Goal: Task Accomplishment & Management: Use online tool/utility

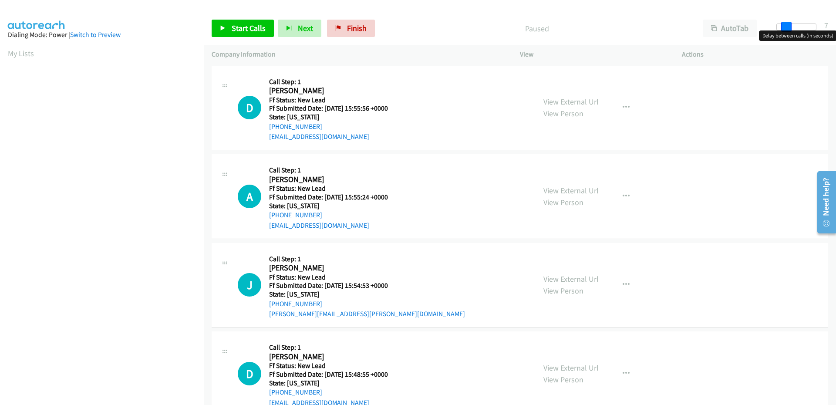
drag, startPoint x: 778, startPoint y: 29, endPoint x: 786, endPoint y: 27, distance: 8.0
click at [786, 27] on span at bounding box center [786, 27] width 10 height 10
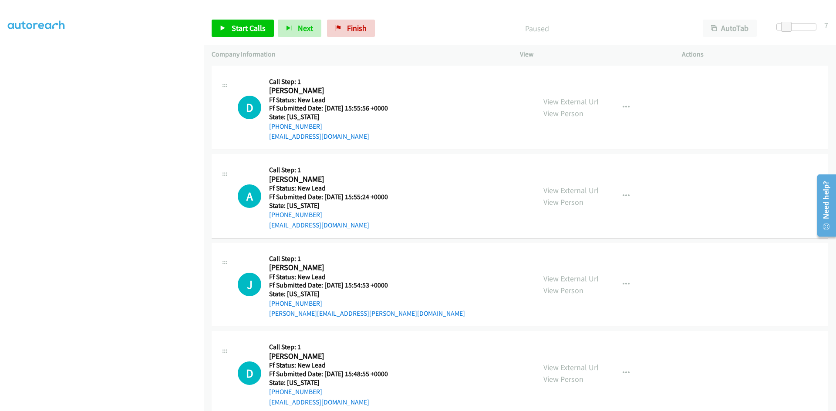
click at [242, 18] on div "Start Calls Pause Next Finish Paused AutoTab AutoTab 7" at bounding box center [520, 29] width 632 height 34
click at [242, 24] on span "Start Calls" at bounding box center [249, 28] width 34 height 10
click at [579, 101] on link "View External Url" at bounding box center [570, 102] width 55 height 10
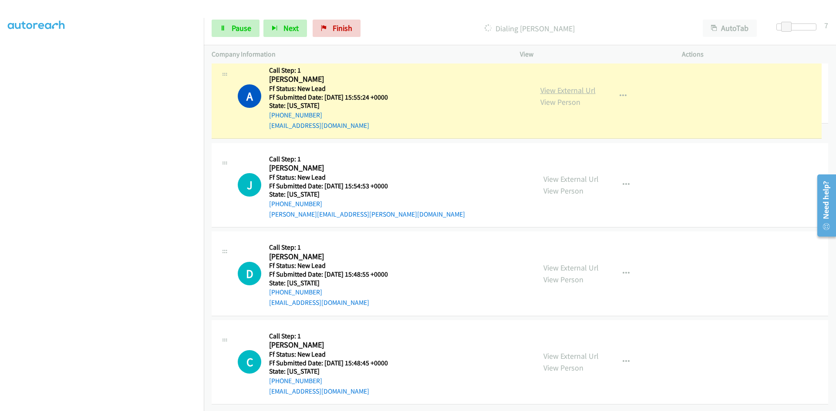
scroll to position [125, 0]
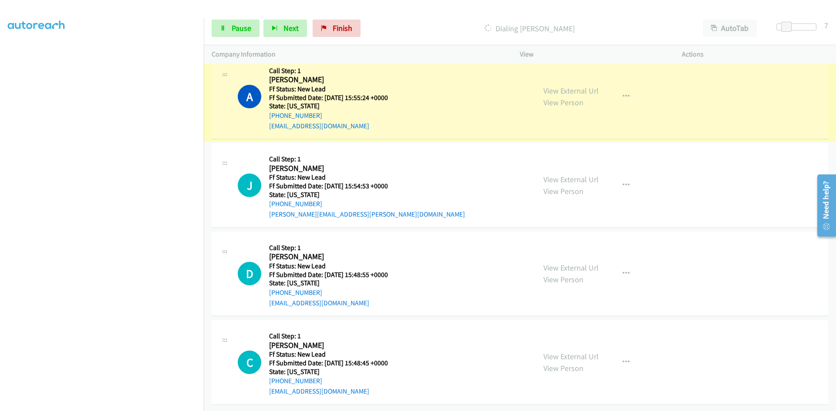
click at [566, 86] on link "View External Url" at bounding box center [570, 91] width 55 height 10
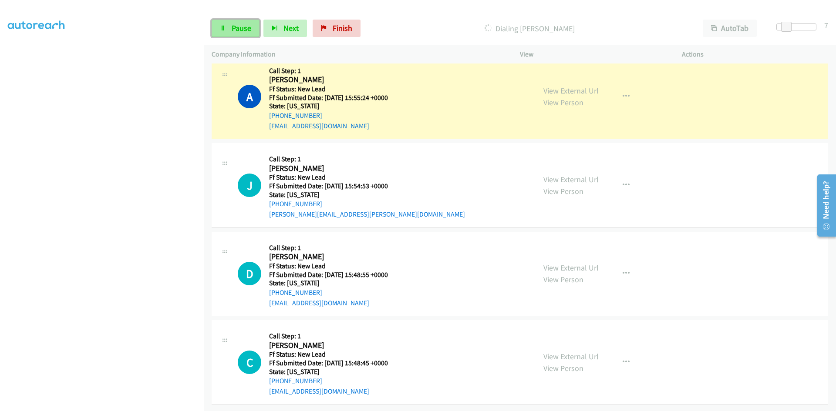
click at [242, 26] on span "Pause" at bounding box center [242, 28] width 20 height 10
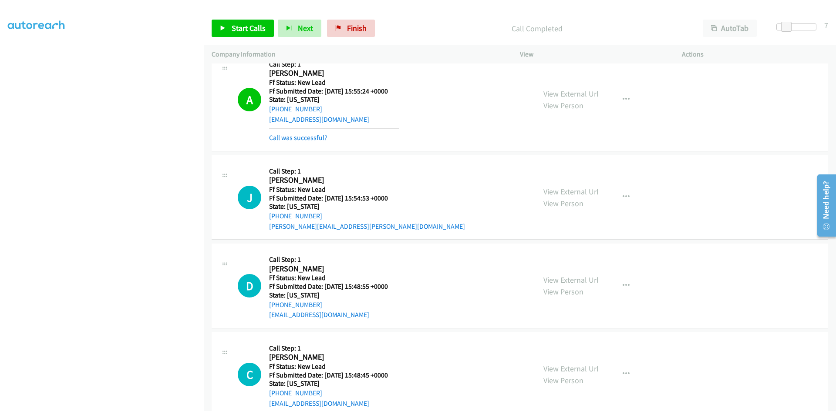
scroll to position [143, 0]
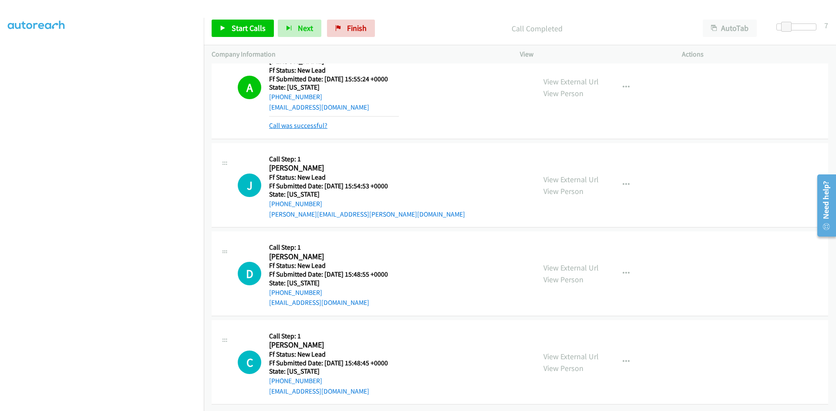
click at [313, 122] on link "Call was successful?" at bounding box center [298, 125] width 58 height 8
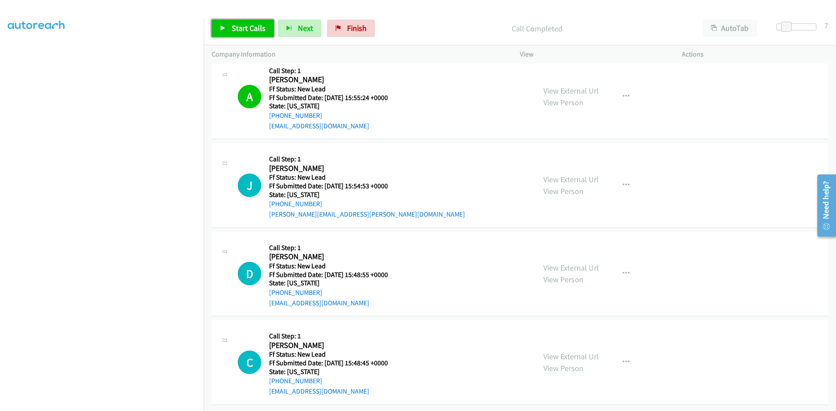
click at [257, 27] on span "Start Calls" at bounding box center [249, 28] width 34 height 10
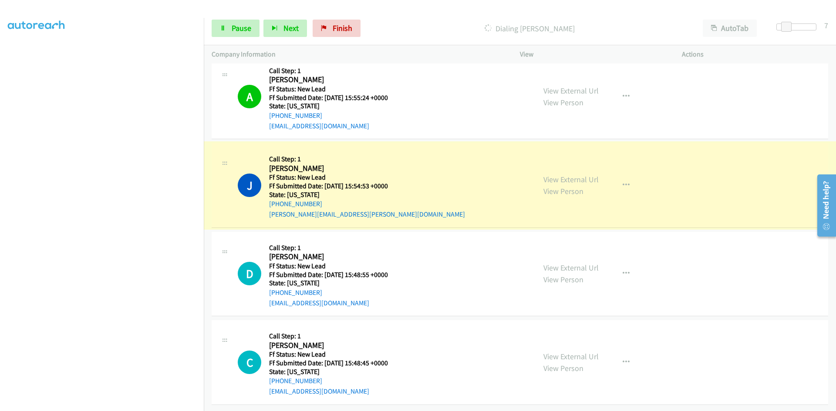
click at [586, 175] on link "View External Url" at bounding box center [570, 180] width 55 height 10
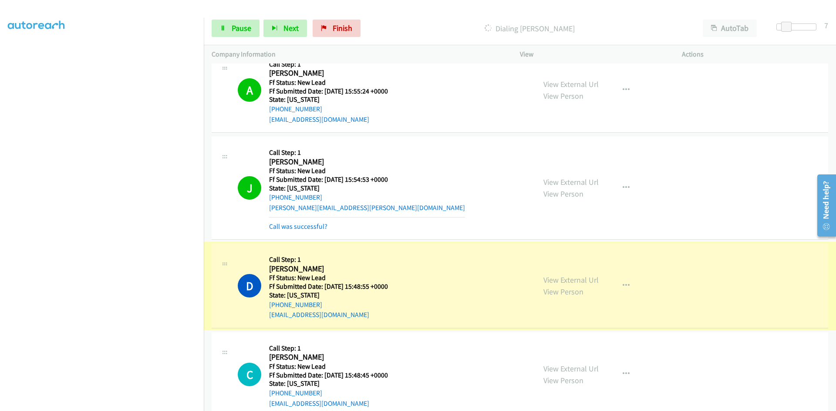
click at [566, 278] on link "View External Url" at bounding box center [570, 280] width 55 height 10
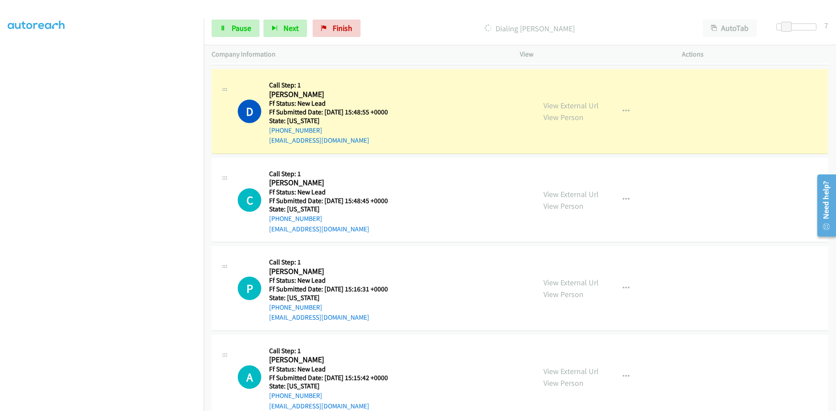
scroll to position [299, 0]
click at [239, 24] on span "Pause" at bounding box center [242, 28] width 20 height 10
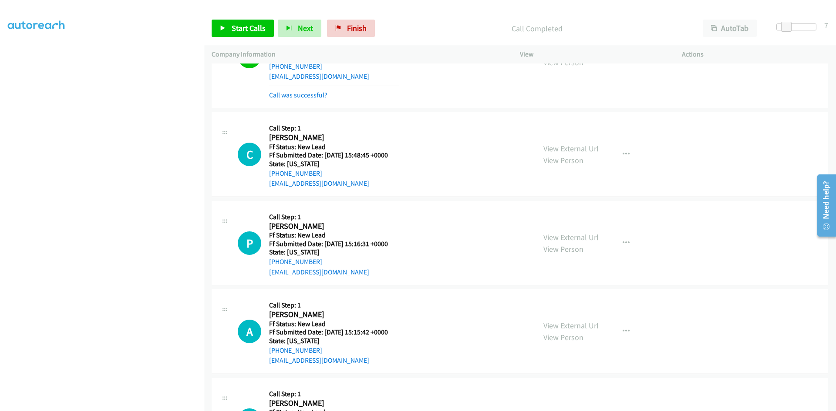
scroll to position [386, 0]
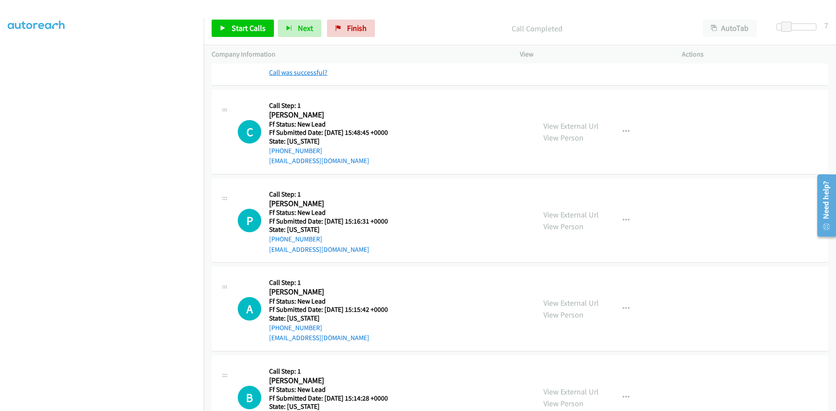
click at [293, 75] on link "Call was successful?" at bounding box center [298, 72] width 58 height 8
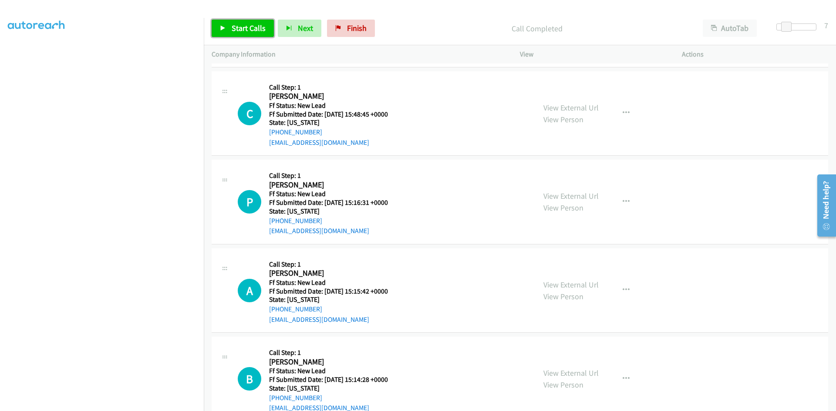
click at [232, 25] on span "Start Calls" at bounding box center [249, 28] width 34 height 10
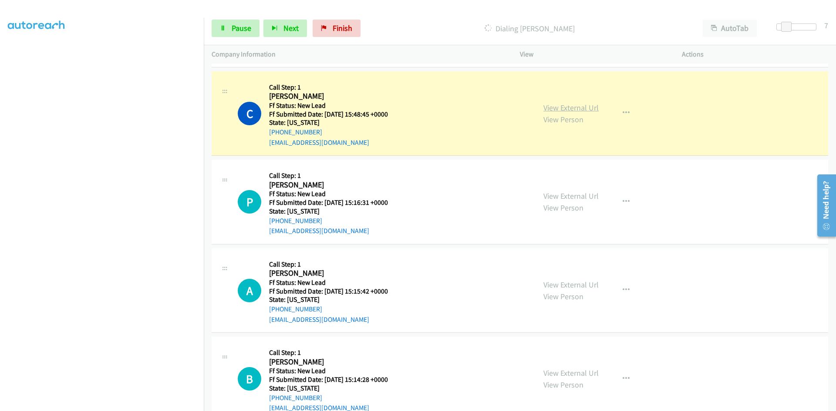
click at [583, 110] on link "View External Url" at bounding box center [570, 108] width 55 height 10
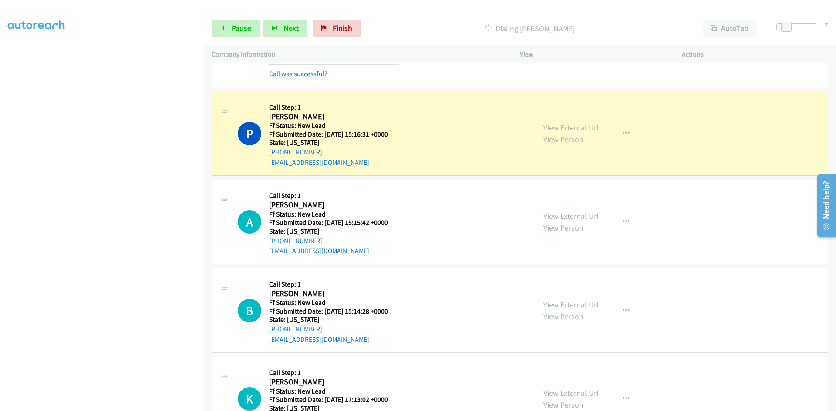
scroll to position [516, 0]
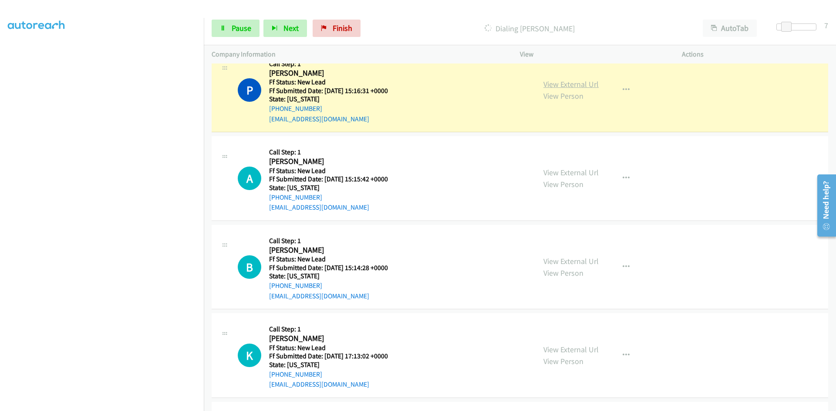
click at [587, 85] on link "View External Url" at bounding box center [570, 84] width 55 height 10
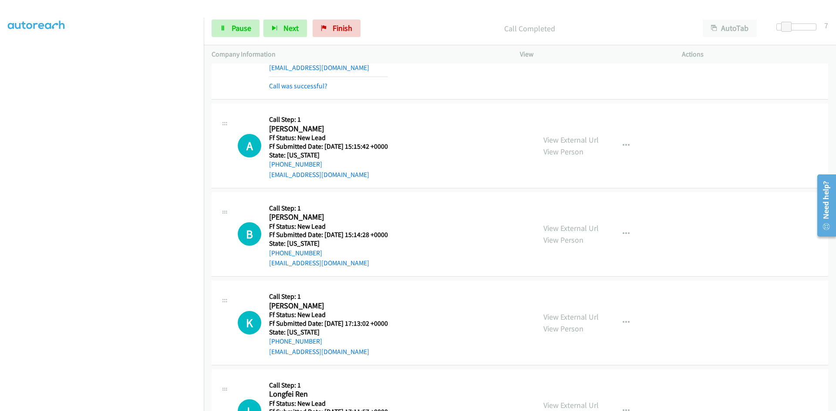
scroll to position [603, 0]
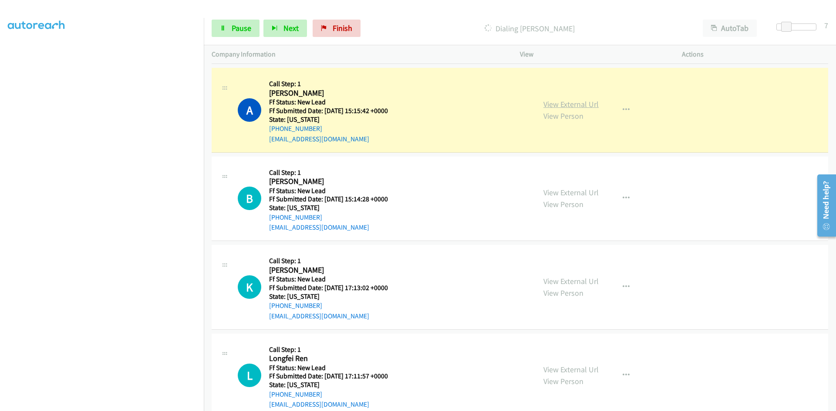
click at [564, 103] on link "View External Url" at bounding box center [570, 104] width 55 height 10
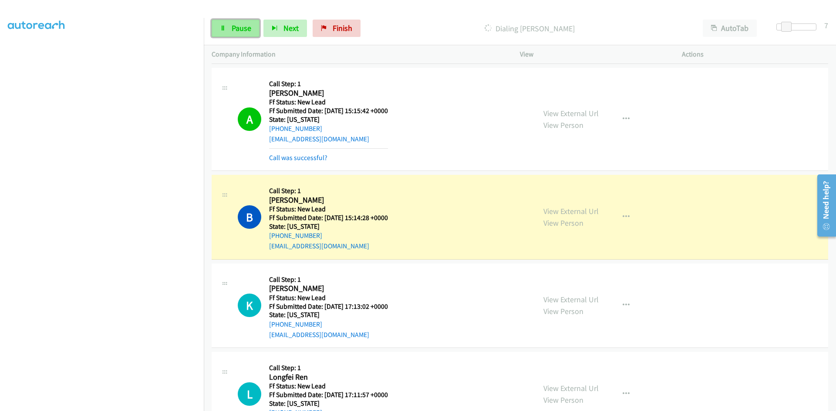
click at [236, 26] on span "Pause" at bounding box center [242, 28] width 20 height 10
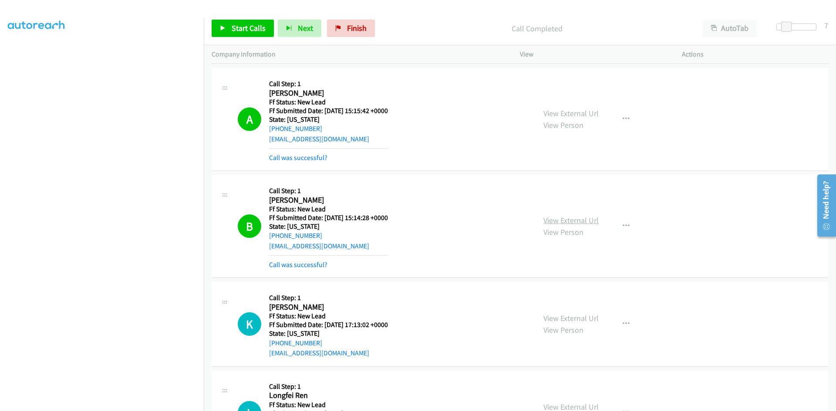
click at [545, 223] on link "View External Url" at bounding box center [570, 221] width 55 height 10
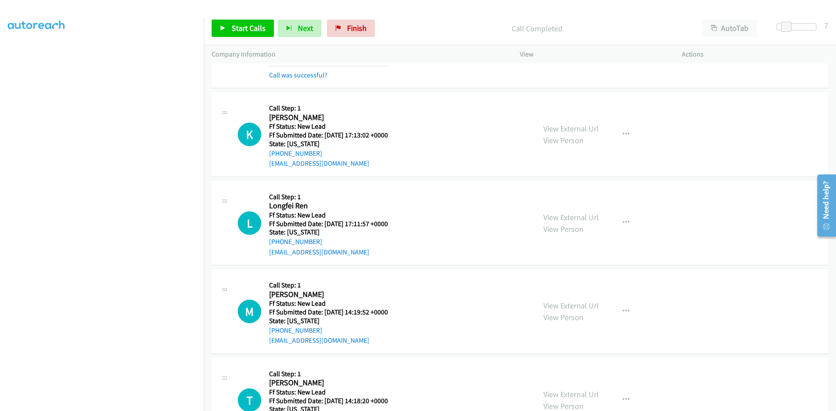
scroll to position [821, 0]
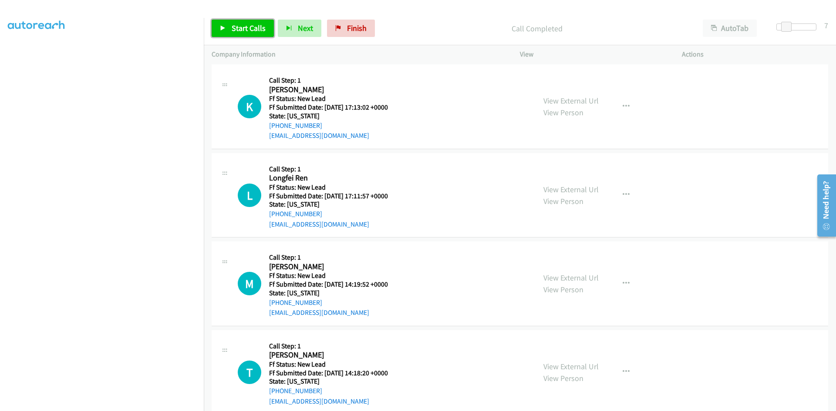
click at [235, 30] on span "Start Calls" at bounding box center [249, 28] width 34 height 10
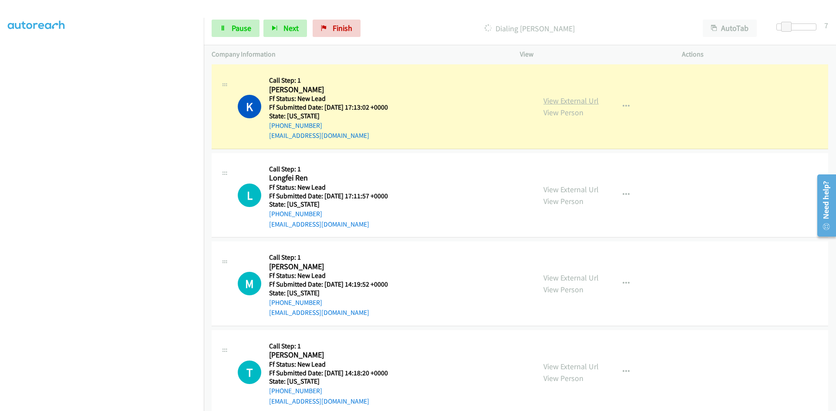
click at [561, 98] on link "View External Url" at bounding box center [570, 101] width 55 height 10
click at [237, 31] on span "Pause" at bounding box center [242, 28] width 20 height 10
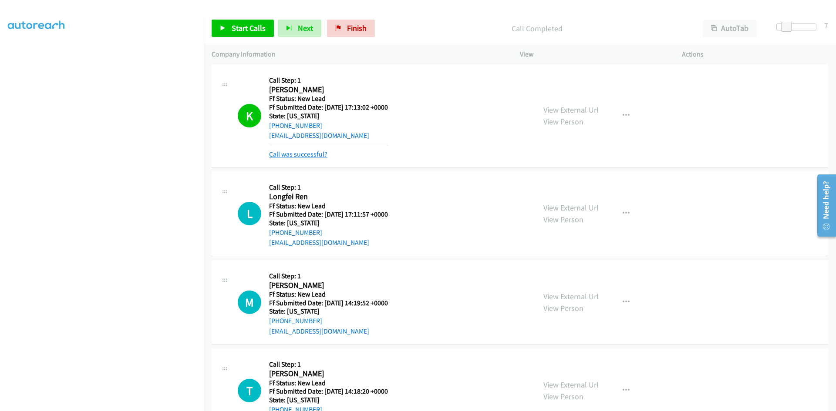
click at [313, 156] on link "Call was successful?" at bounding box center [298, 154] width 58 height 8
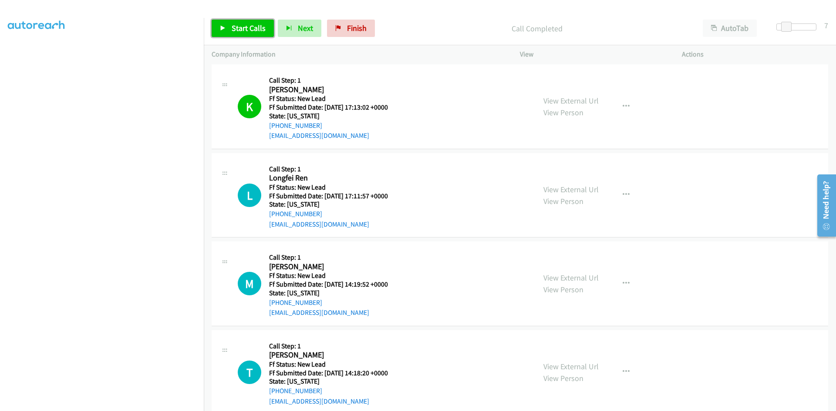
click at [246, 27] on span "Start Calls" at bounding box center [249, 28] width 34 height 10
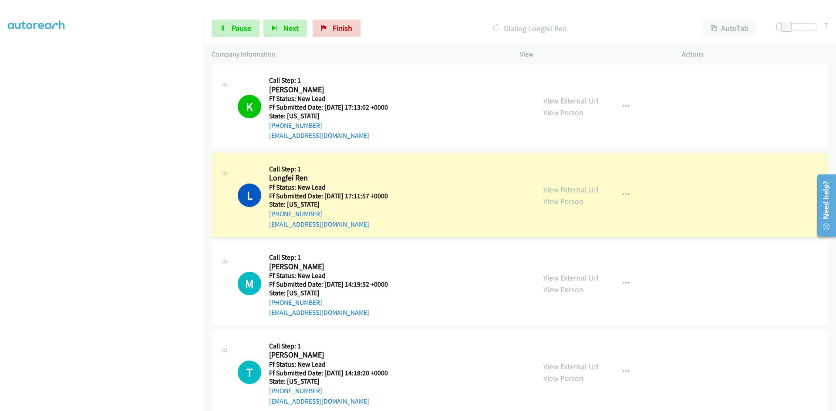
click at [578, 190] on link "View External Url" at bounding box center [570, 190] width 55 height 10
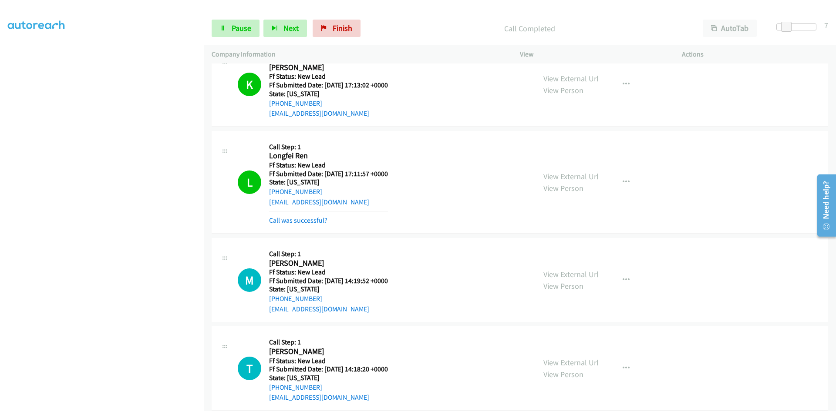
scroll to position [856, 0]
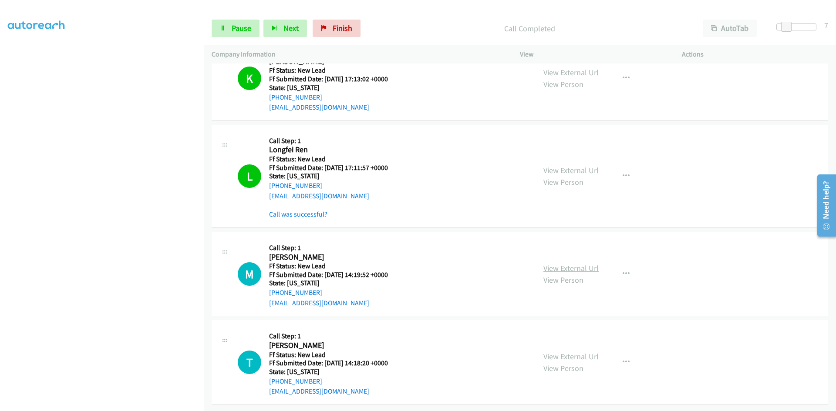
click at [584, 264] on link "View External Url" at bounding box center [570, 268] width 55 height 10
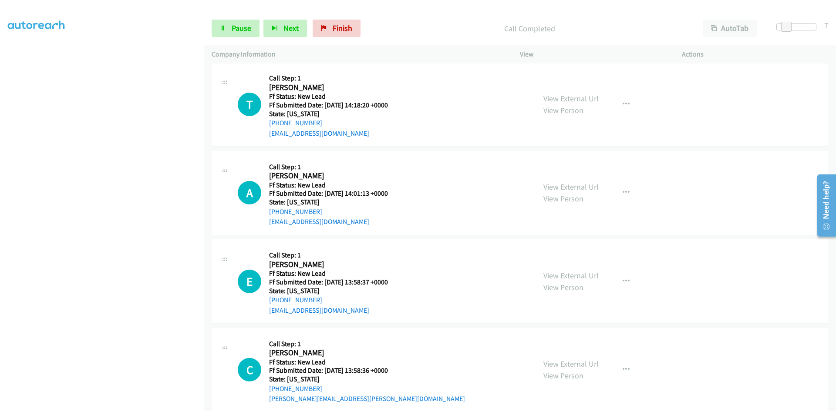
scroll to position [1135, 0]
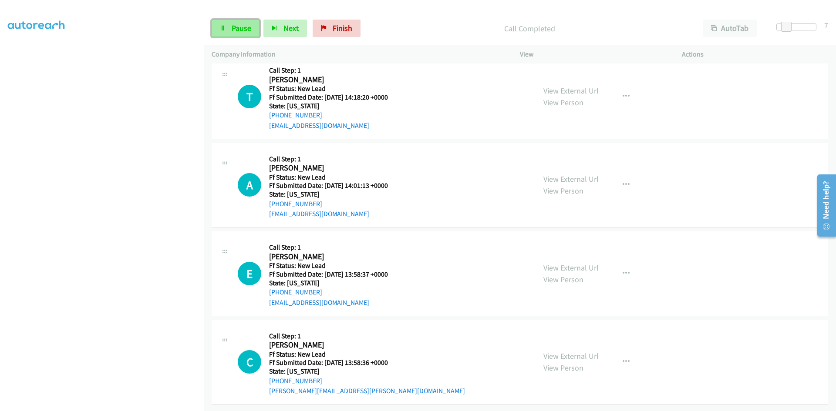
click at [239, 34] on link "Pause" at bounding box center [236, 28] width 48 height 17
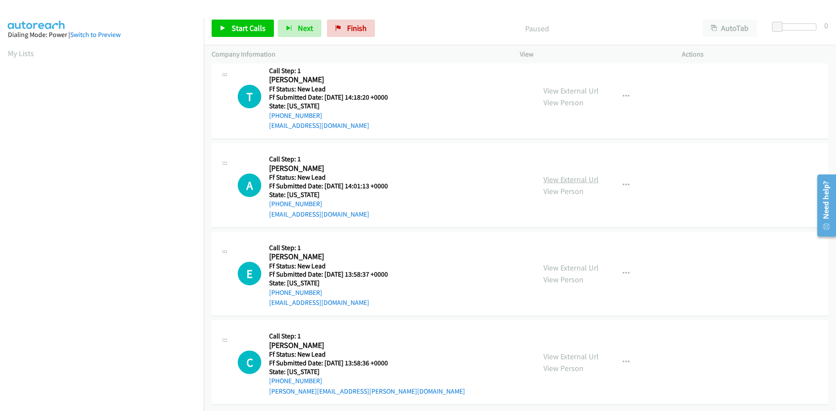
scroll to position [17, 0]
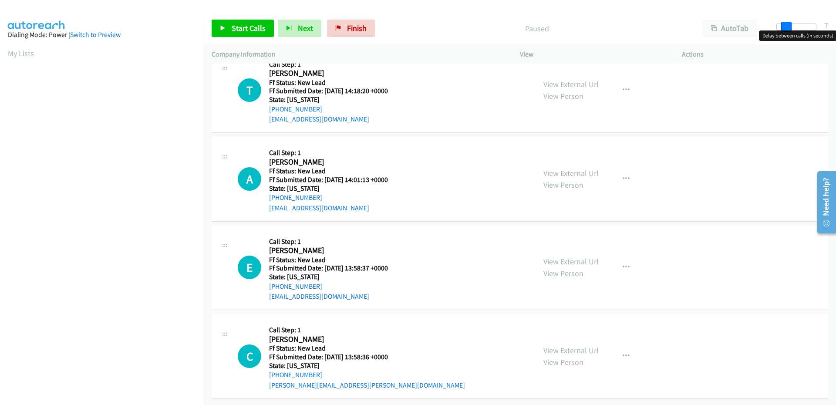
drag, startPoint x: 781, startPoint y: 27, endPoint x: 790, endPoint y: 30, distance: 9.8
click at [790, 30] on span at bounding box center [786, 27] width 10 height 10
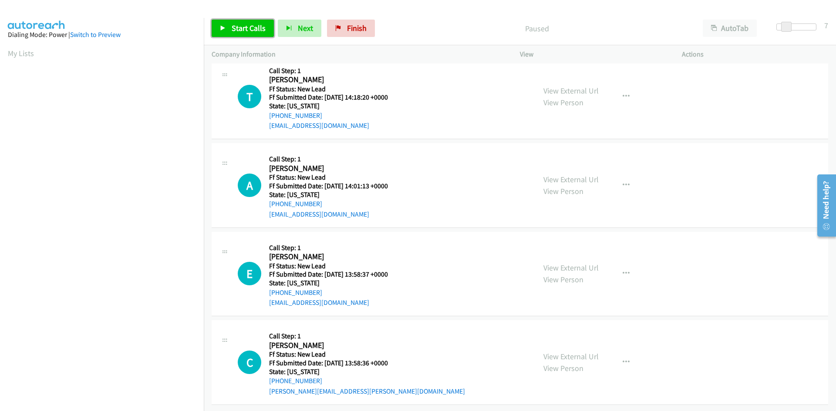
click at [254, 28] on span "Start Calls" at bounding box center [249, 28] width 34 height 10
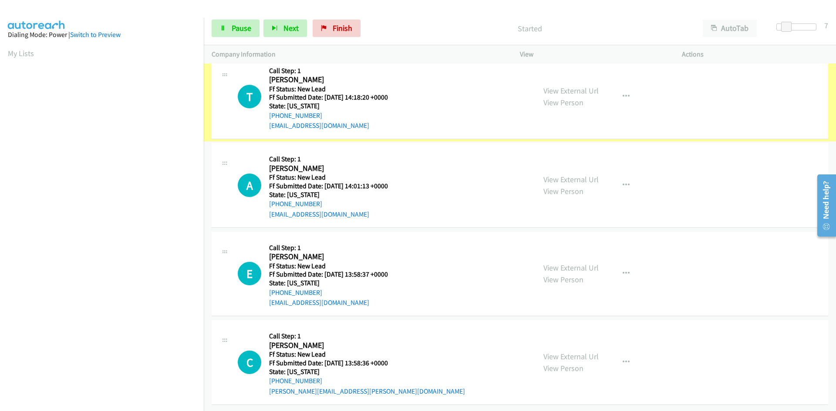
scroll to position [0, 0]
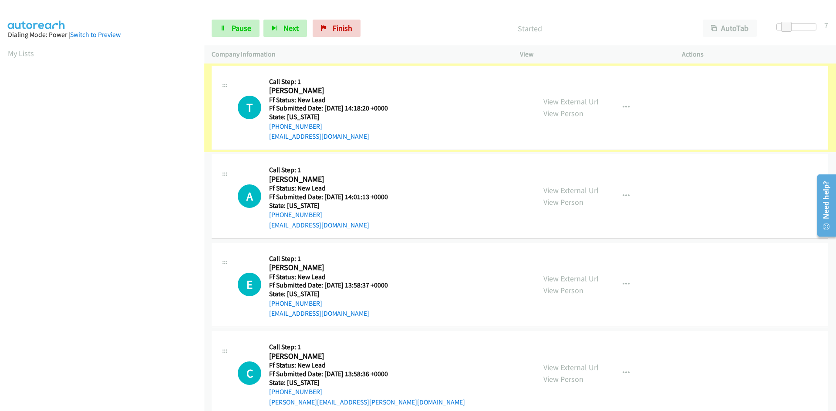
click at [572, 104] on link "View External Url" at bounding box center [570, 102] width 55 height 10
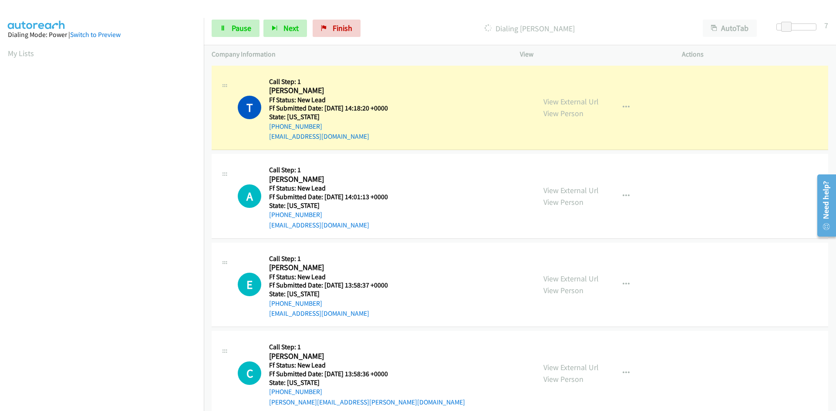
scroll to position [77, 0]
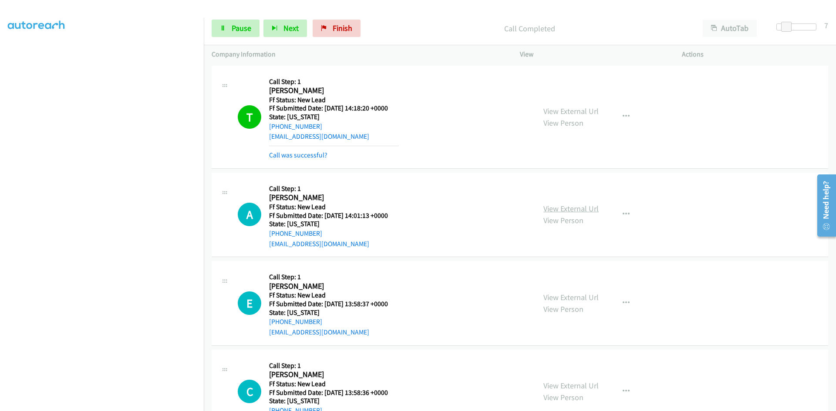
click at [561, 208] on link "View External Url" at bounding box center [570, 209] width 55 height 10
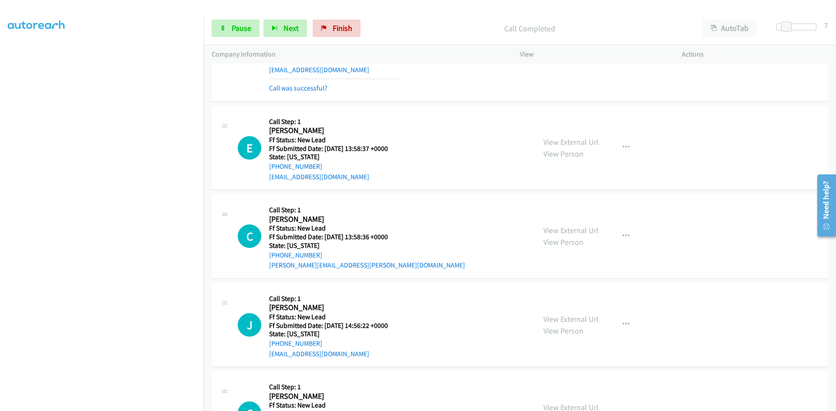
scroll to position [218, 0]
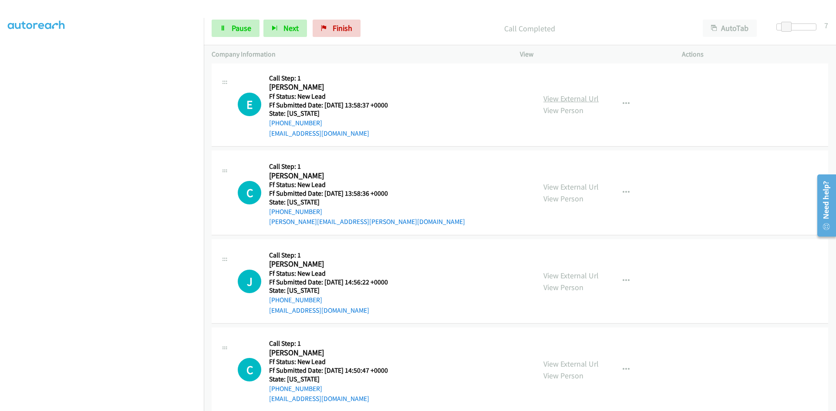
click at [573, 96] on link "View External Url" at bounding box center [570, 99] width 55 height 10
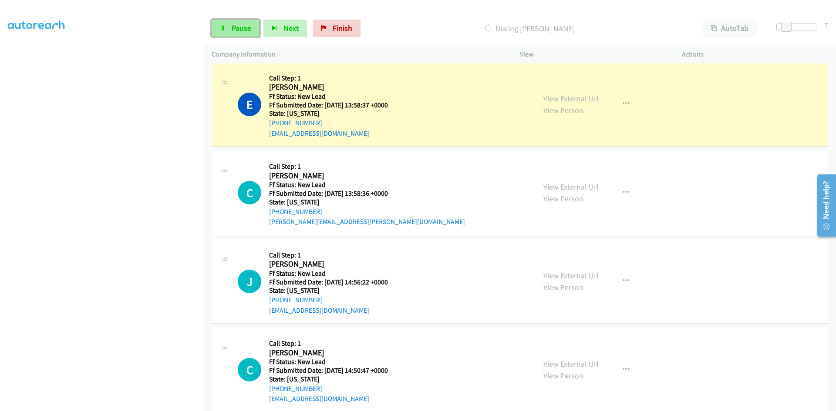
click at [233, 22] on link "Pause" at bounding box center [236, 28] width 48 height 17
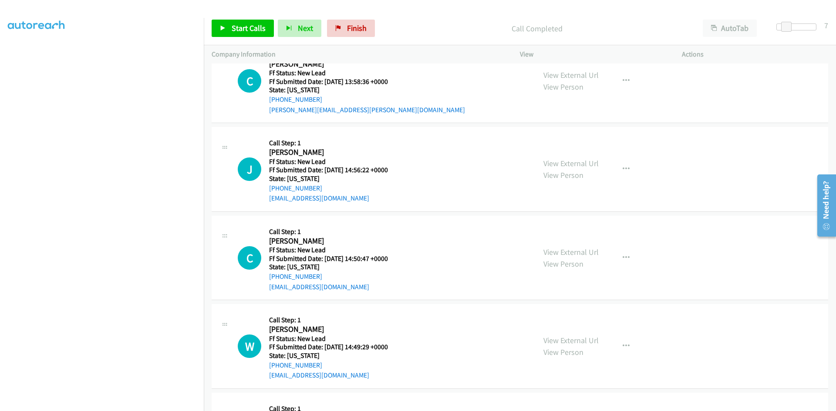
scroll to position [305, 0]
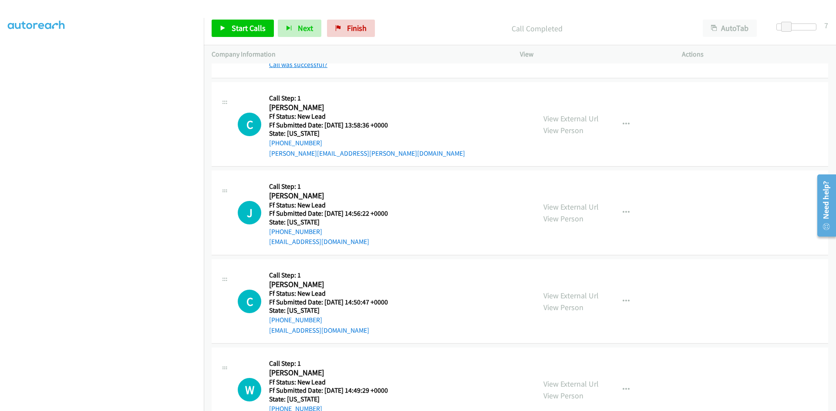
click at [302, 67] on link "Call was successful?" at bounding box center [298, 65] width 58 height 8
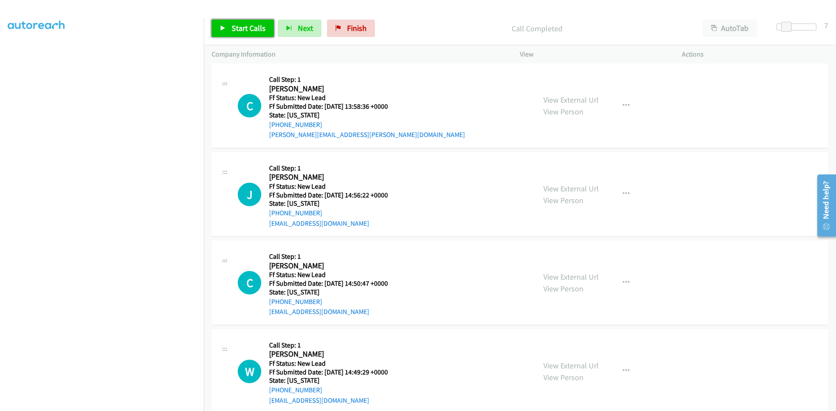
click at [234, 28] on span "Start Calls" at bounding box center [249, 28] width 34 height 10
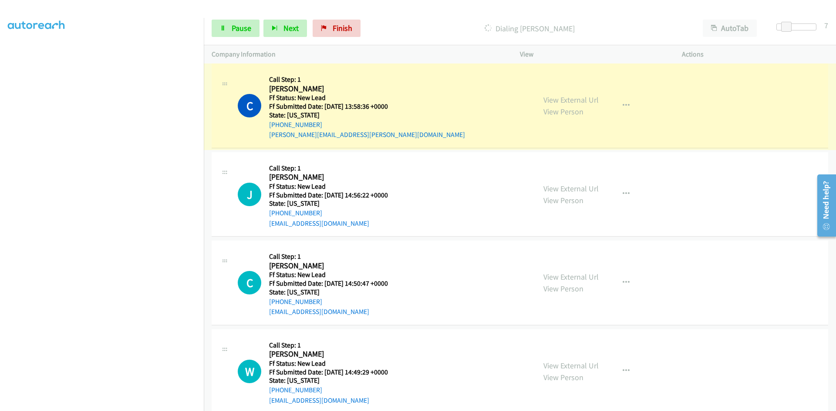
click at [571, 101] on link "View External Url" at bounding box center [570, 100] width 55 height 10
click at [564, 185] on link "View External Url" at bounding box center [570, 189] width 55 height 10
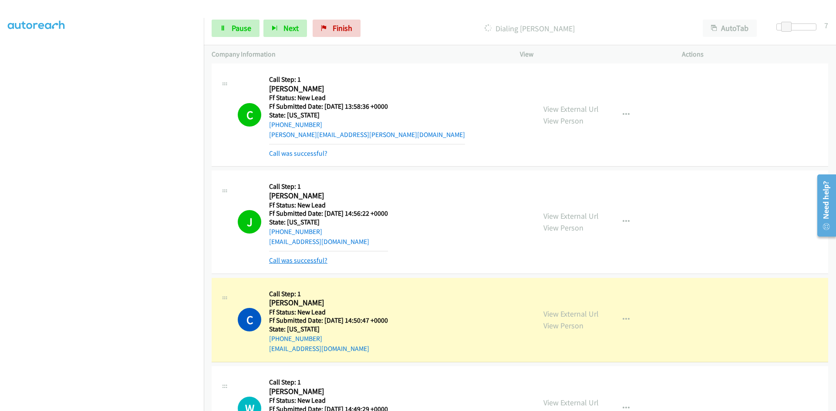
click at [302, 262] on link "Call was successful?" at bounding box center [298, 260] width 58 height 8
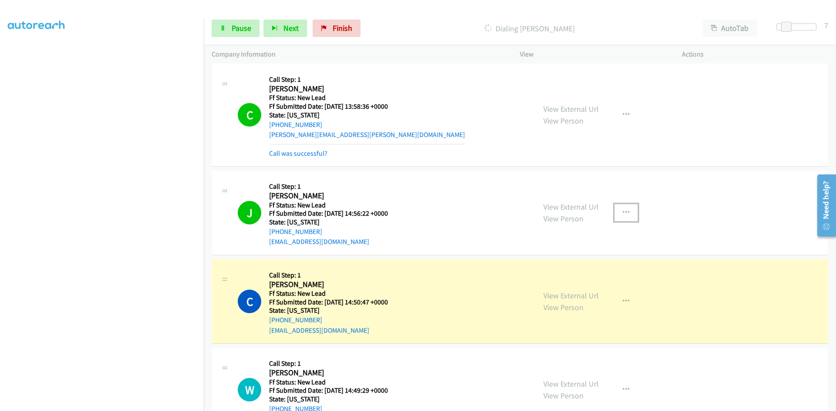
click at [623, 212] on icon "button" at bounding box center [626, 212] width 7 height 7
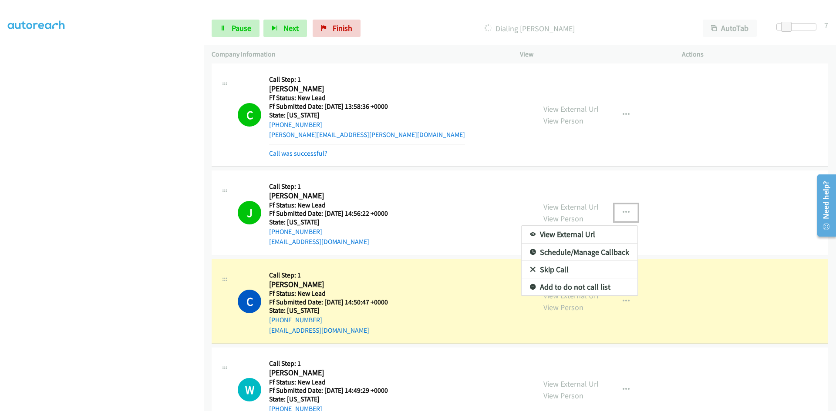
click at [576, 284] on link "Add to do not call list" at bounding box center [580, 287] width 116 height 17
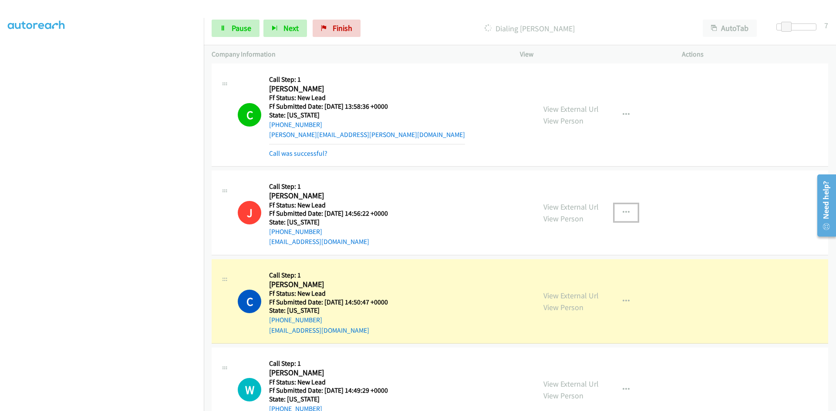
scroll to position [428, 0]
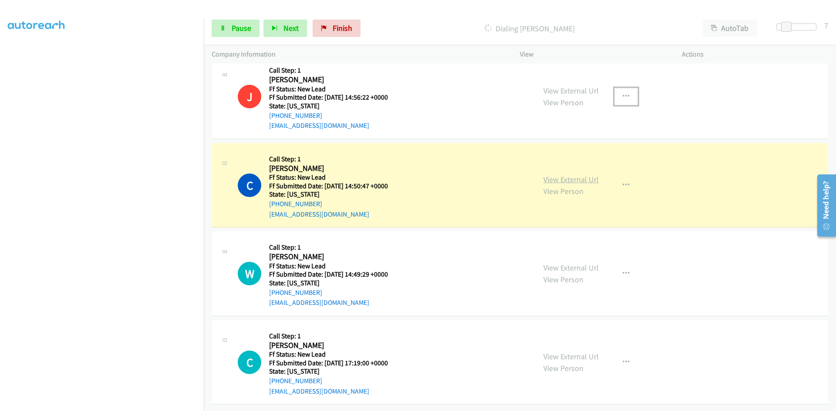
click at [584, 175] on link "View External Url" at bounding box center [570, 180] width 55 height 10
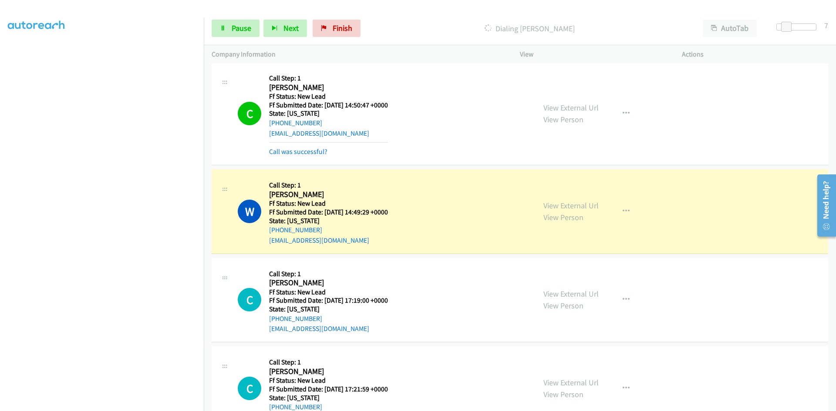
scroll to position [602, 0]
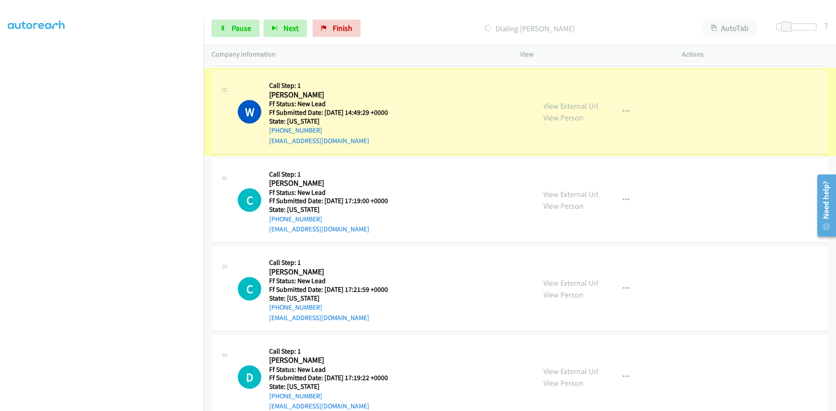
click at [552, 108] on link "View External Url" at bounding box center [570, 106] width 55 height 10
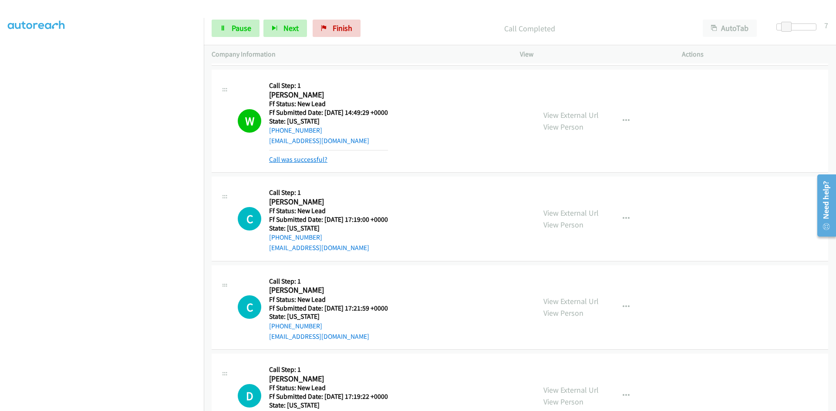
click at [310, 160] on link "Call was successful?" at bounding box center [298, 159] width 58 height 8
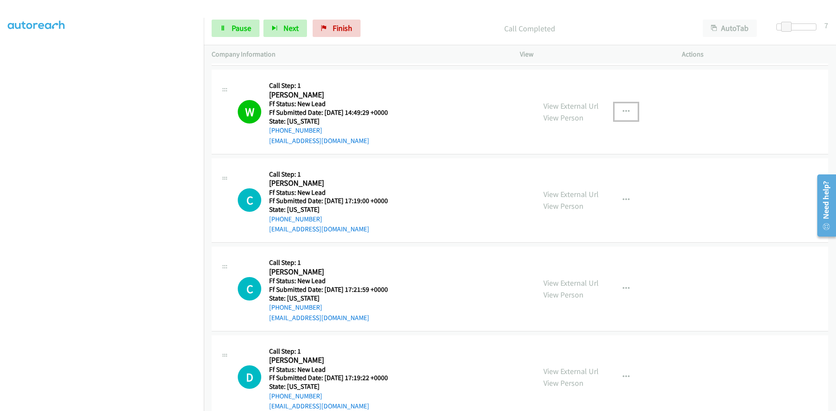
click at [623, 113] on icon "button" at bounding box center [626, 111] width 7 height 7
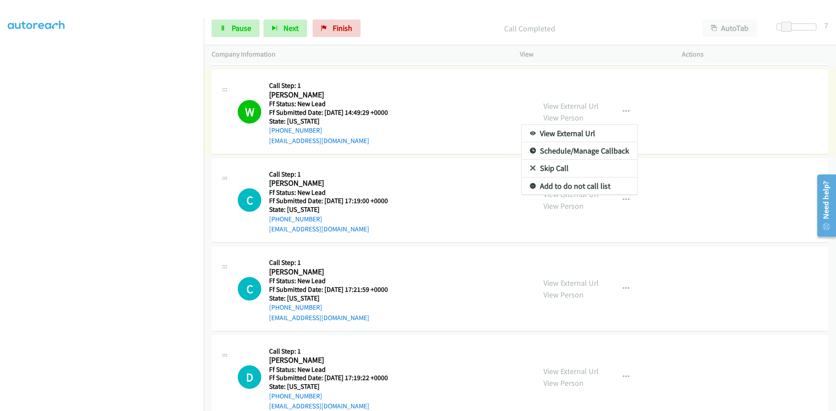
click at [579, 187] on link "Add to do not call list" at bounding box center [580, 186] width 116 height 17
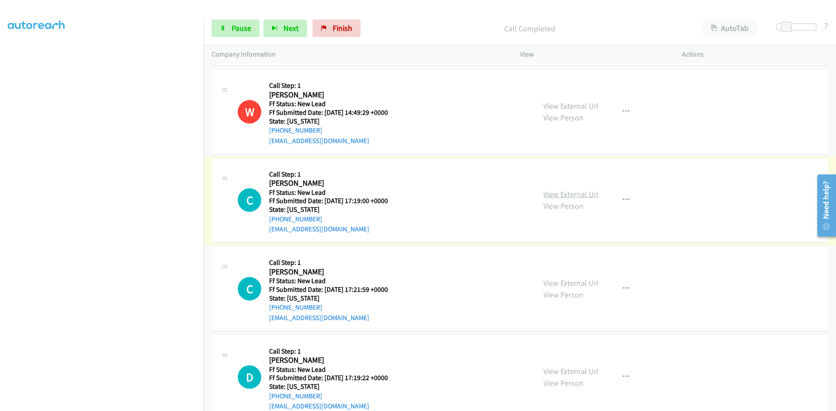
click at [579, 194] on link "View External Url" at bounding box center [570, 194] width 55 height 10
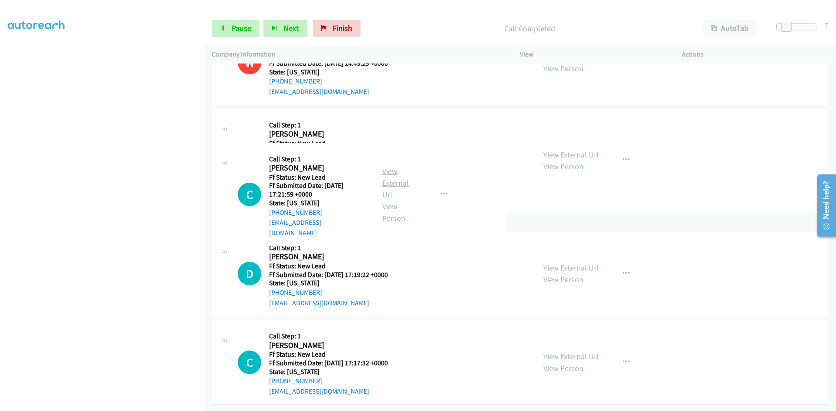
scroll to position [731, 0]
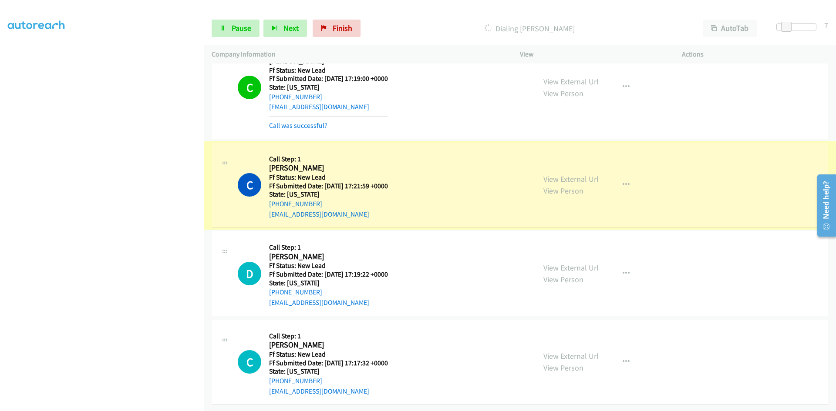
click at [586, 174] on link "View External Url" at bounding box center [570, 179] width 55 height 10
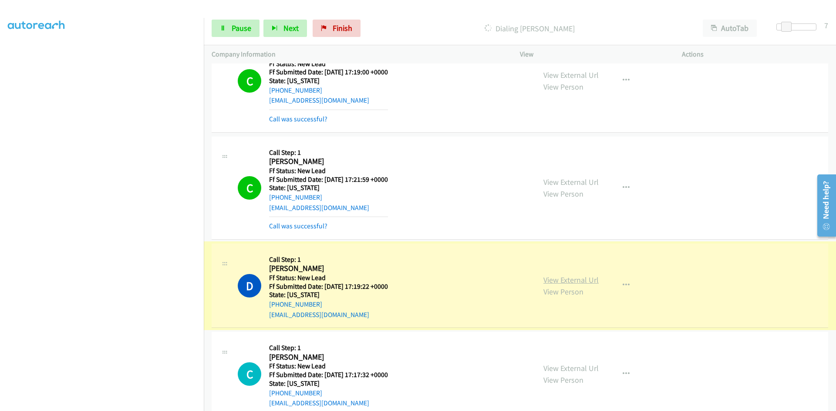
click at [579, 278] on link "View External Url" at bounding box center [570, 280] width 55 height 10
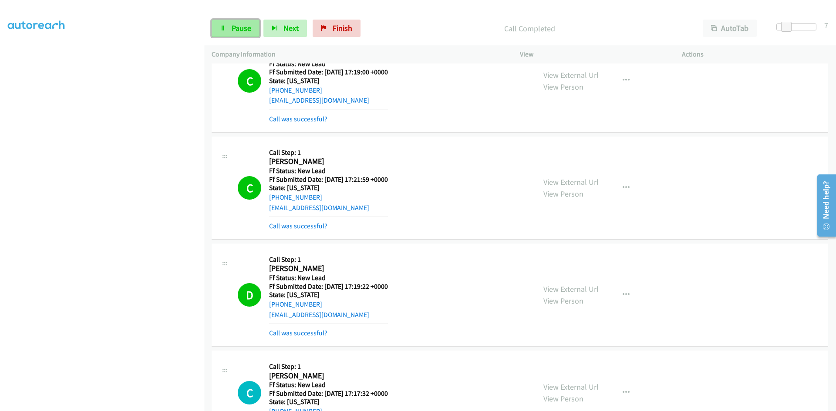
click at [242, 26] on span "Pause" at bounding box center [242, 28] width 20 height 10
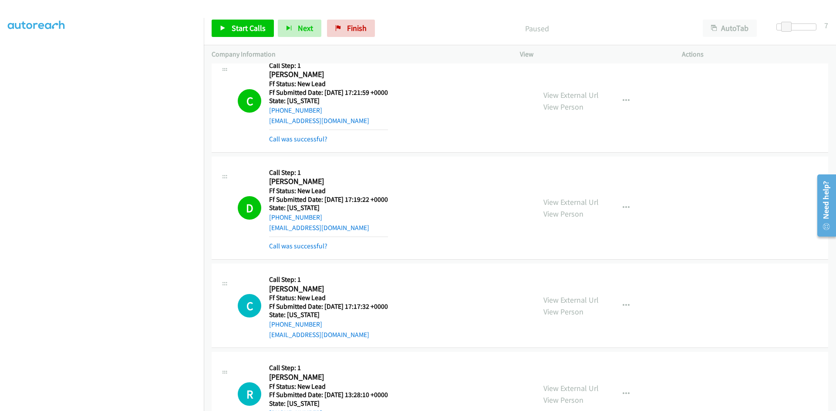
scroll to position [905, 0]
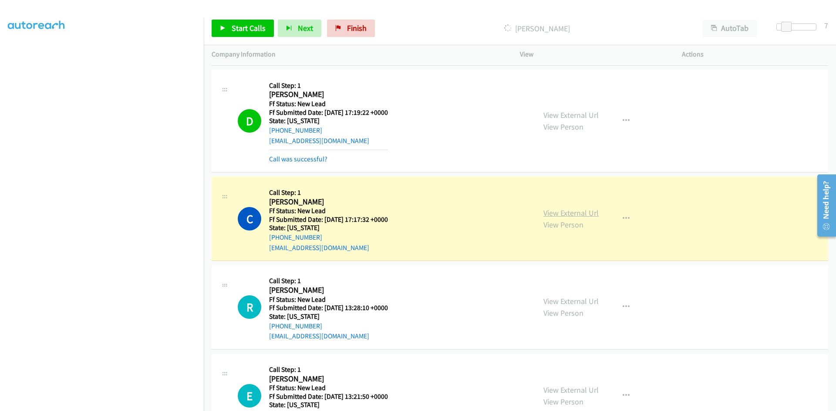
click at [555, 214] on link "View External Url" at bounding box center [570, 213] width 55 height 10
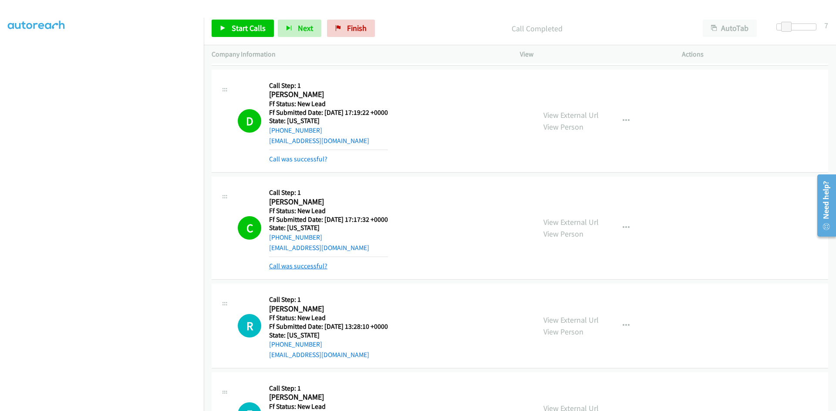
click at [296, 268] on link "Call was successful?" at bounding box center [298, 266] width 58 height 8
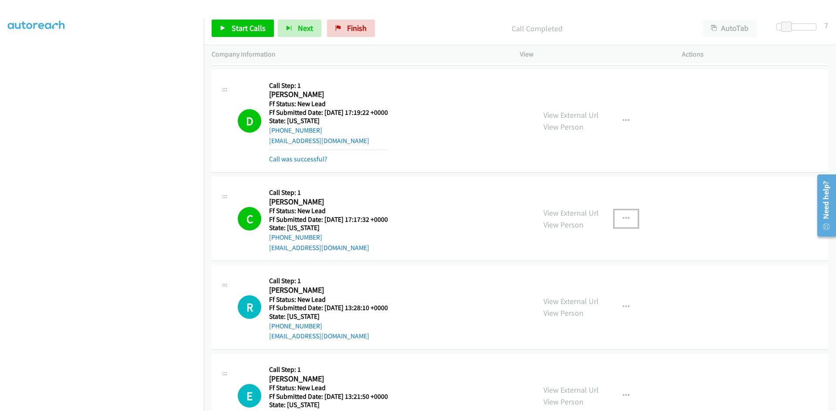
click at [623, 216] on icon "button" at bounding box center [626, 219] width 7 height 7
click at [563, 293] on link "Add to do not call list" at bounding box center [580, 293] width 116 height 17
click at [576, 216] on link "View External Url" at bounding box center [570, 213] width 55 height 10
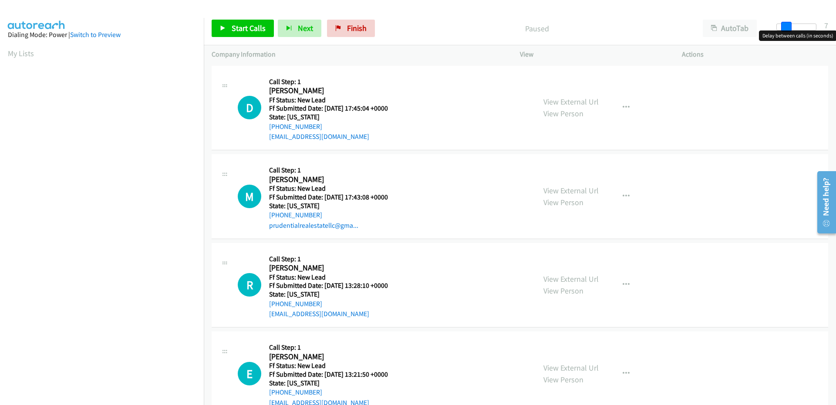
drag, startPoint x: 779, startPoint y: 27, endPoint x: 788, endPoint y: 27, distance: 8.7
click at [788, 27] on span at bounding box center [786, 27] width 10 height 10
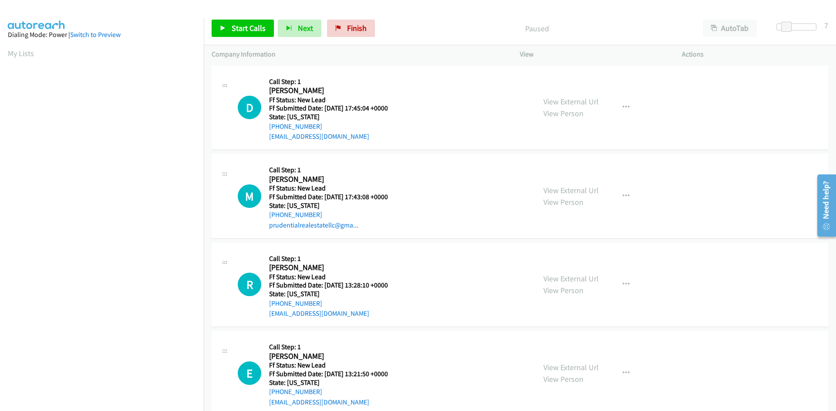
click at [413, 17] on div "Start Calls Pause Next Finish Paused AutoTab AutoTab 7" at bounding box center [520, 29] width 632 height 34
click at [239, 35] on link "Start Calls" at bounding box center [243, 28] width 62 height 17
click at [582, 100] on link "View External Url" at bounding box center [570, 102] width 55 height 10
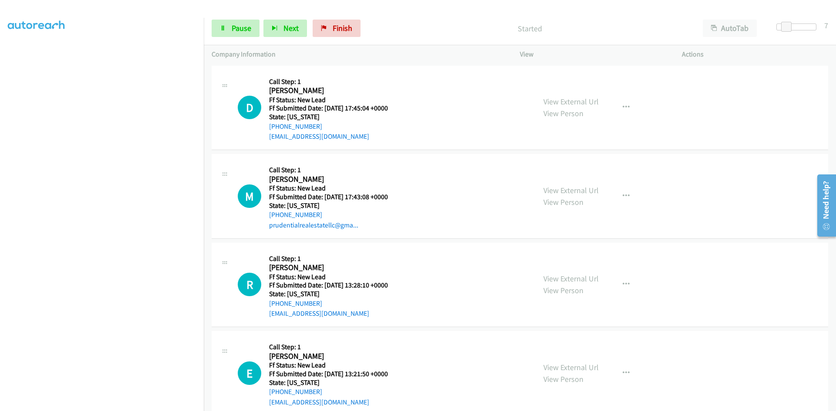
scroll to position [77, 0]
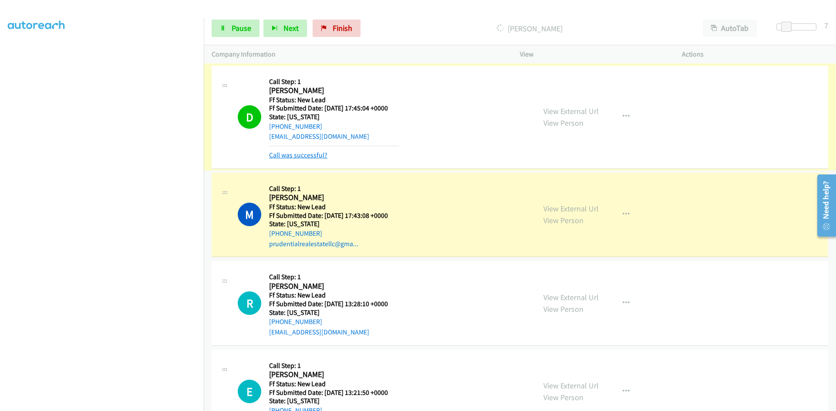
click at [320, 154] on link "Call was successful?" at bounding box center [298, 155] width 58 height 8
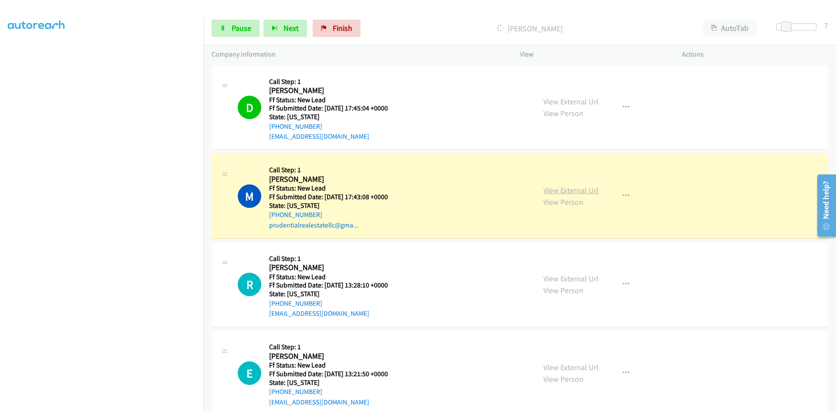
click at [575, 192] on link "View External Url" at bounding box center [570, 190] width 55 height 10
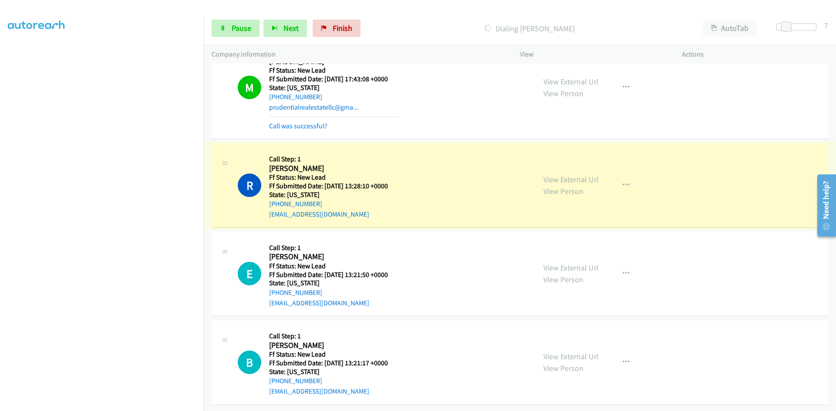
scroll to position [125, 0]
click at [570, 175] on link "View External Url" at bounding box center [570, 180] width 55 height 10
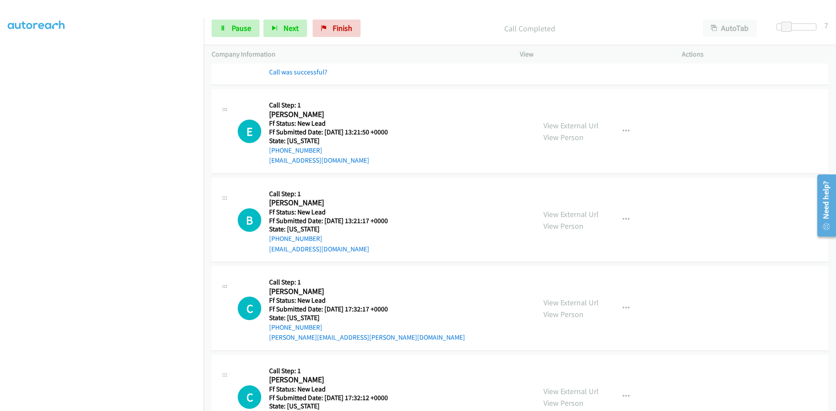
scroll to position [299, 0]
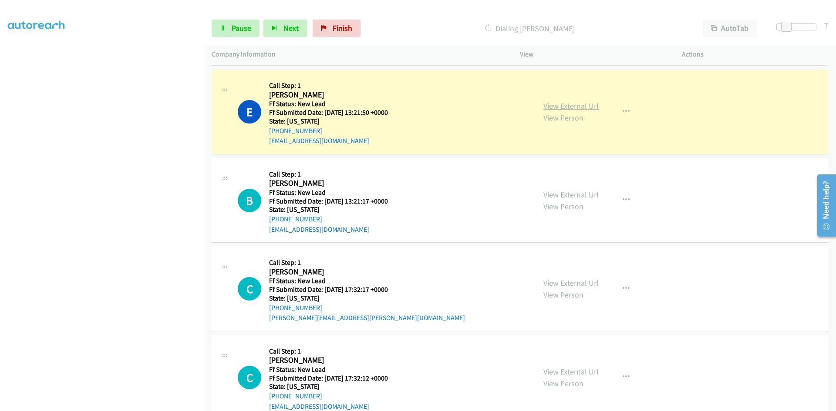
click at [594, 104] on link "View External Url" at bounding box center [570, 106] width 55 height 10
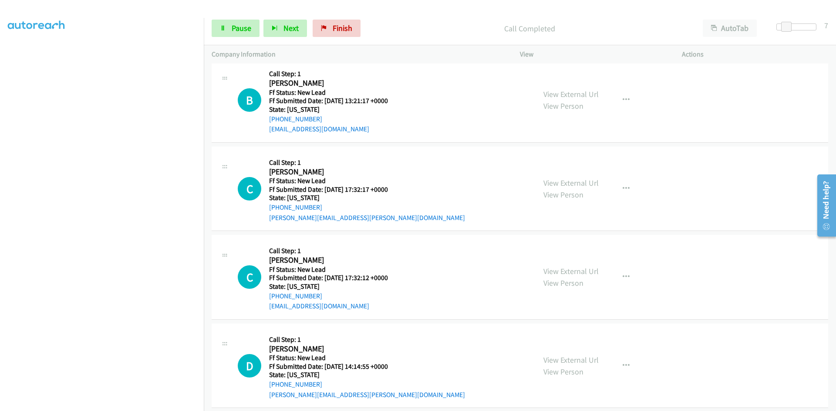
scroll to position [428, 0]
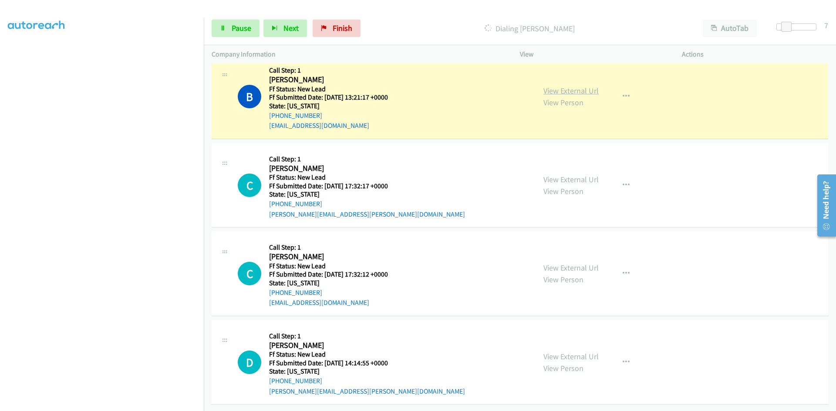
click at [572, 86] on link "View External Url" at bounding box center [570, 91] width 55 height 10
click at [232, 28] on span "Pause" at bounding box center [242, 28] width 20 height 10
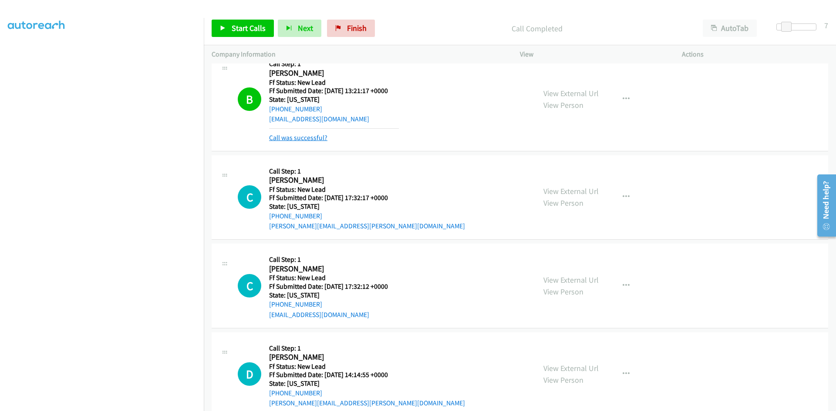
click at [294, 141] on link "Call was successful?" at bounding box center [298, 138] width 58 height 8
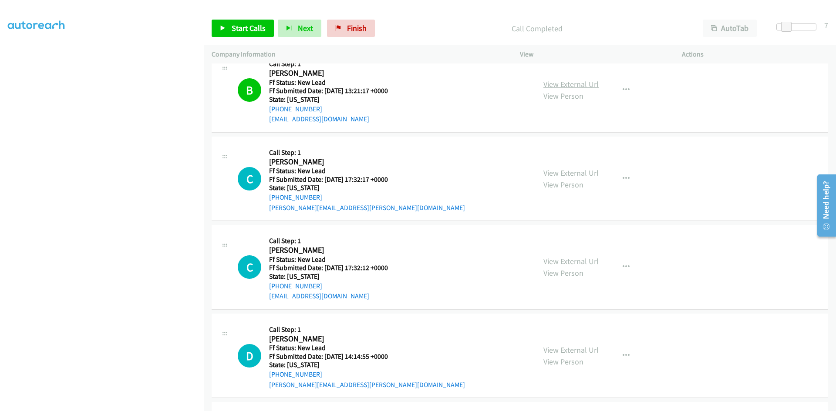
click at [589, 86] on link "View External Url" at bounding box center [570, 84] width 55 height 10
click at [254, 32] on span "Start Calls" at bounding box center [249, 28] width 34 height 10
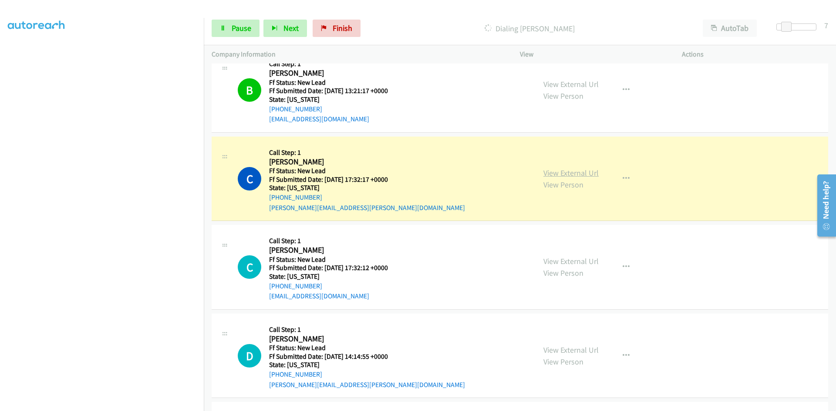
click at [573, 174] on link "View External Url" at bounding box center [570, 173] width 55 height 10
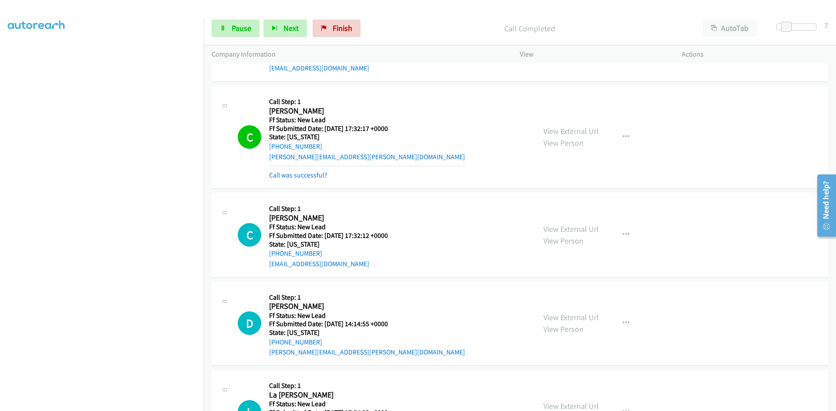
scroll to position [602, 0]
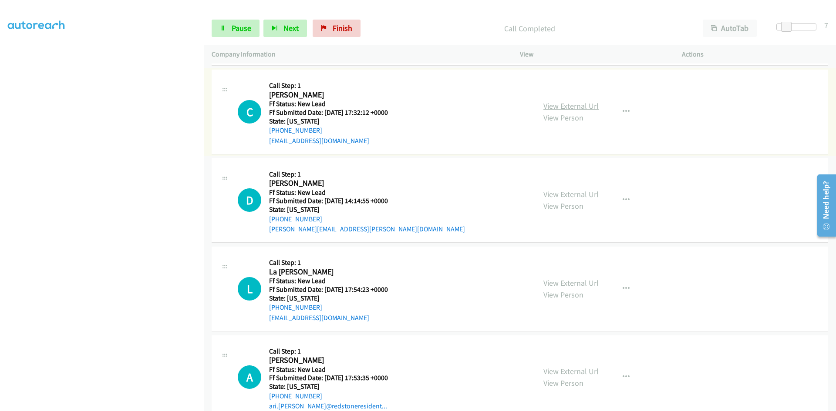
click at [565, 108] on link "View External Url" at bounding box center [570, 106] width 55 height 10
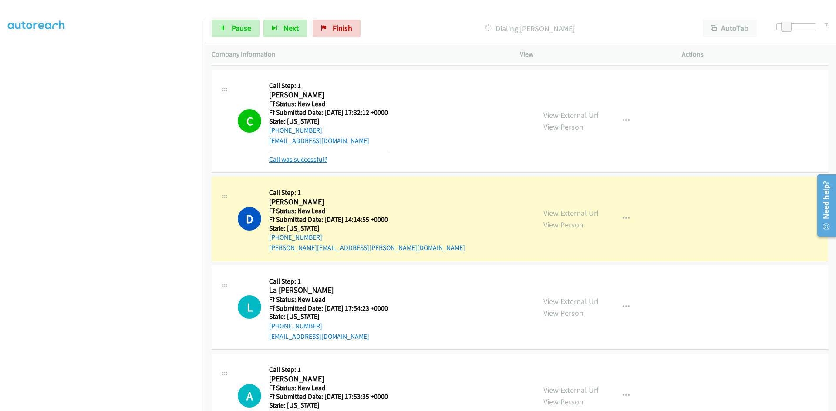
click at [276, 162] on link "Call was successful?" at bounding box center [298, 159] width 58 height 8
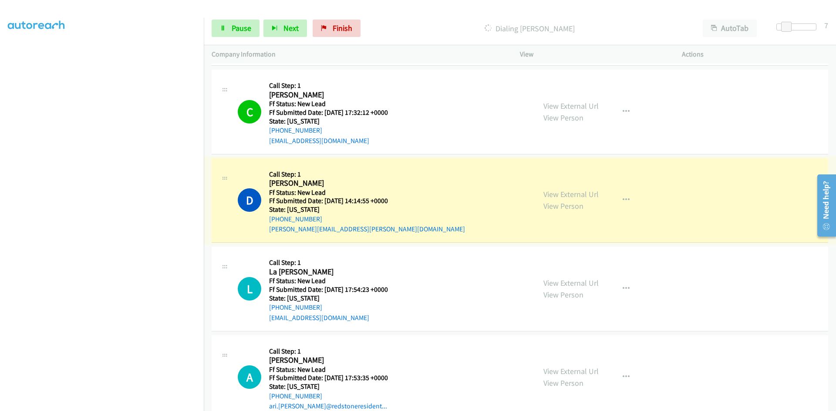
click at [544, 196] on link "View External Url" at bounding box center [570, 194] width 55 height 10
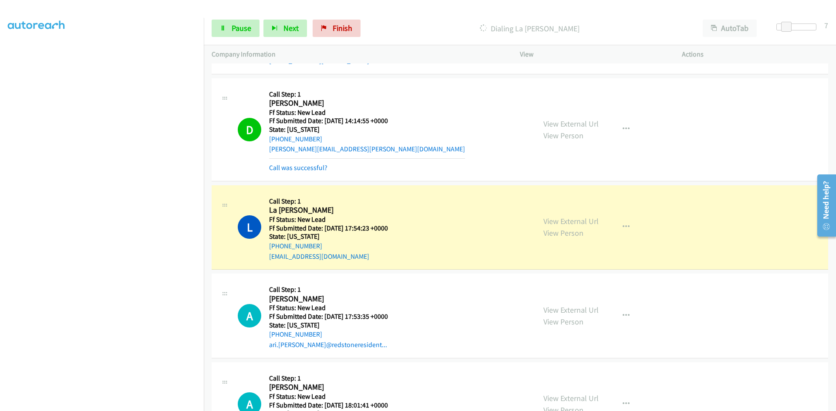
scroll to position [731, 0]
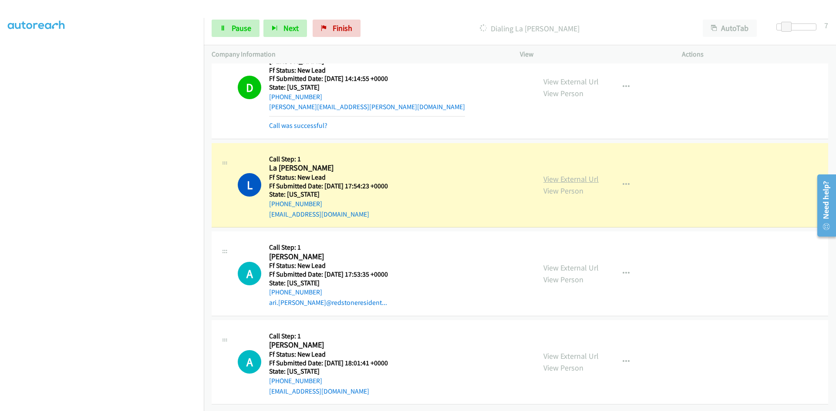
click at [563, 174] on link "View External Url" at bounding box center [570, 179] width 55 height 10
click at [226, 34] on link "Pause" at bounding box center [236, 28] width 48 height 17
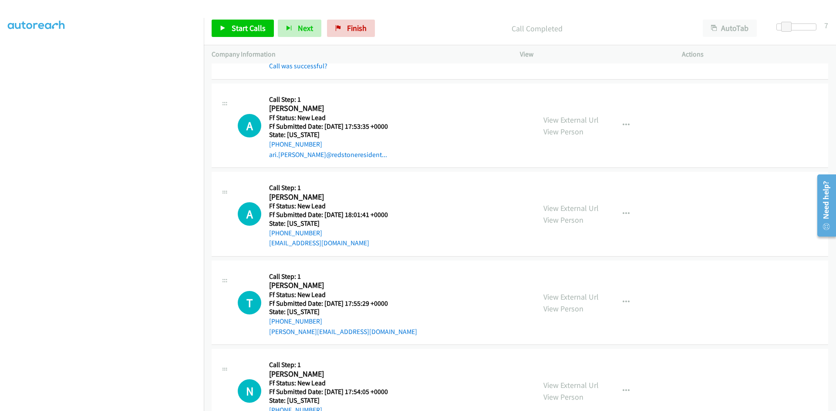
scroll to position [905, 0]
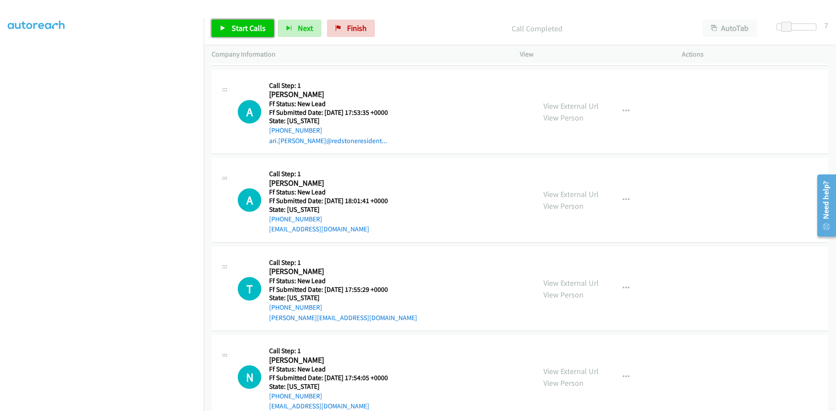
click at [247, 29] on span "Start Calls" at bounding box center [249, 28] width 34 height 10
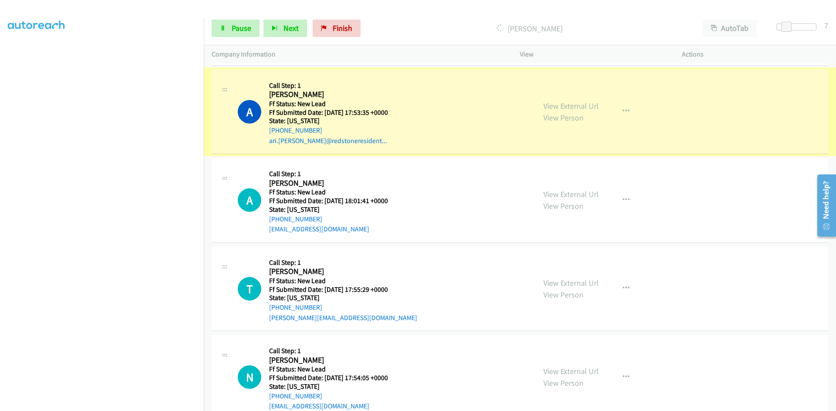
click at [556, 108] on link "View External Url" at bounding box center [570, 106] width 55 height 10
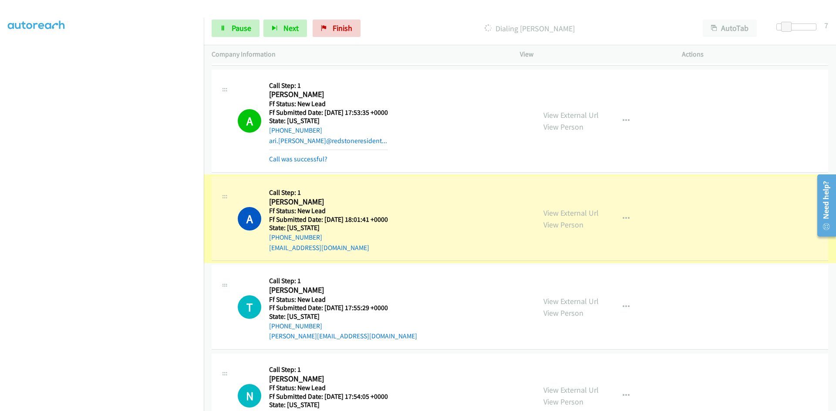
click at [566, 215] on link "View External Url" at bounding box center [570, 213] width 55 height 10
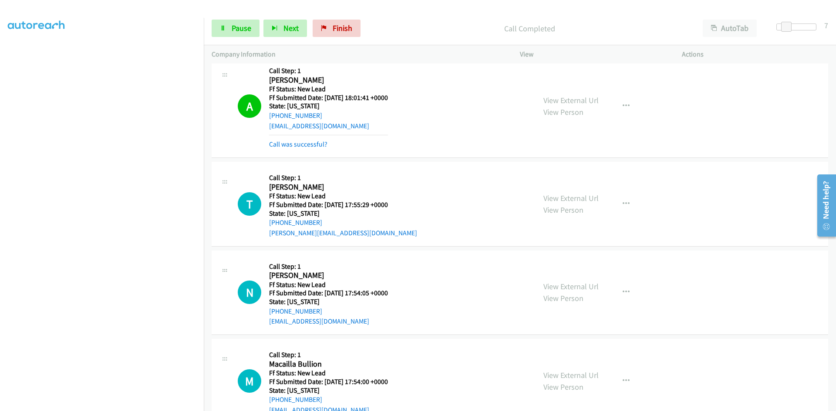
scroll to position [1052, 0]
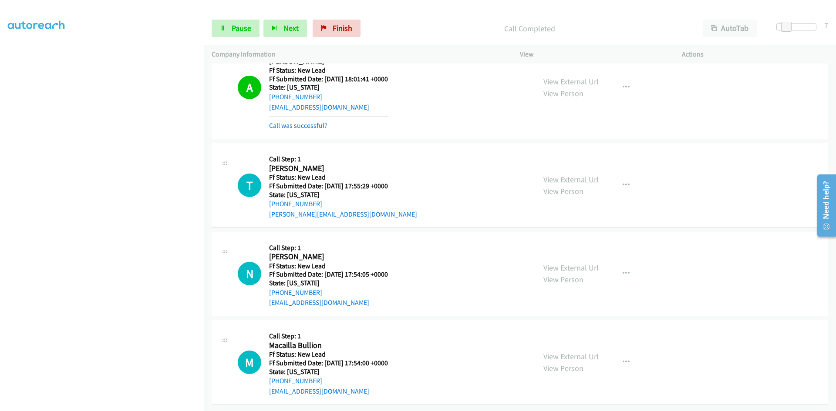
click at [573, 175] on link "View External Url" at bounding box center [570, 180] width 55 height 10
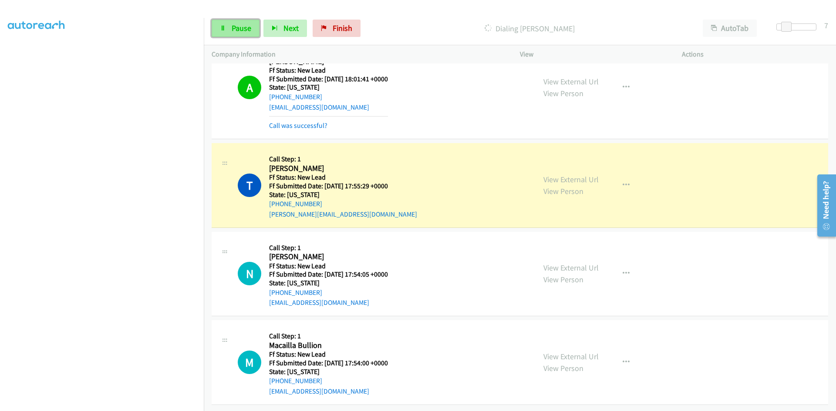
click at [243, 27] on span "Pause" at bounding box center [242, 28] width 20 height 10
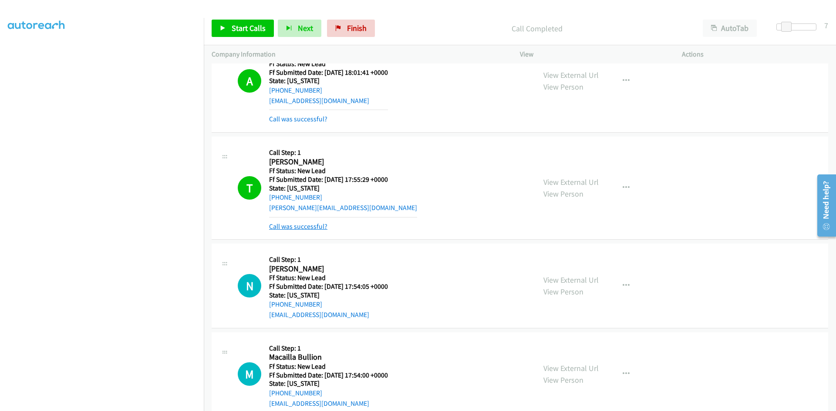
click at [298, 225] on link "Call was successful?" at bounding box center [298, 226] width 58 height 8
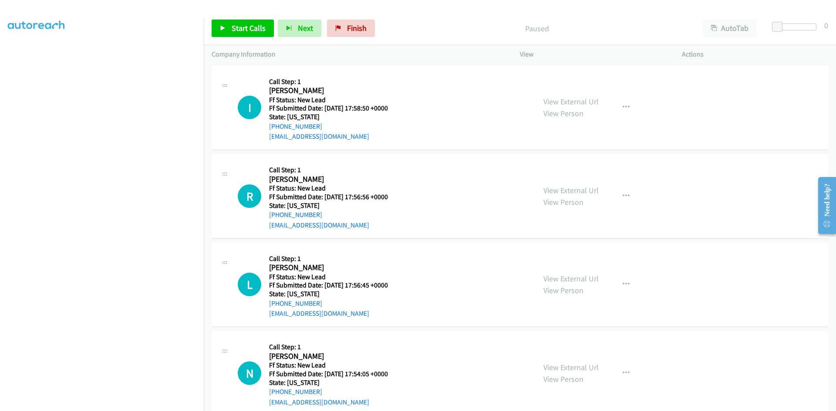
scroll to position [77, 0]
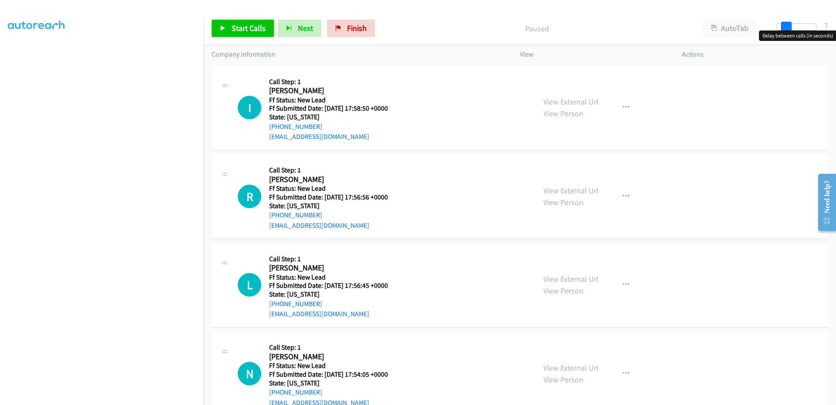
drag, startPoint x: 778, startPoint y: 29, endPoint x: 787, endPoint y: 29, distance: 9.1
click at [787, 29] on span at bounding box center [786, 27] width 10 height 10
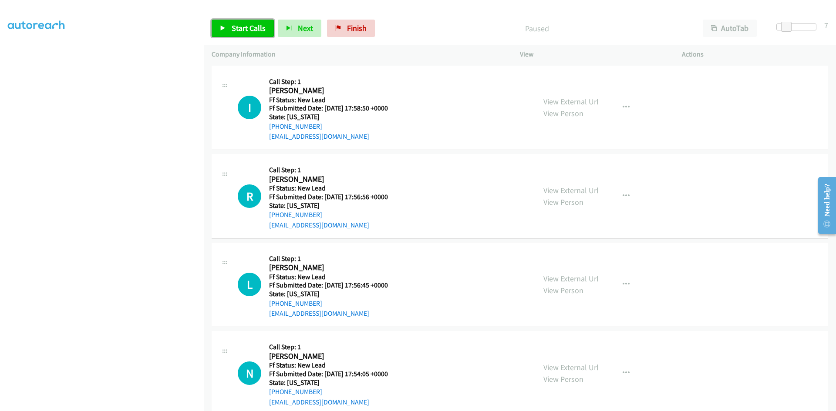
click at [252, 25] on span "Start Calls" at bounding box center [249, 28] width 34 height 10
click at [549, 104] on link "View External Url" at bounding box center [570, 102] width 55 height 10
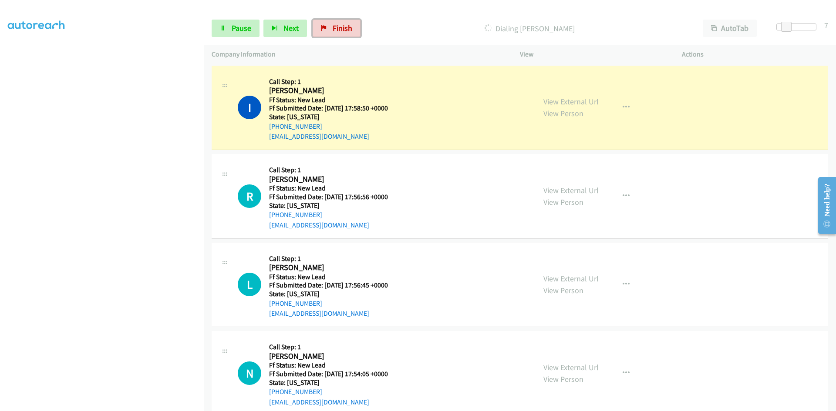
drag, startPoint x: 337, startPoint y: 27, endPoint x: 463, endPoint y: 47, distance: 127.3
click at [337, 27] on span "Finish" at bounding box center [343, 28] width 20 height 10
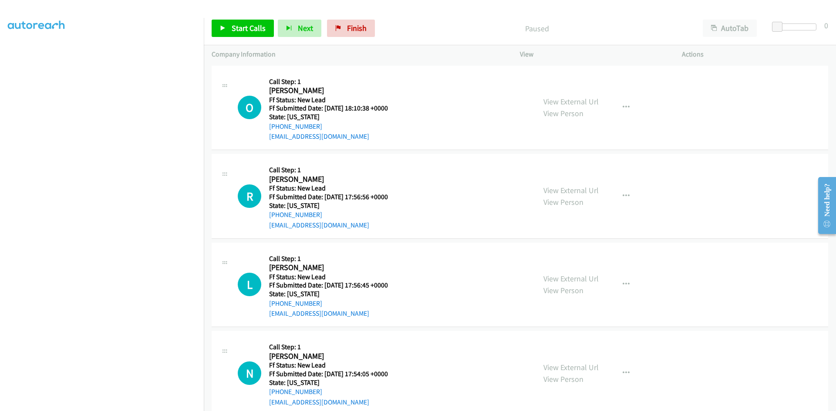
scroll to position [77, 0]
click at [256, 23] on link "Start Calls" at bounding box center [243, 28] width 62 height 17
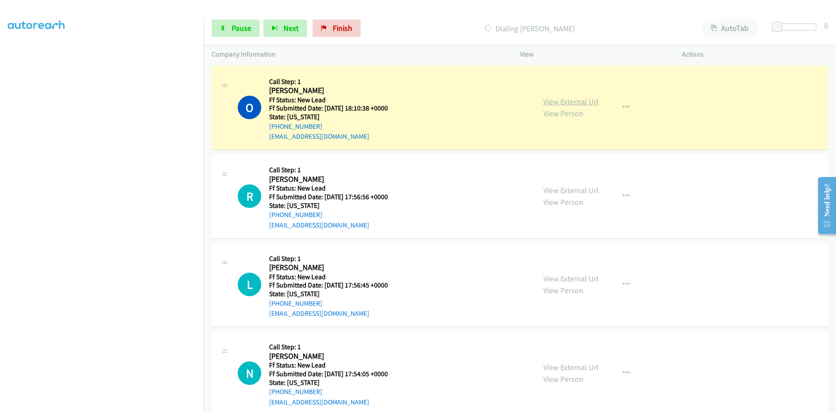
click at [581, 102] on link "View External Url" at bounding box center [570, 102] width 55 height 10
click at [230, 28] on link "Pause" at bounding box center [236, 28] width 48 height 17
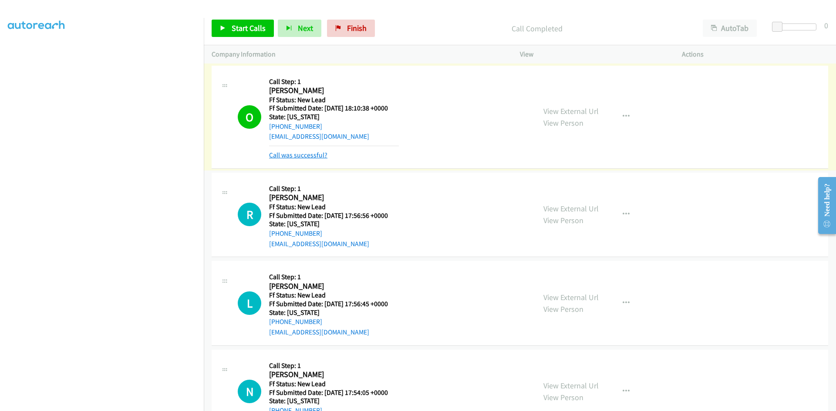
click at [307, 153] on link "Call was successful?" at bounding box center [298, 155] width 58 height 8
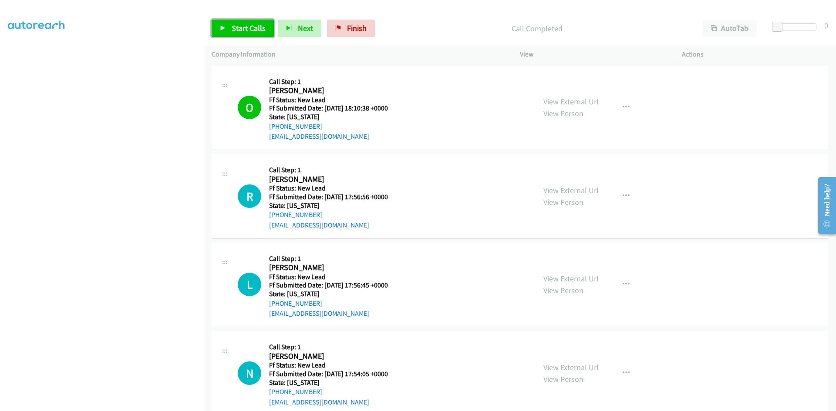
click at [255, 23] on link "Start Calls" at bounding box center [243, 28] width 62 height 17
click at [554, 192] on link "View External Url" at bounding box center [570, 190] width 55 height 10
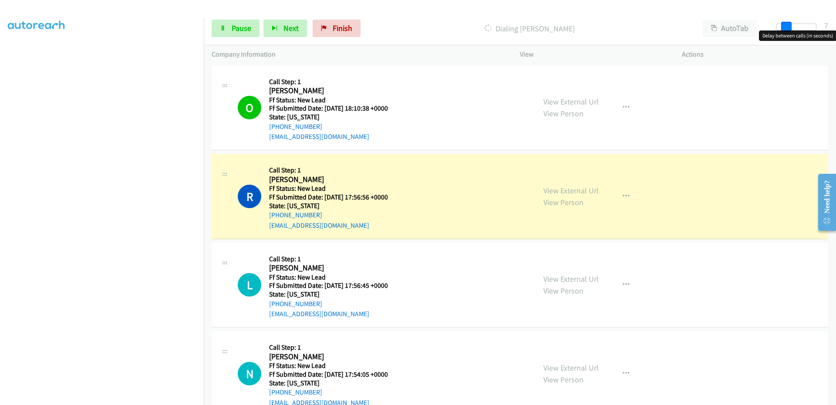
drag, startPoint x: 778, startPoint y: 24, endPoint x: 785, endPoint y: 27, distance: 8.3
click at [785, 27] on span at bounding box center [786, 27] width 10 height 10
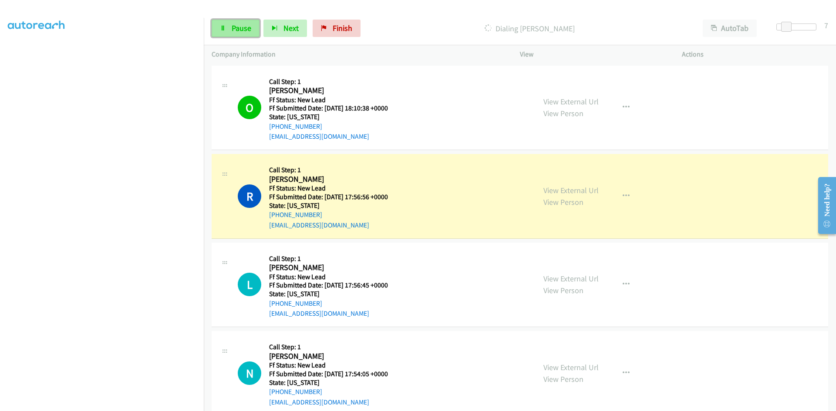
click at [235, 29] on span "Pause" at bounding box center [242, 28] width 20 height 10
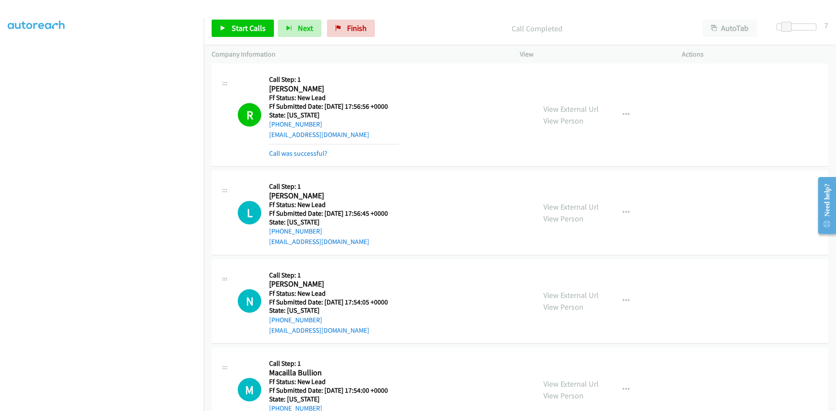
scroll to position [125, 0]
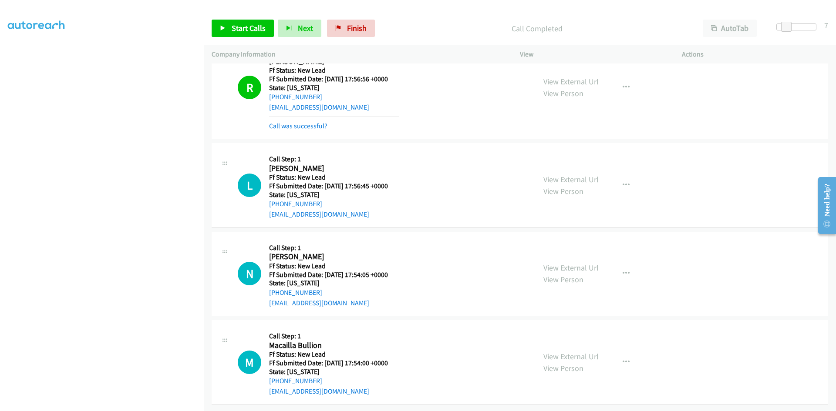
click at [287, 122] on link "Call was successful?" at bounding box center [298, 126] width 58 height 8
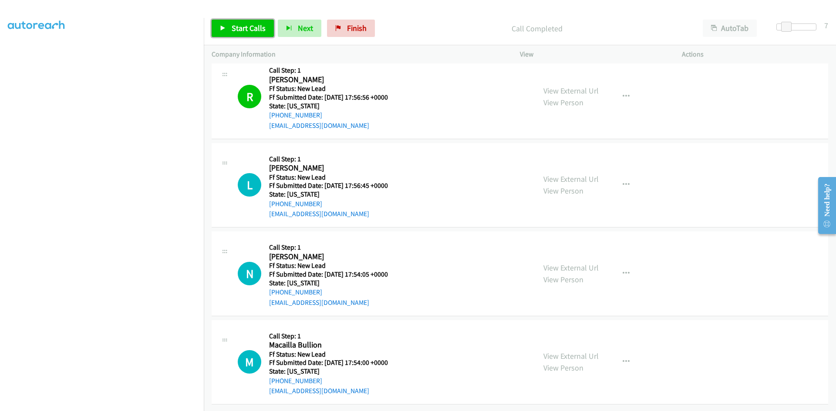
click at [249, 23] on link "Start Calls" at bounding box center [243, 28] width 62 height 17
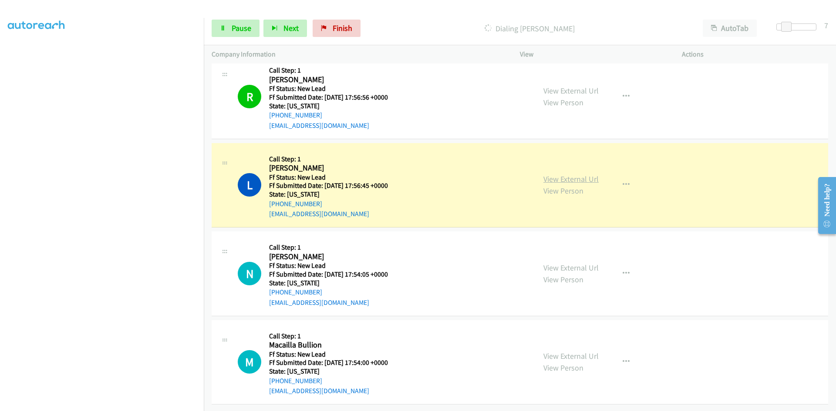
click at [567, 176] on link "View External Url" at bounding box center [570, 179] width 55 height 10
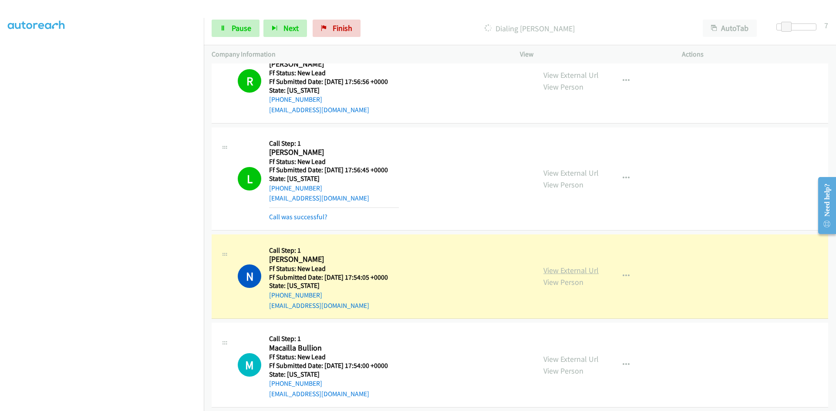
click at [566, 271] on link "View External Url" at bounding box center [570, 271] width 55 height 10
click at [227, 31] on link "Pause" at bounding box center [236, 28] width 48 height 17
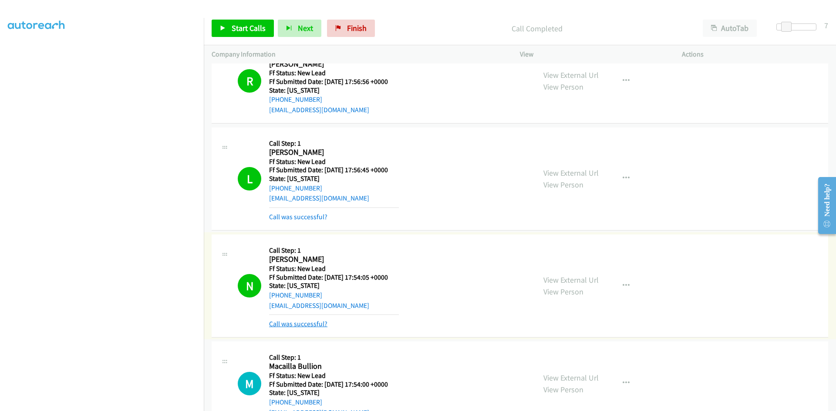
click at [281, 325] on link "Call was successful?" at bounding box center [298, 324] width 58 height 8
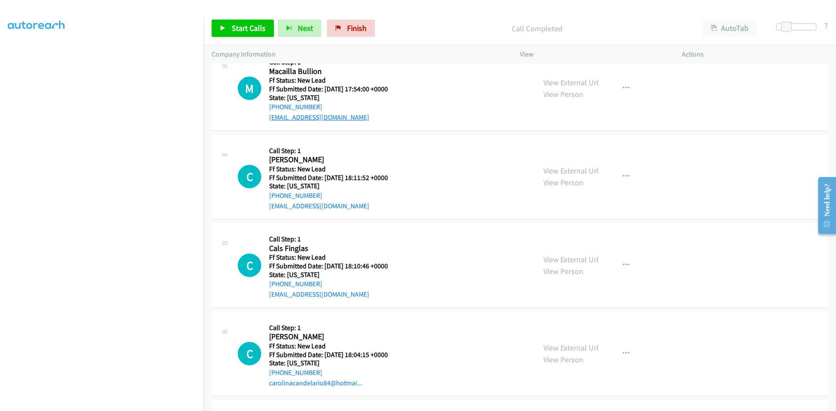
scroll to position [377, 0]
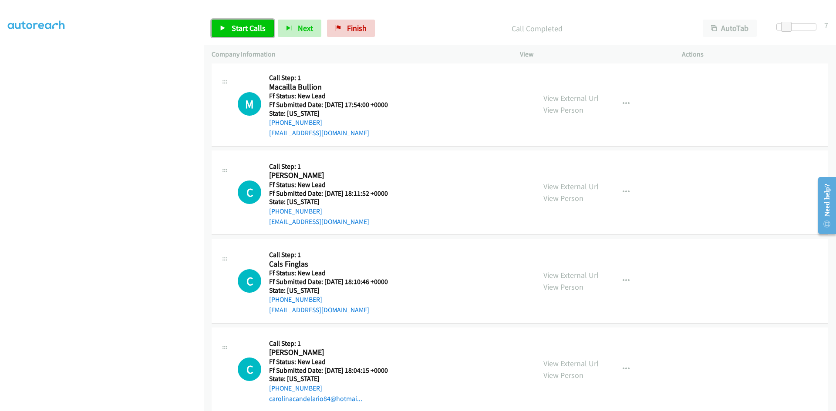
click at [259, 27] on span "Start Calls" at bounding box center [249, 28] width 34 height 10
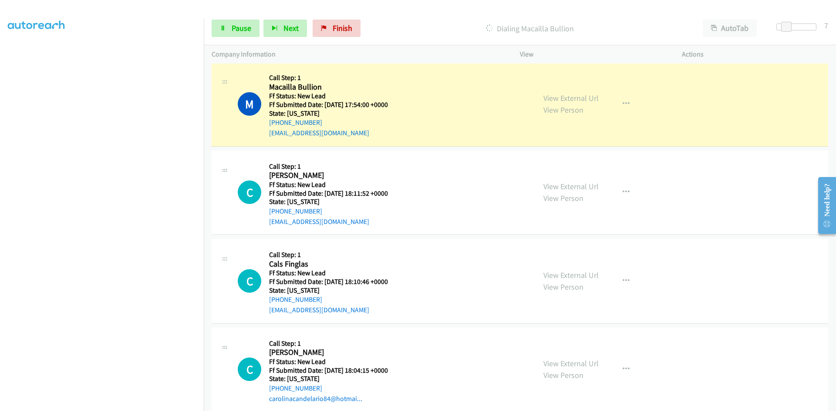
click at [84, 405] on section at bounding box center [102, 205] width 188 height 417
click at [558, 99] on link "View External Url" at bounding box center [570, 98] width 55 height 10
click at [241, 30] on span "Pause" at bounding box center [242, 28] width 20 height 10
click at [230, 27] on link "Start Calls" at bounding box center [243, 28] width 62 height 17
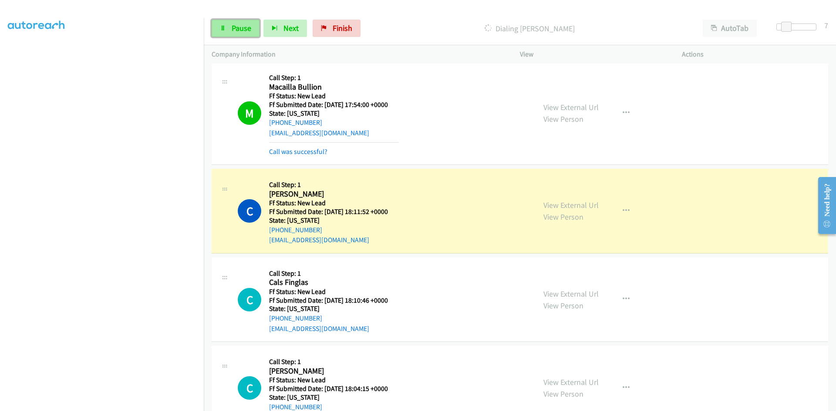
click at [245, 26] on span "Pause" at bounding box center [242, 28] width 20 height 10
click at [232, 30] on div "Start Calls Pause Next Finish" at bounding box center [288, 28] width 153 height 17
click at [589, 205] on link "View External Url" at bounding box center [570, 205] width 55 height 10
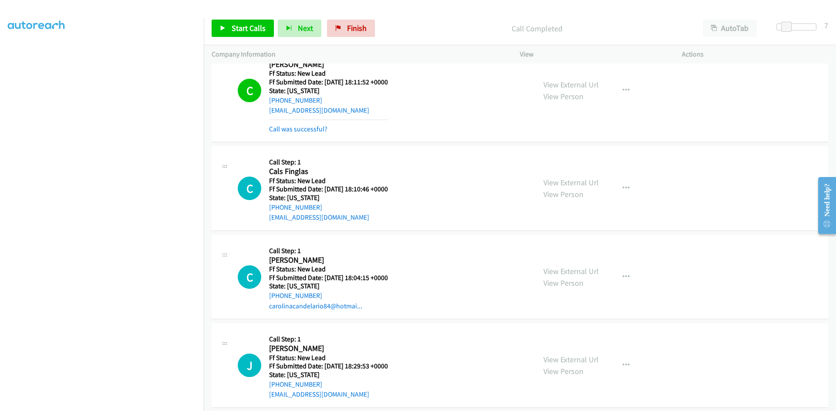
scroll to position [516, 0]
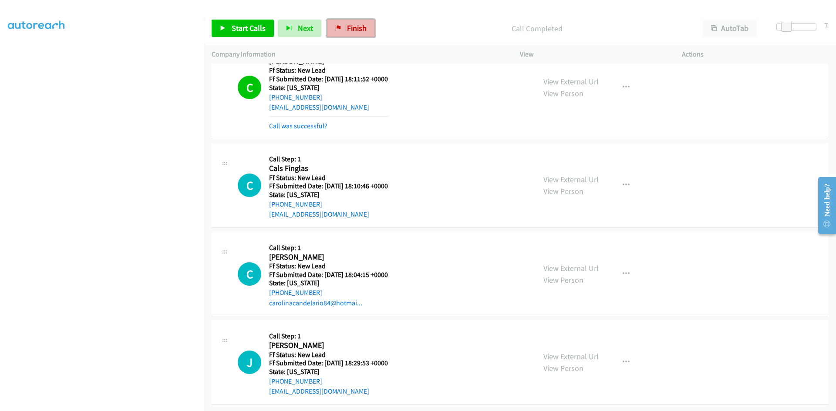
click at [347, 27] on span "Finish" at bounding box center [357, 28] width 20 height 10
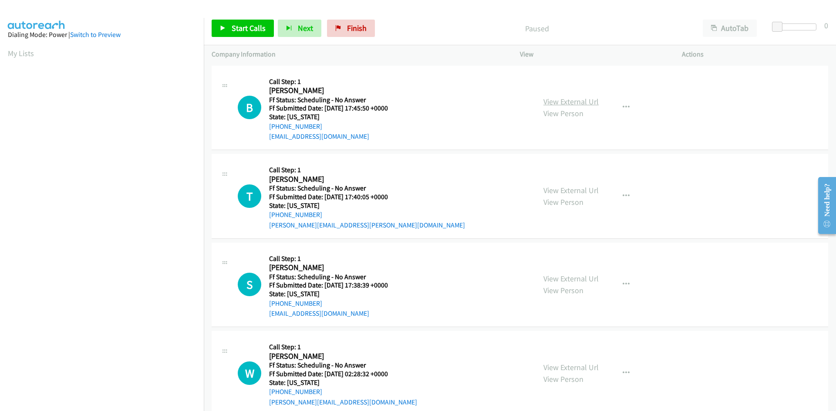
click at [577, 102] on link "View External Url" at bounding box center [570, 102] width 55 height 10
click at [257, 30] on span "Start Calls" at bounding box center [249, 28] width 34 height 10
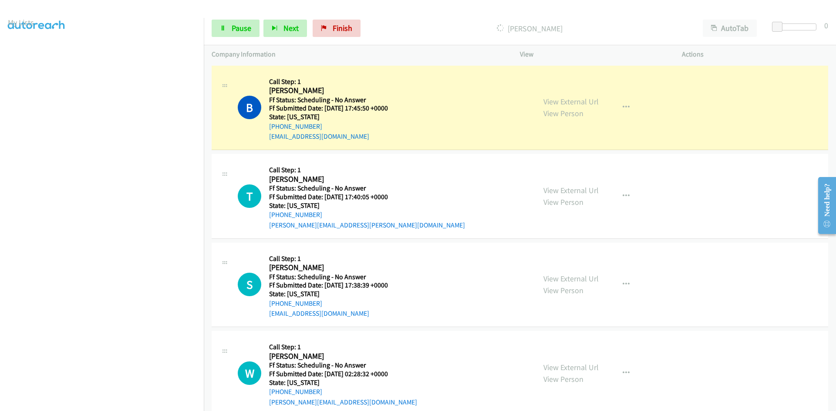
scroll to position [77, 0]
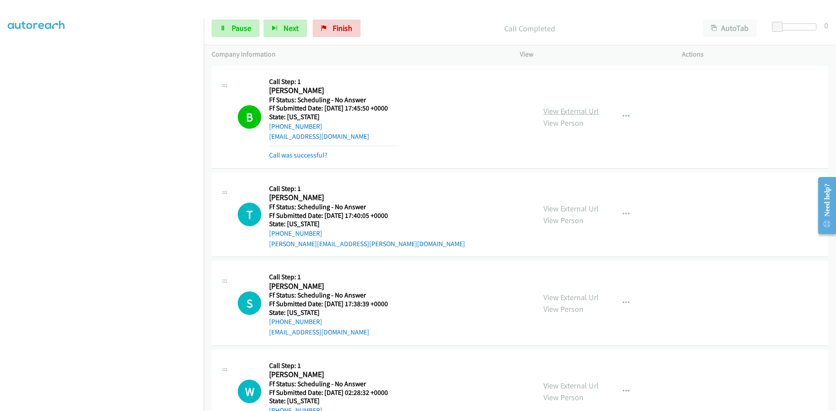
click at [573, 111] on link "View External Url" at bounding box center [570, 111] width 55 height 10
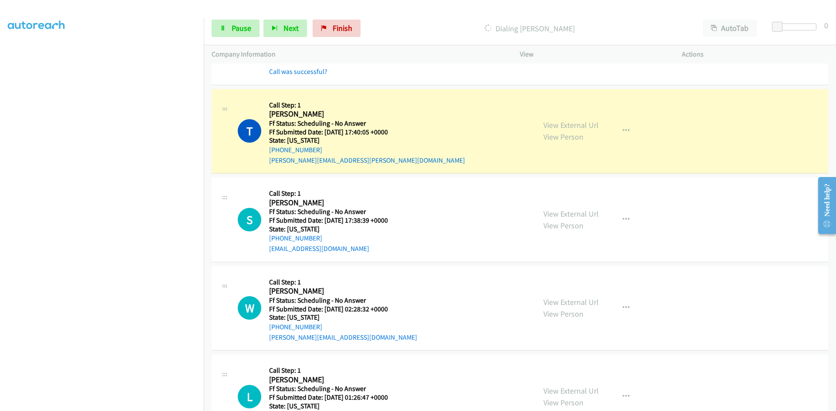
scroll to position [87, 0]
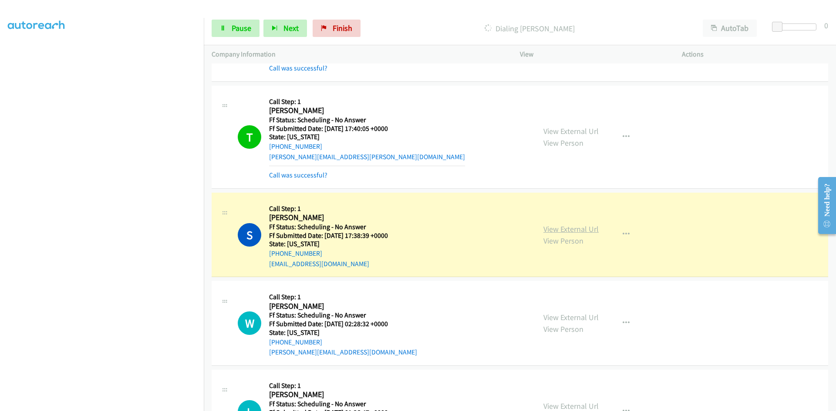
click at [563, 228] on link "View External Url" at bounding box center [570, 229] width 55 height 10
click at [586, 131] on link "View External Url" at bounding box center [570, 131] width 55 height 10
click at [550, 227] on link "View External Url" at bounding box center [570, 229] width 55 height 10
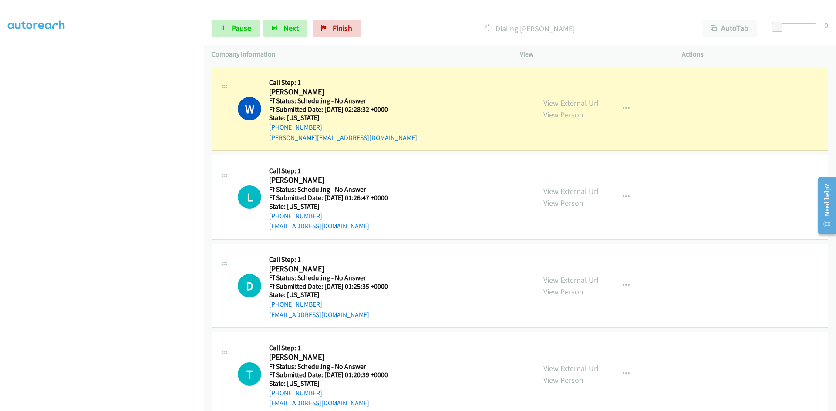
scroll to position [305, 0]
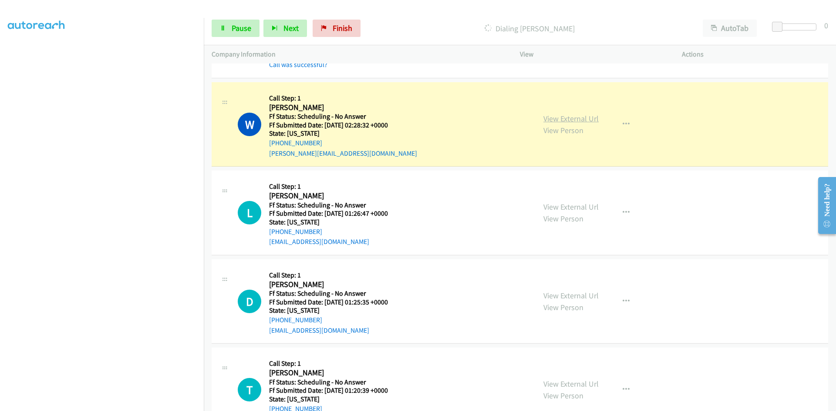
click at [553, 116] on link "View External Url" at bounding box center [570, 119] width 55 height 10
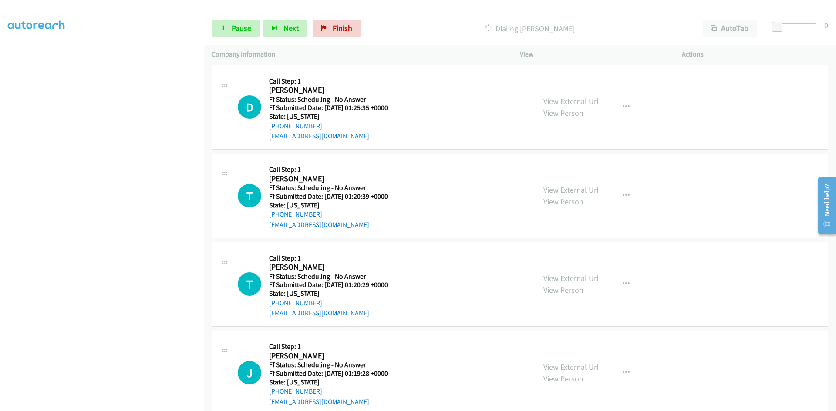
scroll to position [522, 0]
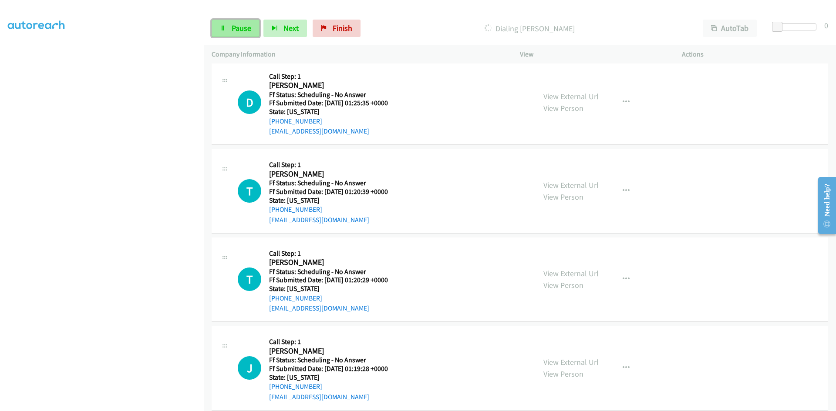
click at [235, 26] on span "Pause" at bounding box center [242, 28] width 20 height 10
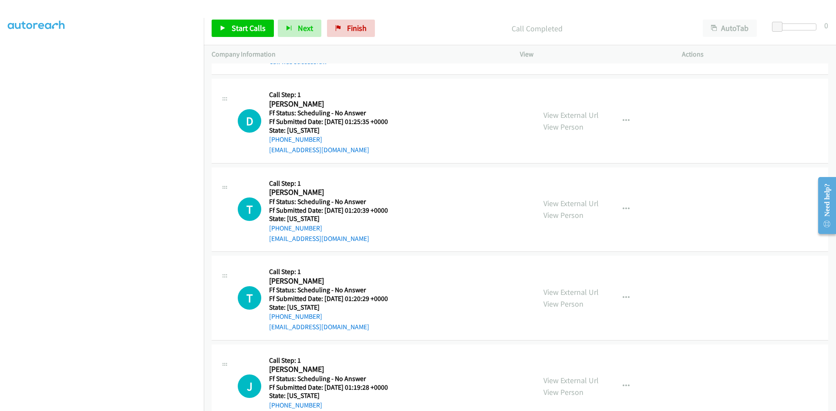
scroll to position [541, 0]
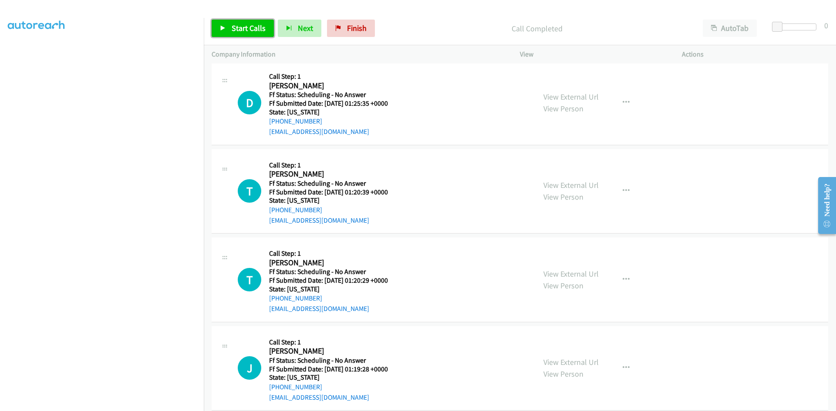
click at [227, 31] on link "Start Calls" at bounding box center [243, 28] width 62 height 17
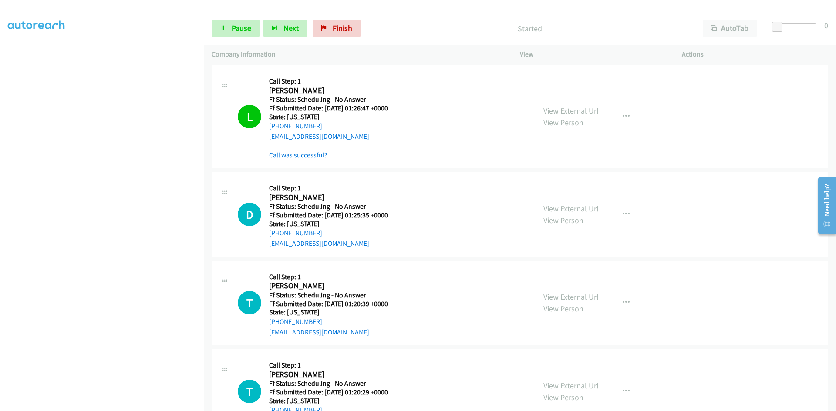
scroll to position [410, 0]
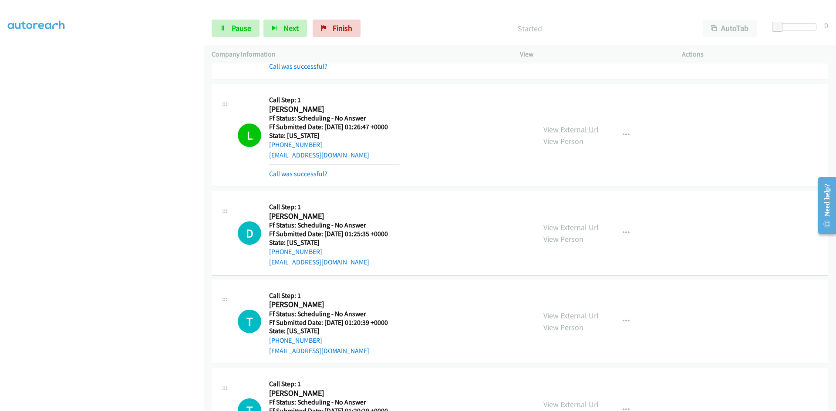
click at [580, 129] on link "View External Url" at bounding box center [570, 130] width 55 height 10
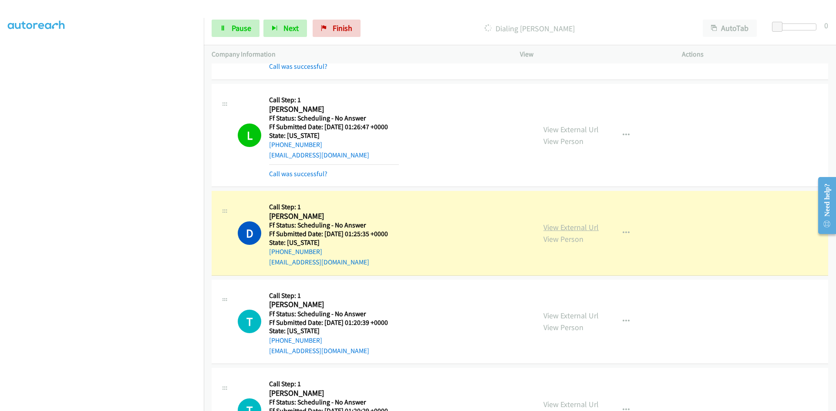
click at [595, 227] on link "View External Url" at bounding box center [570, 227] width 55 height 10
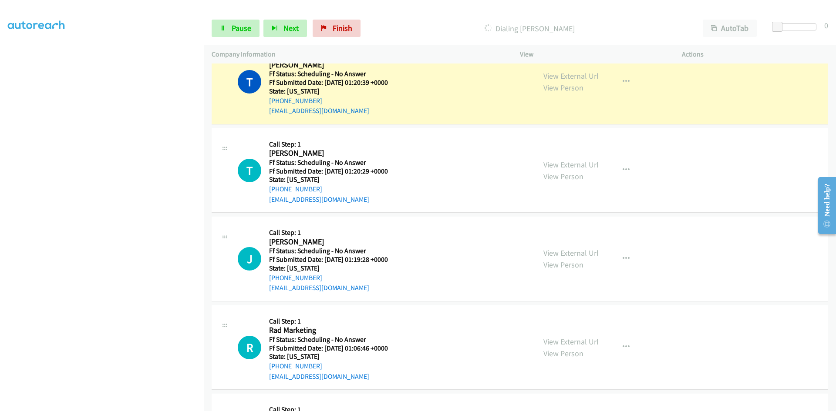
scroll to position [671, 0]
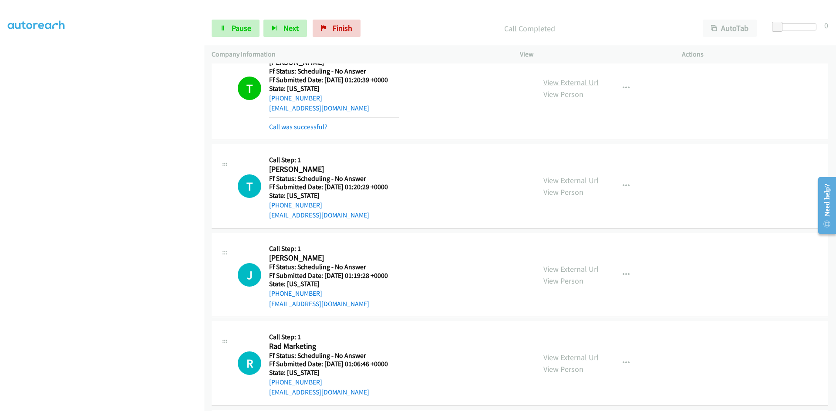
click at [590, 78] on link "View External Url" at bounding box center [570, 82] width 55 height 10
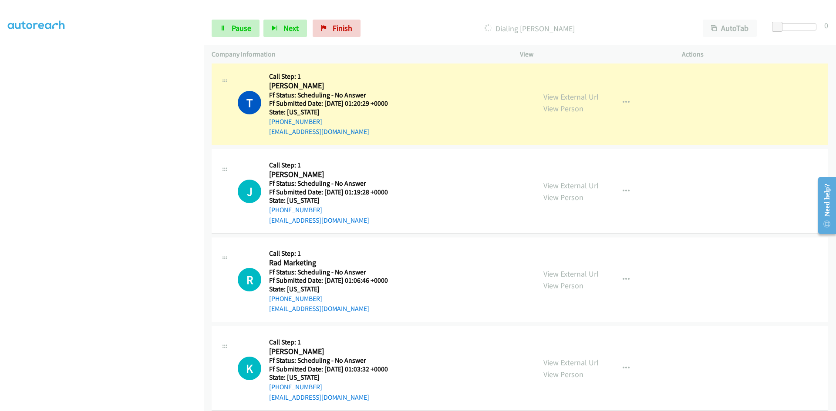
scroll to position [758, 0]
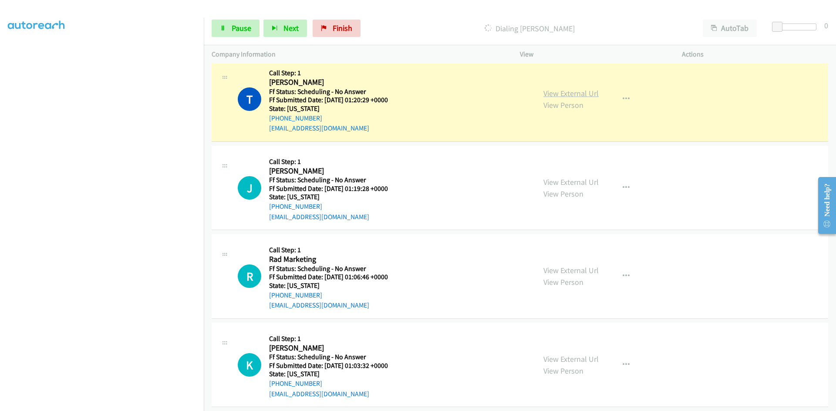
click at [564, 90] on link "View External Url" at bounding box center [570, 93] width 55 height 10
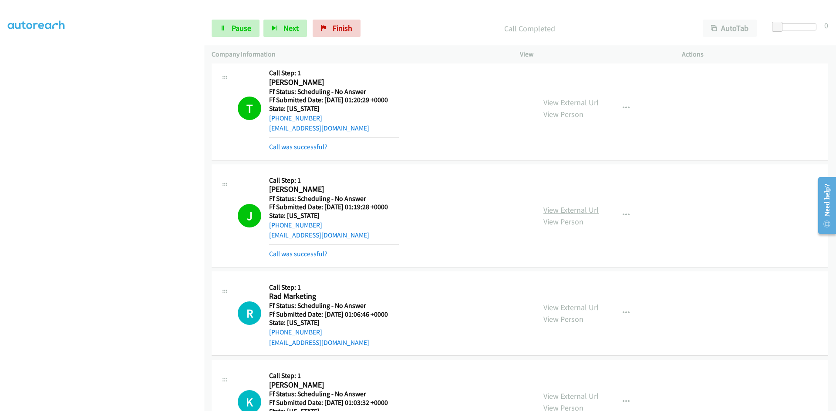
click at [582, 205] on link "View External Url" at bounding box center [570, 210] width 55 height 10
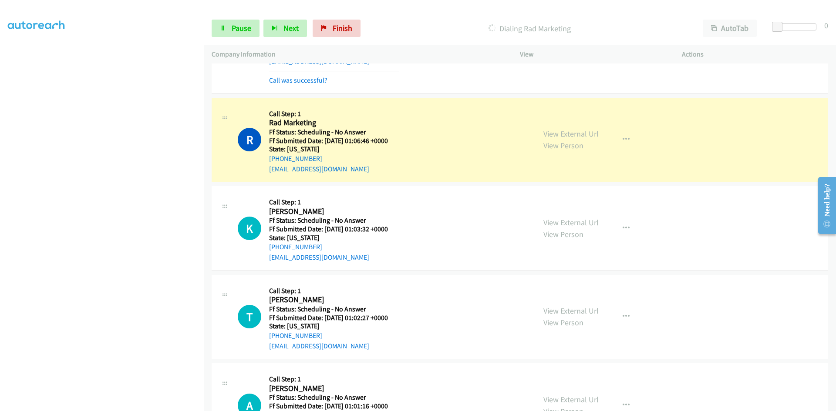
scroll to position [933, 0]
click at [586, 133] on link "View External Url" at bounding box center [570, 133] width 55 height 10
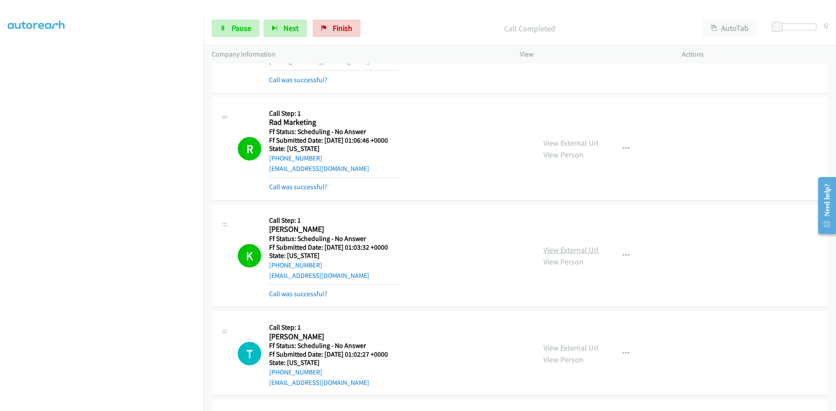
click at [569, 246] on link "View External Url" at bounding box center [570, 250] width 55 height 10
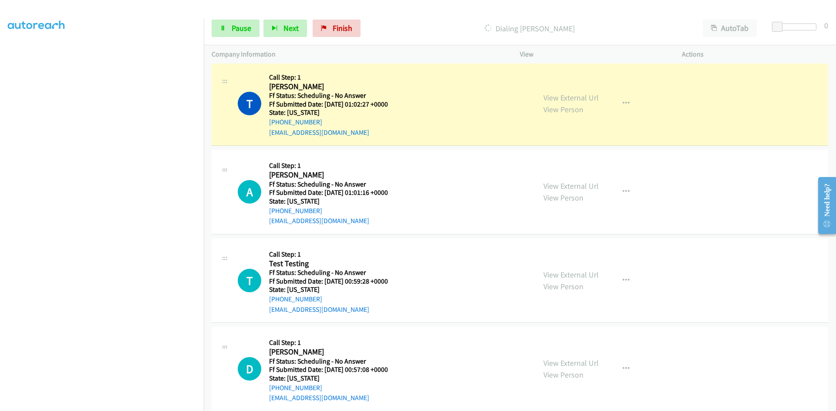
scroll to position [1194, 0]
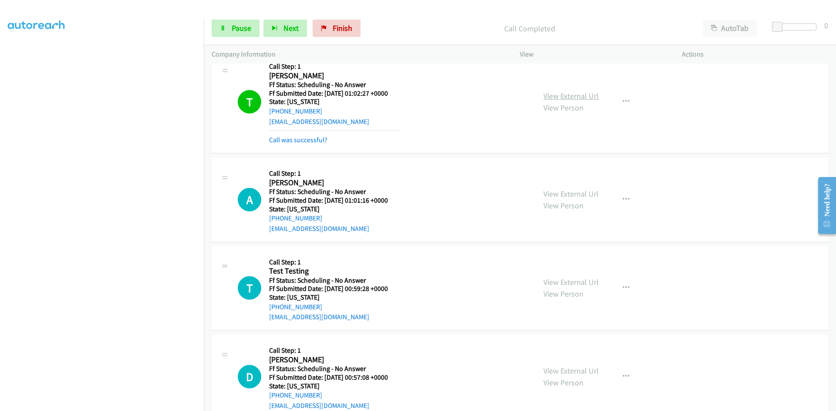
click at [576, 95] on link "View External Url" at bounding box center [570, 96] width 55 height 10
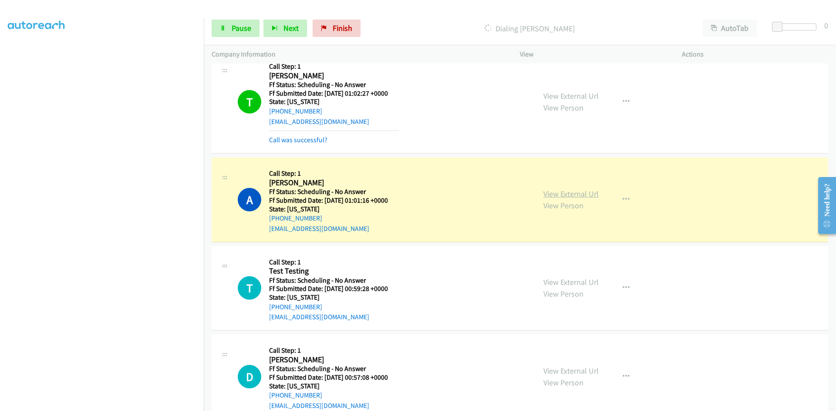
click at [557, 190] on link "View External Url" at bounding box center [570, 194] width 55 height 10
click at [239, 27] on span "Pause" at bounding box center [242, 28] width 20 height 10
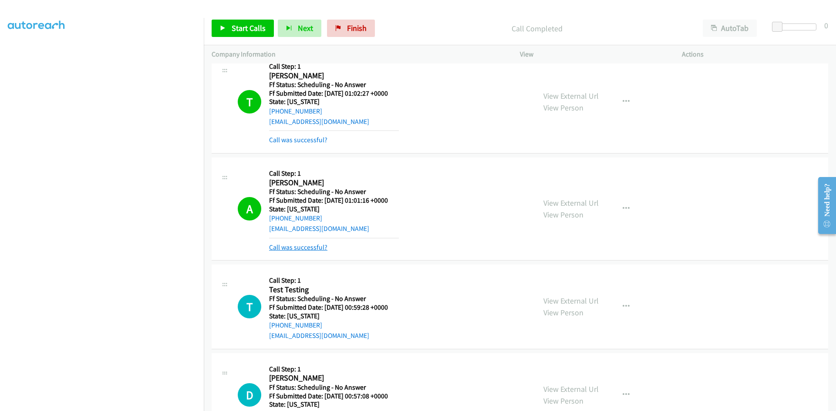
click at [304, 249] on link "Call was successful?" at bounding box center [298, 247] width 58 height 8
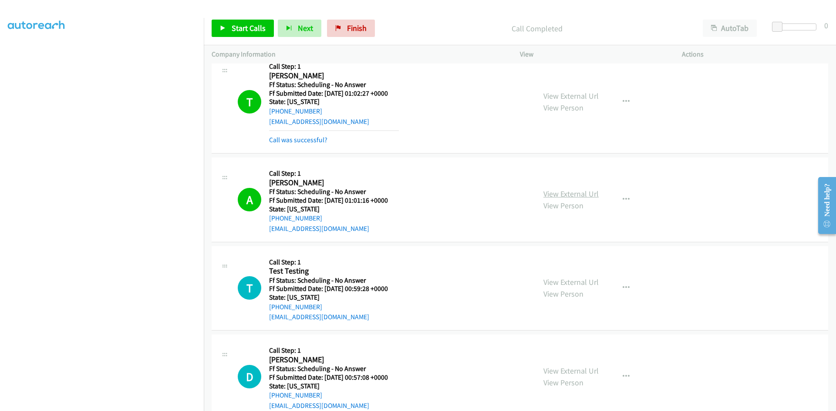
click at [584, 197] on link "View External Url" at bounding box center [570, 194] width 55 height 10
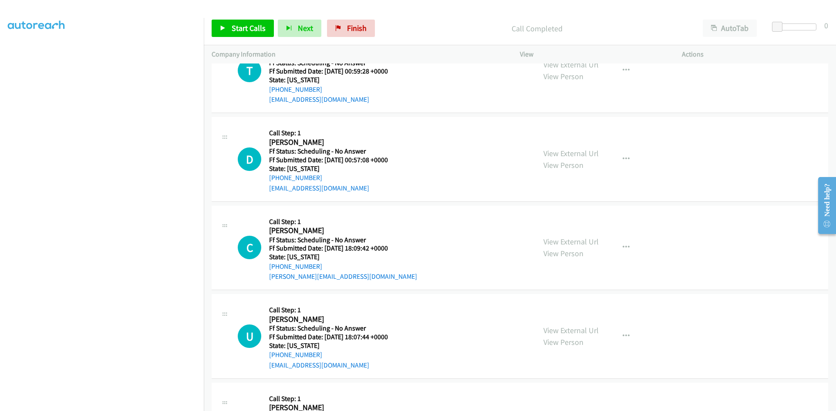
scroll to position [1368, 0]
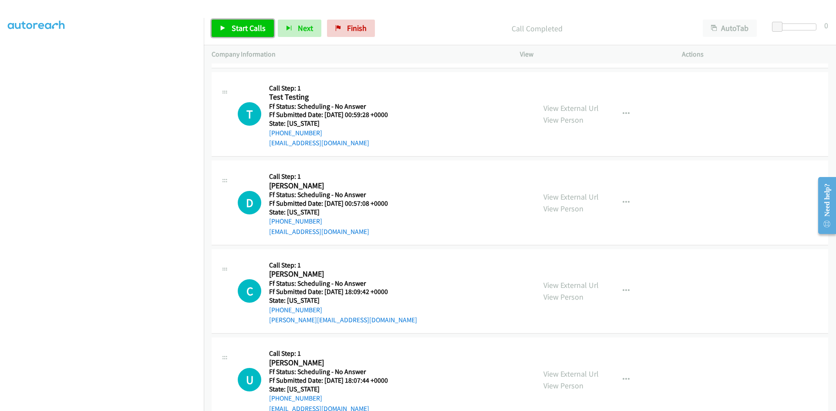
click at [235, 30] on span "Start Calls" at bounding box center [249, 28] width 34 height 10
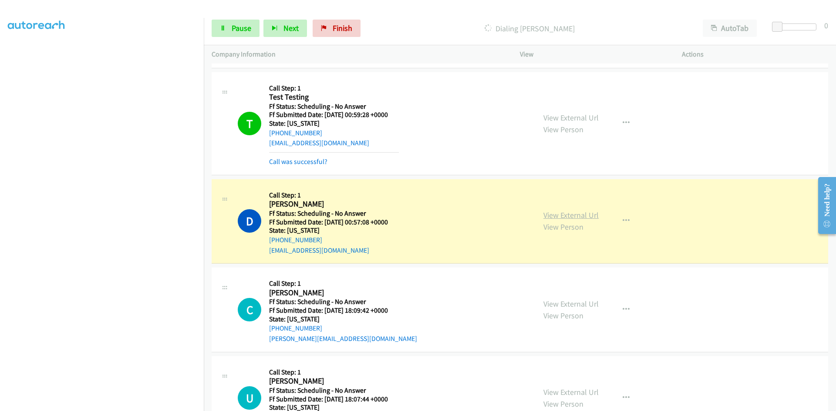
click at [588, 214] on link "View External Url" at bounding box center [570, 215] width 55 height 10
click at [589, 115] on link "View External Url" at bounding box center [570, 118] width 55 height 10
click at [241, 30] on span "Pause" at bounding box center [242, 28] width 20 height 10
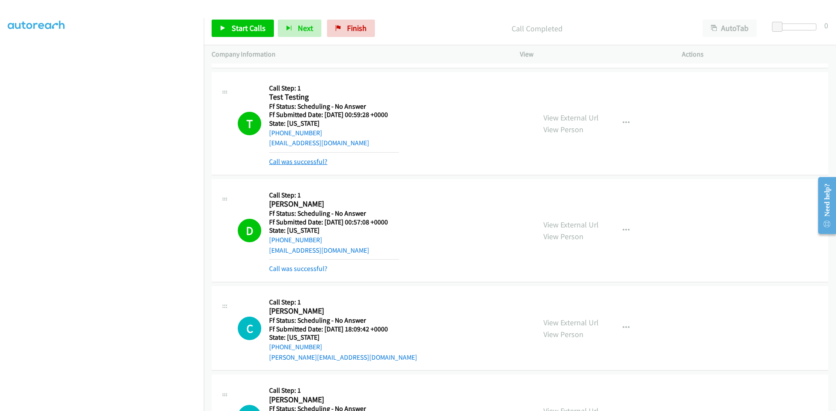
click at [309, 161] on link "Call was successful?" at bounding box center [298, 162] width 58 height 8
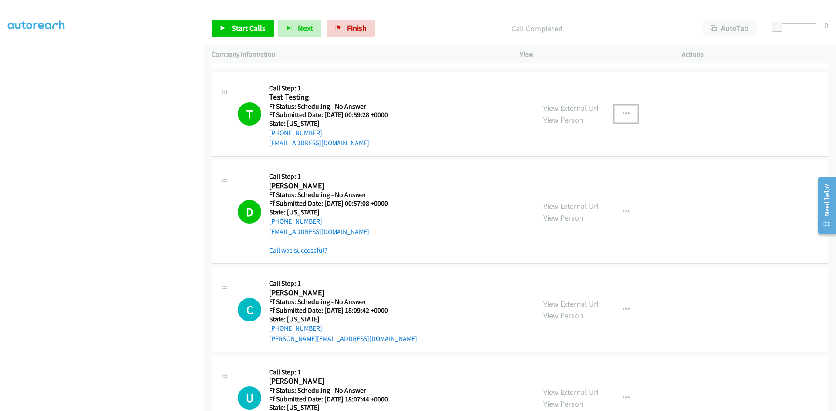
click at [623, 112] on icon "button" at bounding box center [626, 114] width 7 height 7
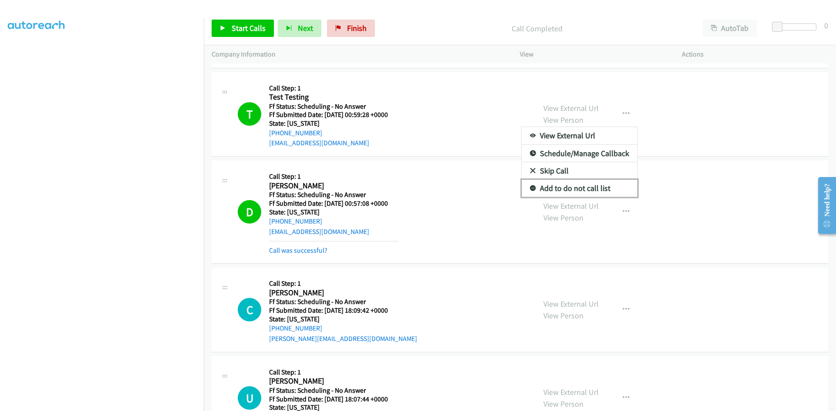
click at [582, 189] on link "Add to do not call list" at bounding box center [580, 188] width 116 height 17
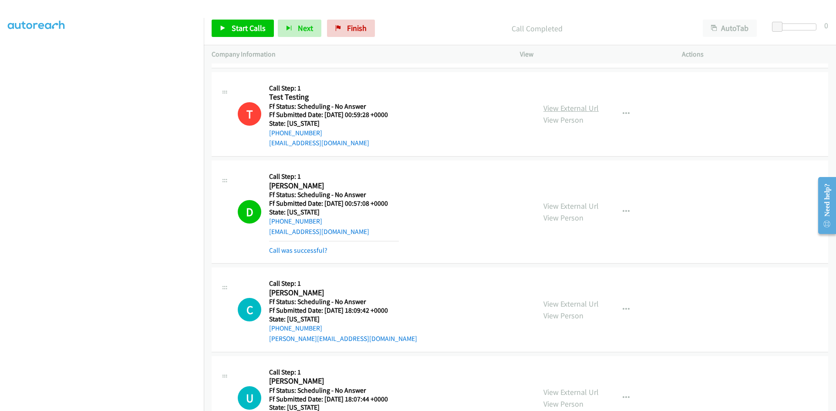
click at [577, 108] on link "View External Url" at bounding box center [570, 108] width 55 height 10
click at [556, 205] on link "View External Url" at bounding box center [570, 206] width 55 height 10
click at [245, 29] on span "Start Calls" at bounding box center [249, 28] width 34 height 10
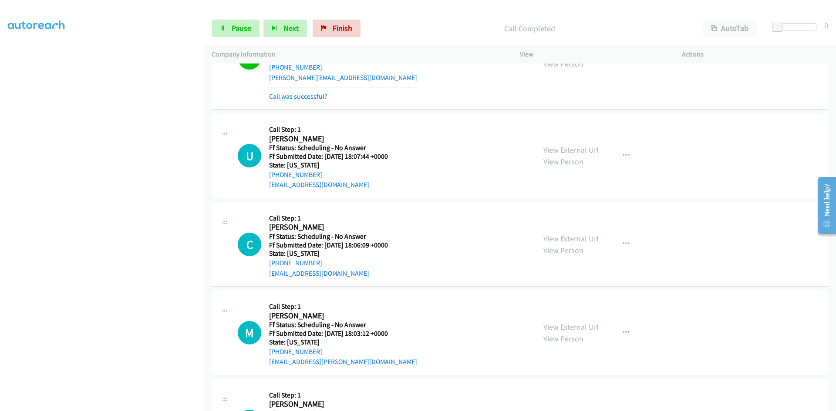
scroll to position [1673, 0]
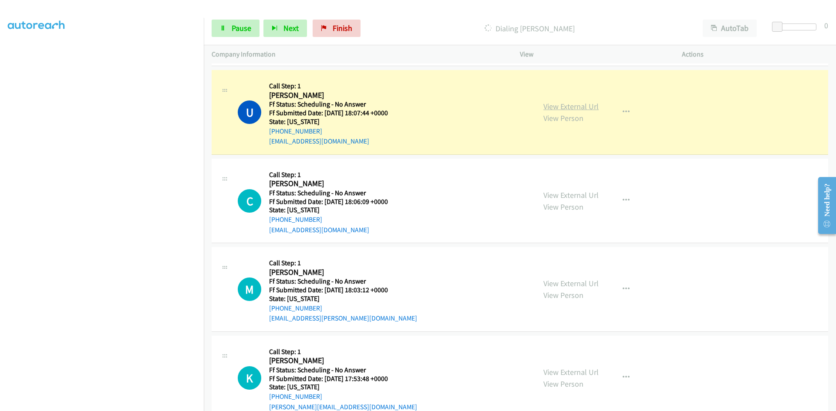
click at [560, 109] on link "View External Url" at bounding box center [570, 106] width 55 height 10
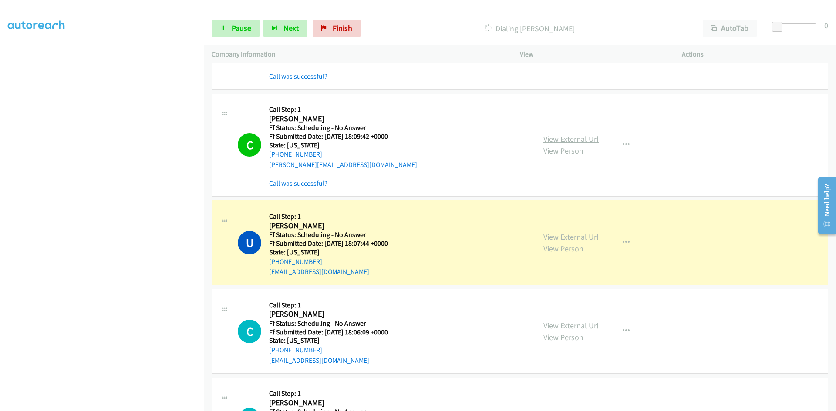
click at [547, 140] on link "View External Url" at bounding box center [570, 139] width 55 height 10
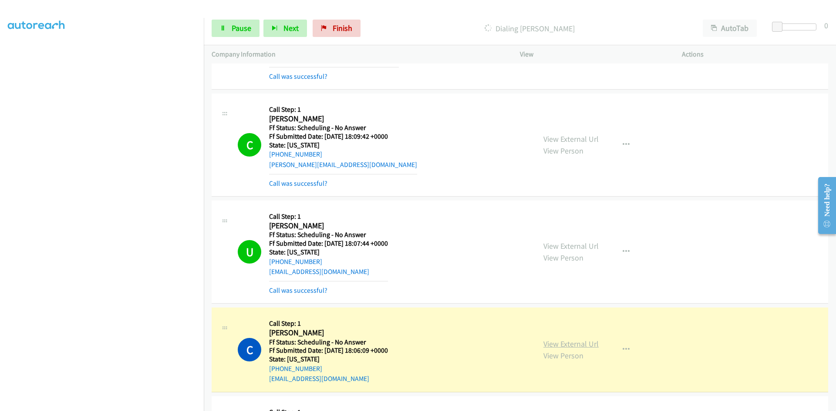
click at [554, 345] on link "View External Url" at bounding box center [570, 344] width 55 height 10
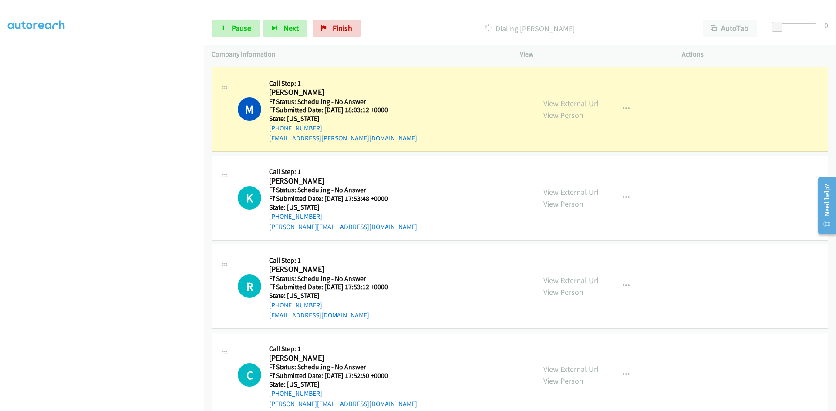
scroll to position [1890, 0]
click at [571, 104] on link "View External Url" at bounding box center [570, 103] width 55 height 10
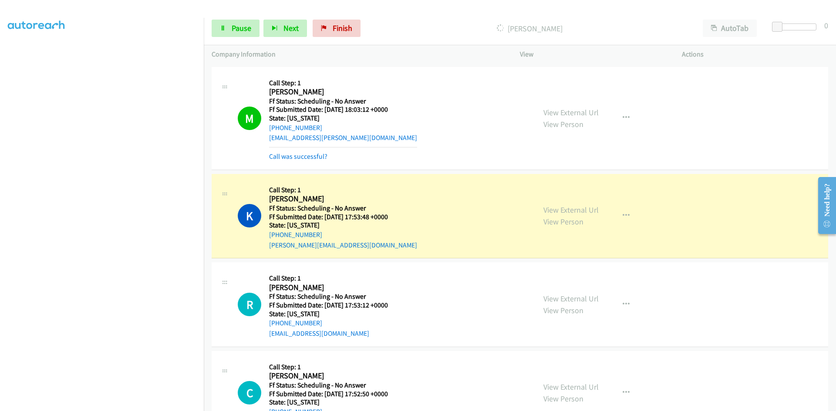
scroll to position [1934, 0]
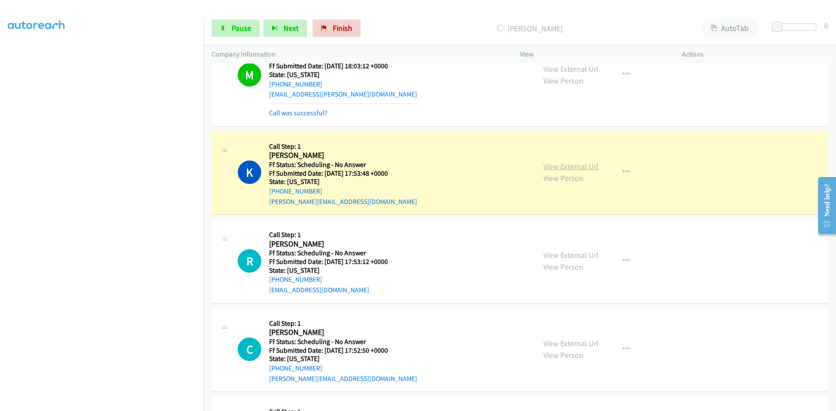
click at [559, 167] on link "View External Url" at bounding box center [570, 167] width 55 height 10
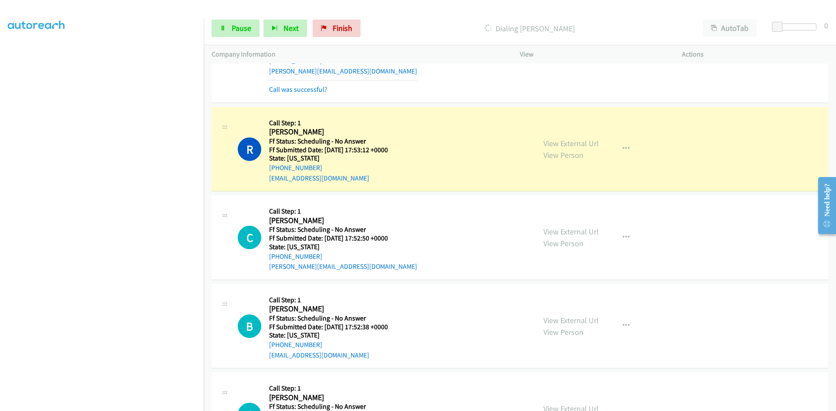
scroll to position [2108, 0]
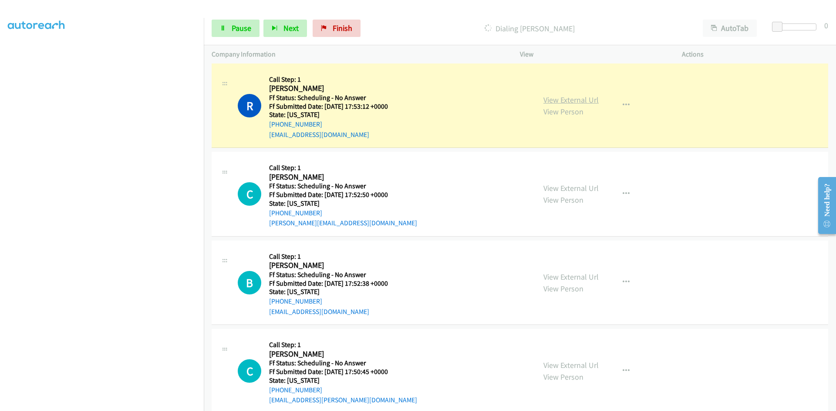
click at [589, 100] on link "View External Url" at bounding box center [570, 100] width 55 height 10
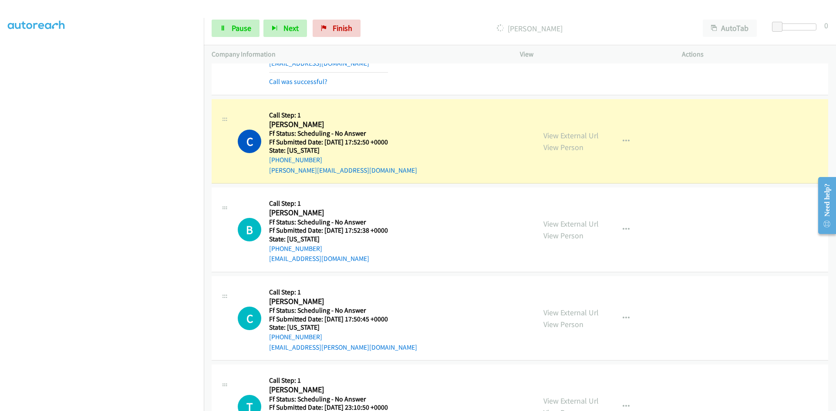
scroll to position [2195, 0]
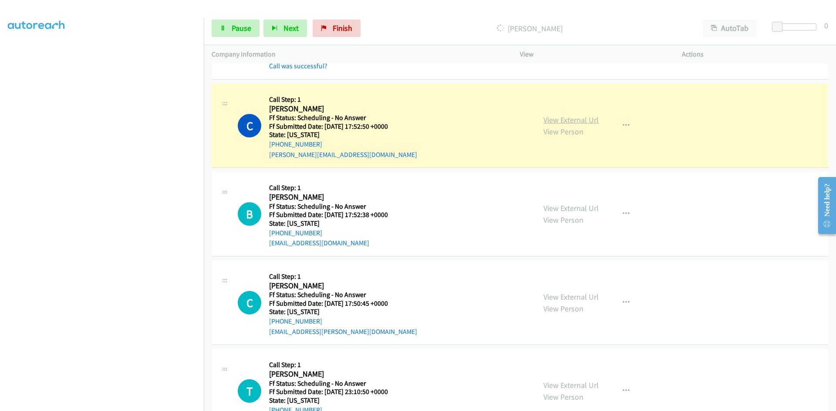
click at [565, 120] on link "View External Url" at bounding box center [570, 120] width 55 height 10
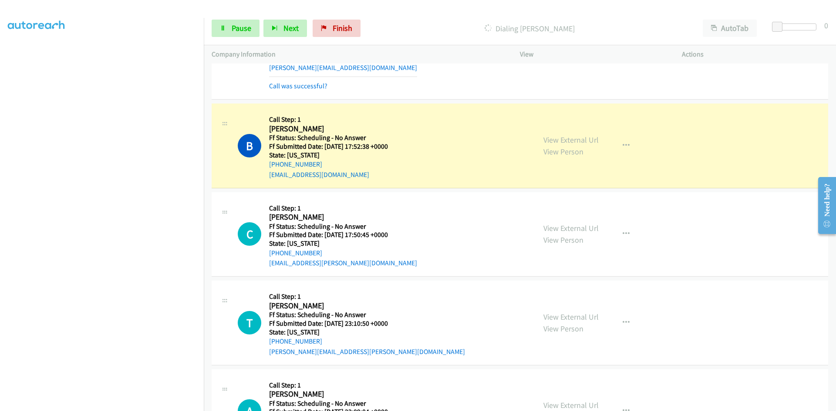
scroll to position [2326, 0]
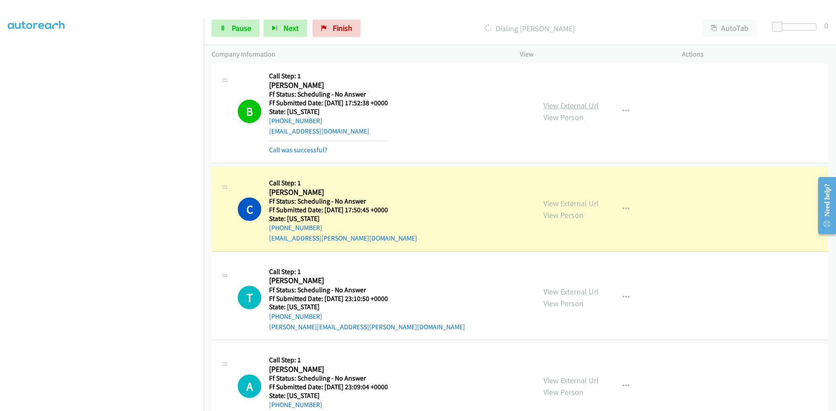
click at [549, 108] on link "View External Url" at bounding box center [570, 106] width 55 height 10
click at [563, 201] on link "View External Url" at bounding box center [570, 204] width 55 height 10
click at [226, 34] on link "Pause" at bounding box center [236, 28] width 48 height 17
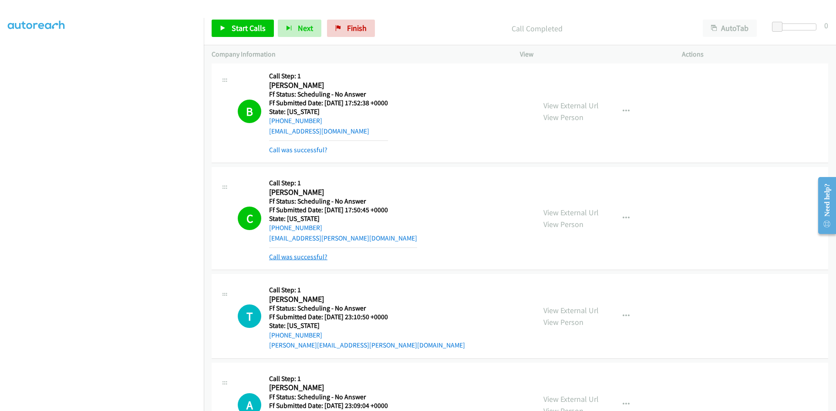
click at [317, 260] on link "Call was successful?" at bounding box center [298, 257] width 58 height 8
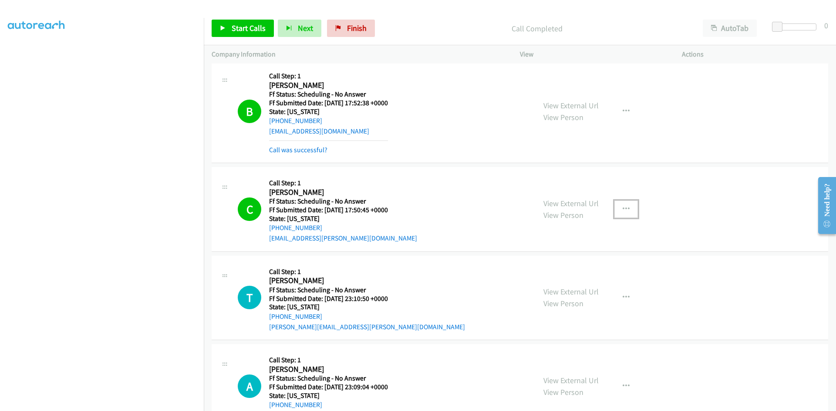
click at [623, 206] on icon "button" at bounding box center [626, 209] width 7 height 7
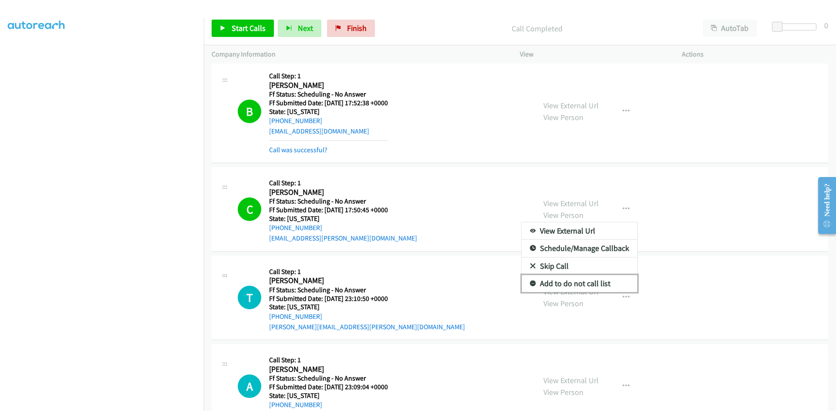
click at [572, 283] on link "Add to do not call list" at bounding box center [580, 283] width 116 height 17
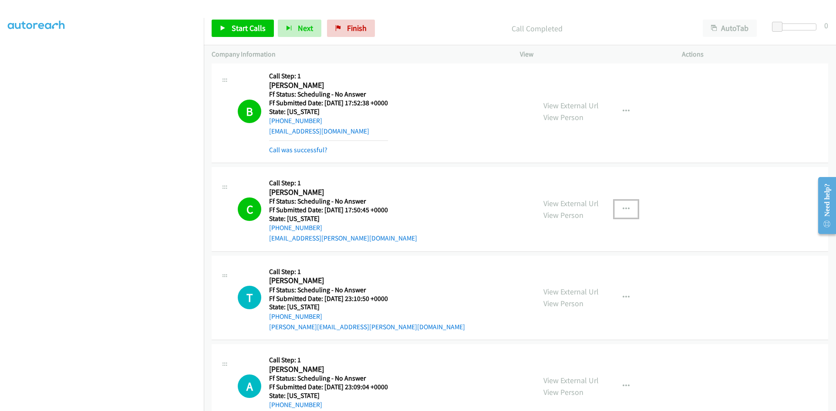
click at [623, 209] on icon "button" at bounding box center [626, 209] width 7 height 7
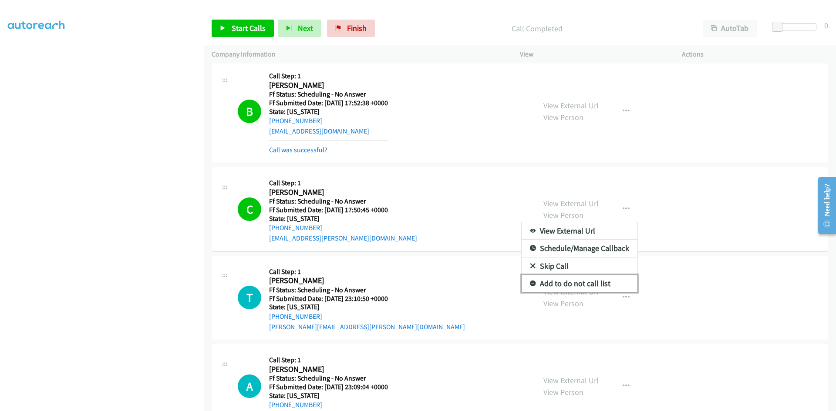
click at [550, 283] on link "Add to do not call list" at bounding box center [580, 283] width 116 height 17
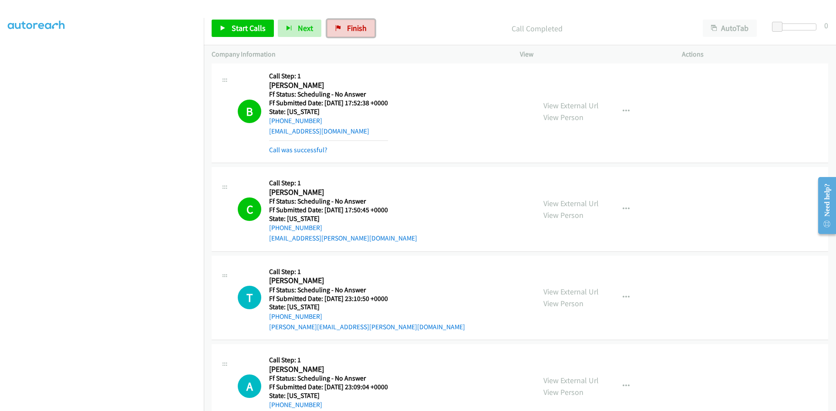
click at [360, 26] on span "Finish" at bounding box center [357, 28] width 20 height 10
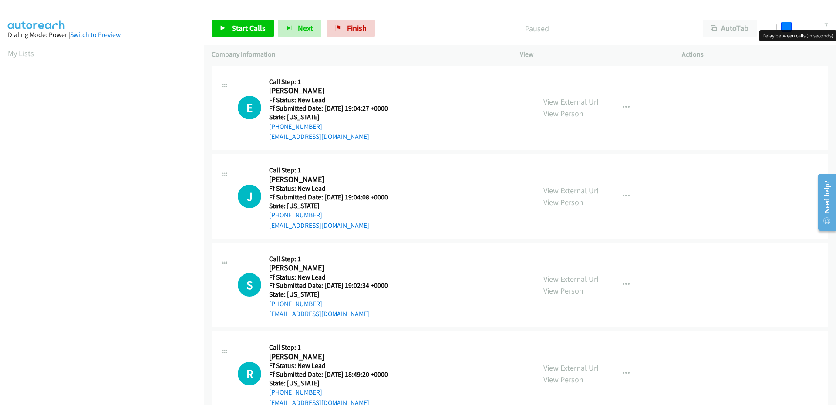
drag, startPoint x: 778, startPoint y: 30, endPoint x: 789, endPoint y: 30, distance: 10.9
click at [789, 30] on body "Start Calls Pause Next Finish Paused AutoTab AutoTab 7 Company Information Info…" at bounding box center [418, 20] width 836 height 41
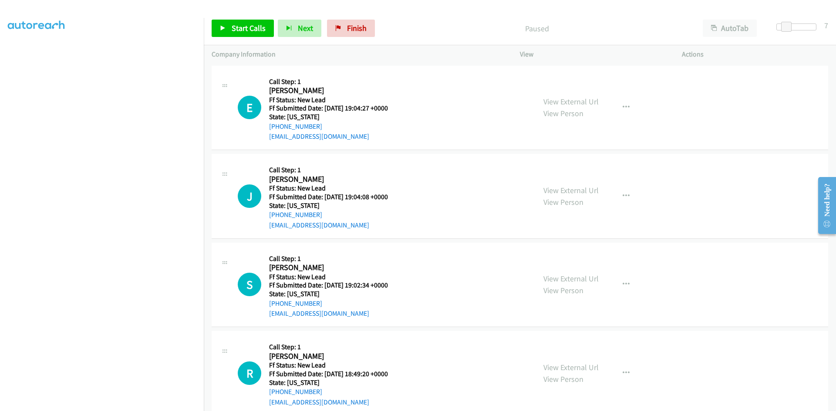
scroll to position [77, 0]
click at [249, 37] on link "Start Calls" at bounding box center [243, 28] width 62 height 17
click at [576, 97] on link "View External Url" at bounding box center [570, 102] width 55 height 10
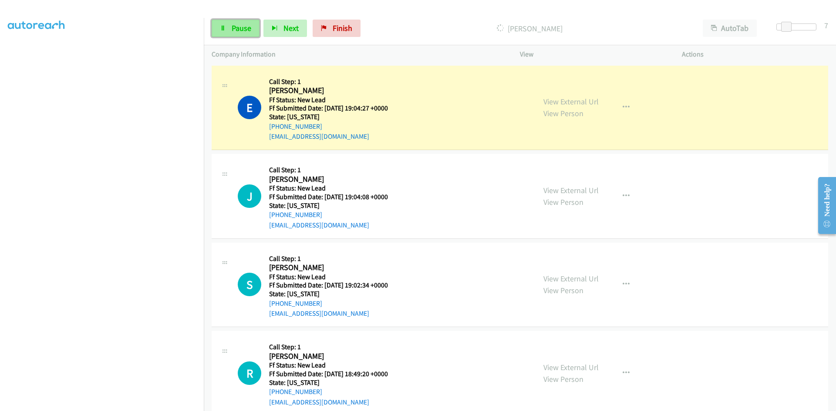
click at [221, 28] on icon at bounding box center [223, 29] width 6 height 6
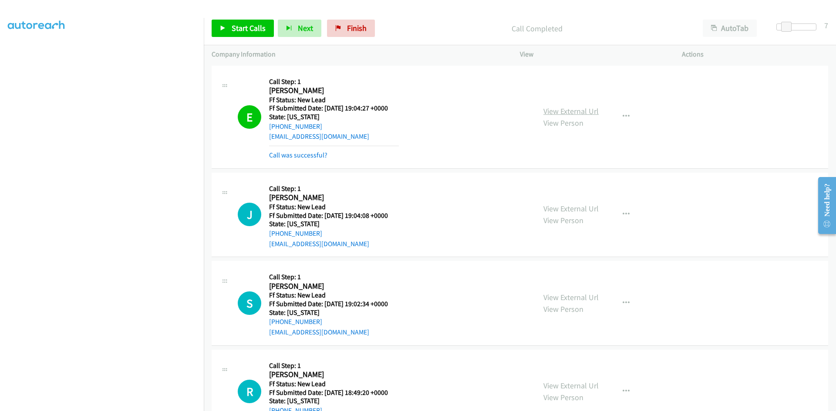
click at [570, 110] on link "View External Url" at bounding box center [570, 111] width 55 height 10
drag, startPoint x: 245, startPoint y: 40, endPoint x: 244, endPoint y: 36, distance: 4.9
click at [245, 40] on div "Start Calls Pause Next Finish Call Completed AutoTab AutoTab 7" at bounding box center [520, 29] width 632 height 34
click at [245, 30] on span "Start Calls" at bounding box center [249, 28] width 34 height 10
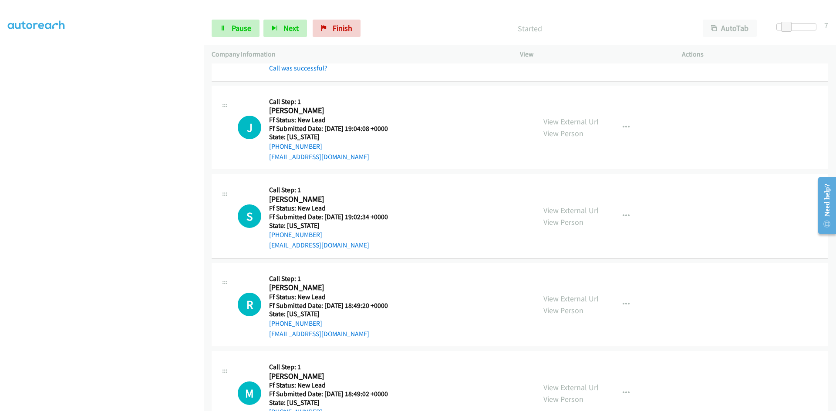
scroll to position [125, 0]
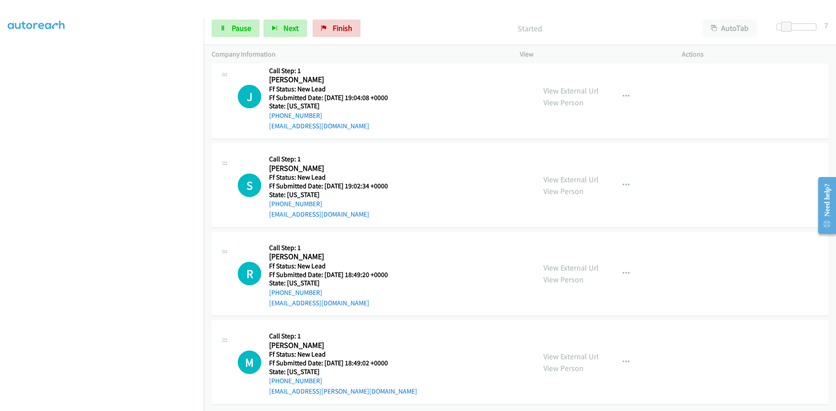
click at [431, 20] on div "Started" at bounding box center [529, 28] width 330 height 17
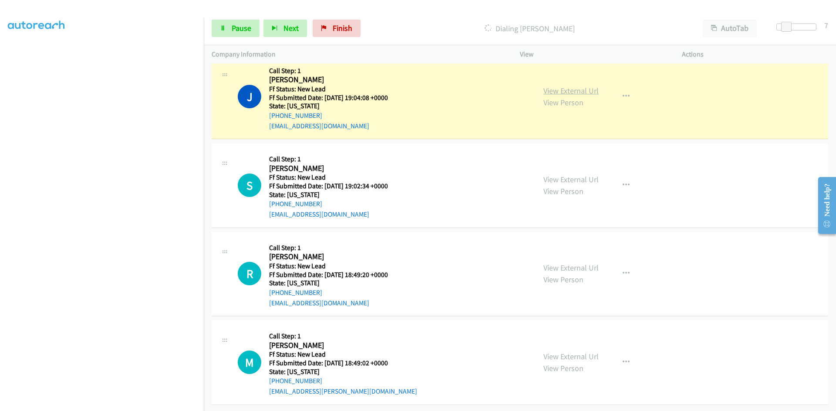
click at [590, 86] on link "View External Url" at bounding box center [570, 91] width 55 height 10
click at [236, 30] on span "Pause" at bounding box center [242, 28] width 20 height 10
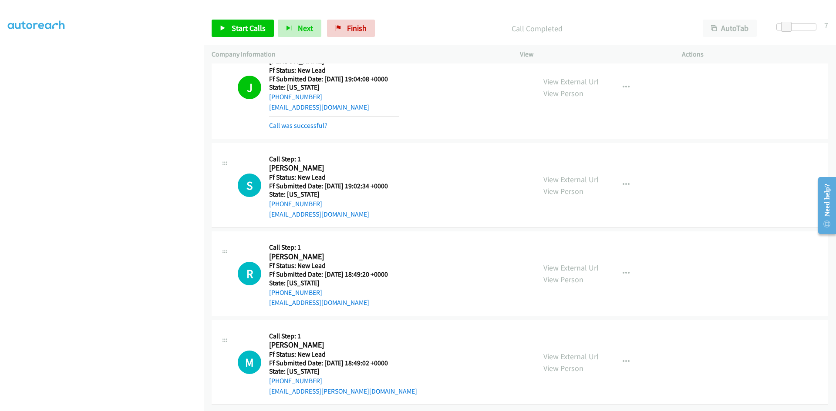
scroll to position [143, 0]
click at [263, 27] on span "Start Calls" at bounding box center [249, 28] width 34 height 10
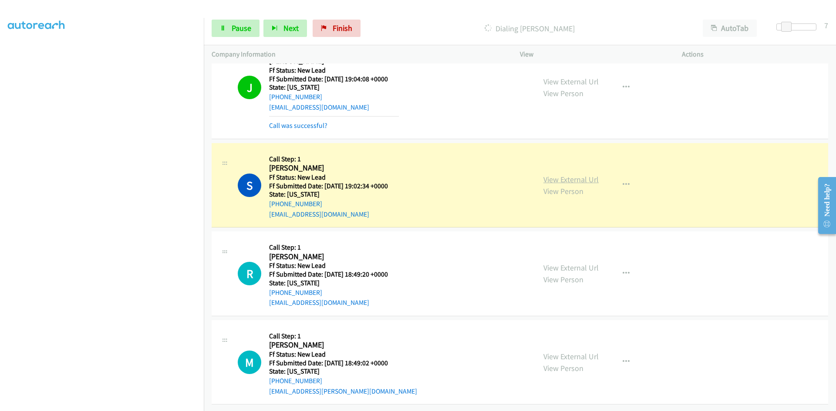
click at [561, 175] on link "View External Url" at bounding box center [570, 180] width 55 height 10
click at [234, 25] on span "Pause" at bounding box center [242, 28] width 20 height 10
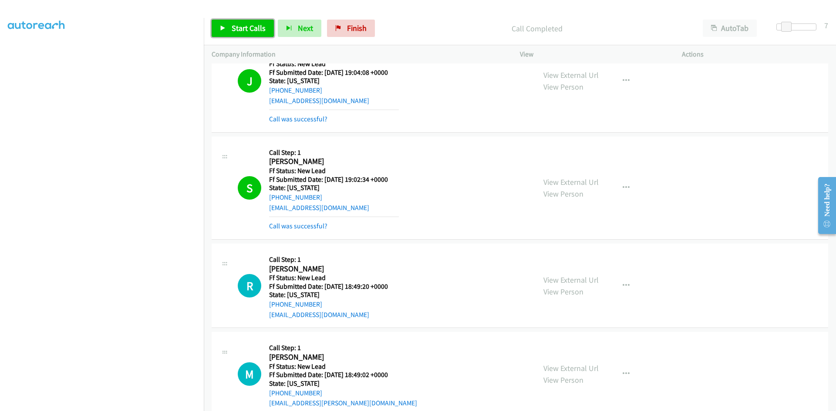
click at [242, 29] on span "Start Calls" at bounding box center [249, 28] width 34 height 10
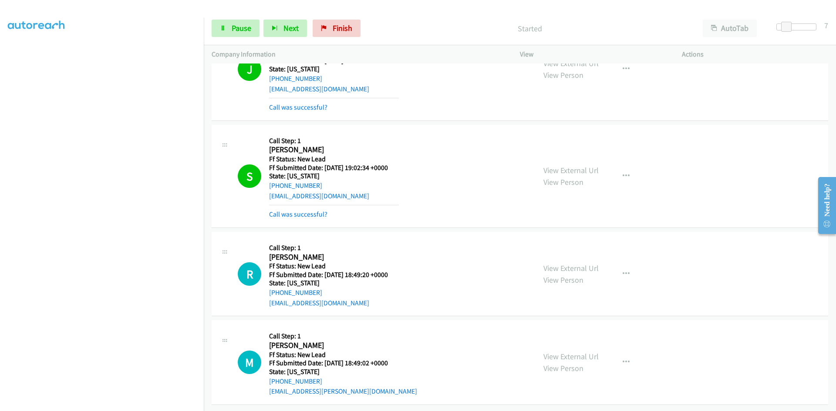
scroll to position [162, 0]
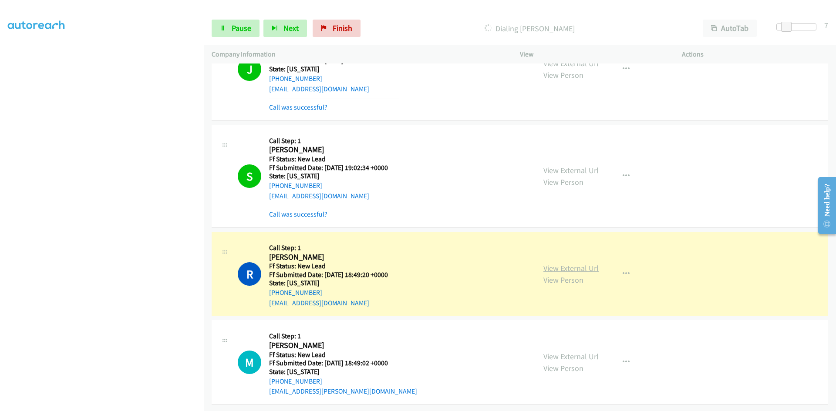
click at [593, 264] on link "View External Url" at bounding box center [570, 268] width 55 height 10
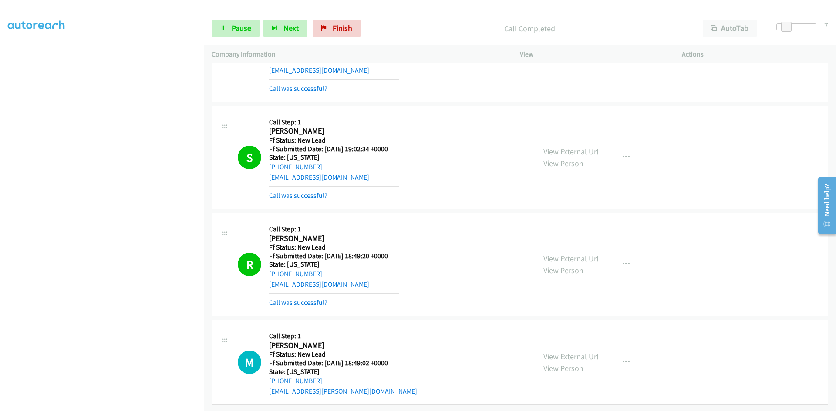
scroll to position [180, 0]
click at [549, 352] on link "View External Url" at bounding box center [570, 357] width 55 height 10
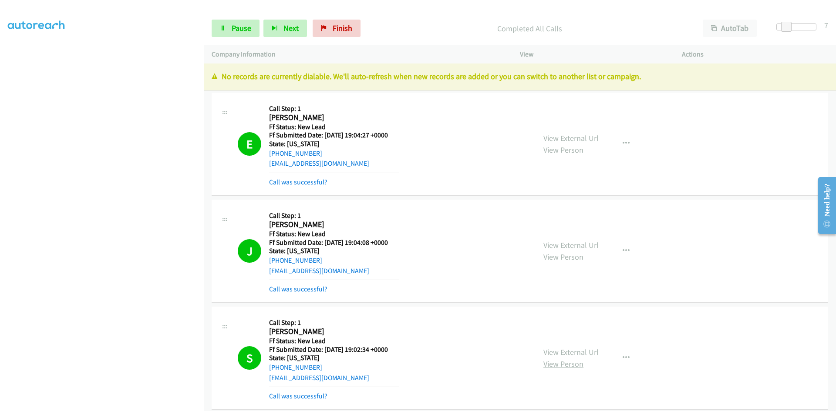
scroll to position [0, 0]
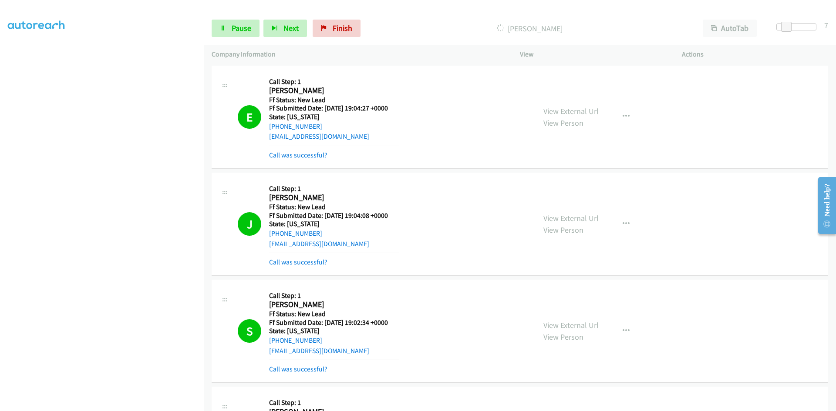
click at [436, 21] on div "[PERSON_NAME]" at bounding box center [529, 28] width 330 height 17
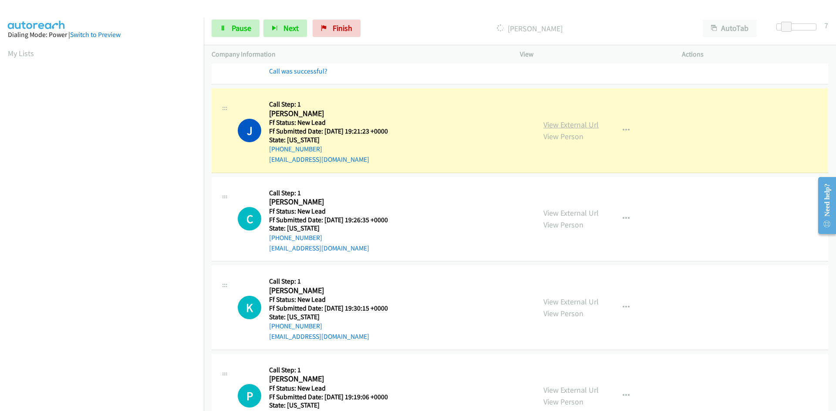
click at [580, 126] on link "View External Url" at bounding box center [570, 125] width 55 height 10
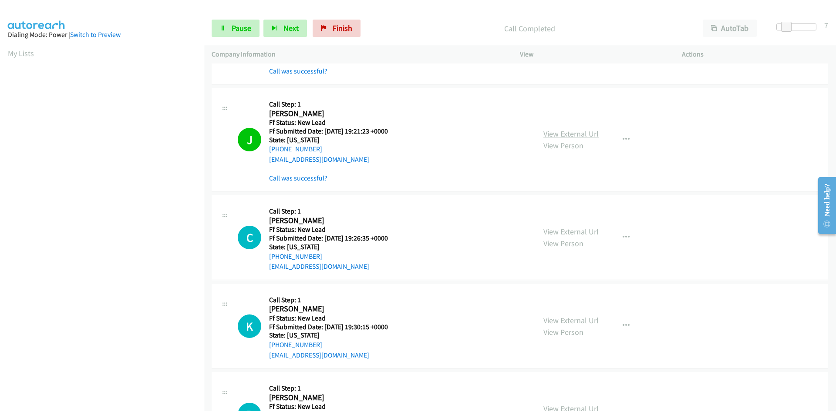
scroll to position [77, 0]
click at [232, 26] on span "Pause" at bounding box center [242, 28] width 20 height 10
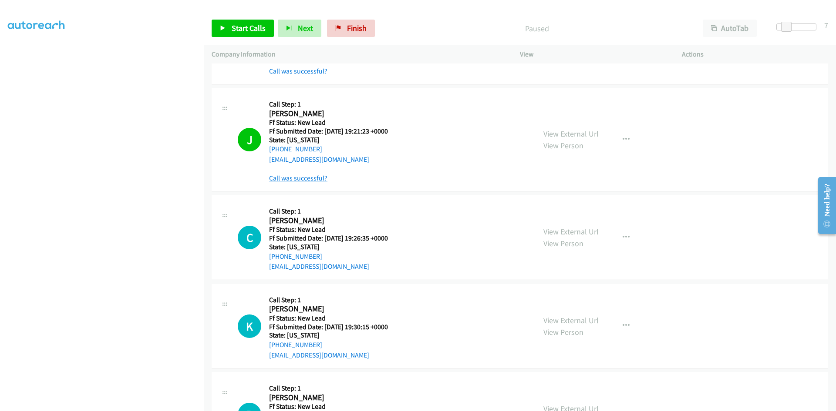
click at [275, 177] on link "Call was successful?" at bounding box center [298, 178] width 58 height 8
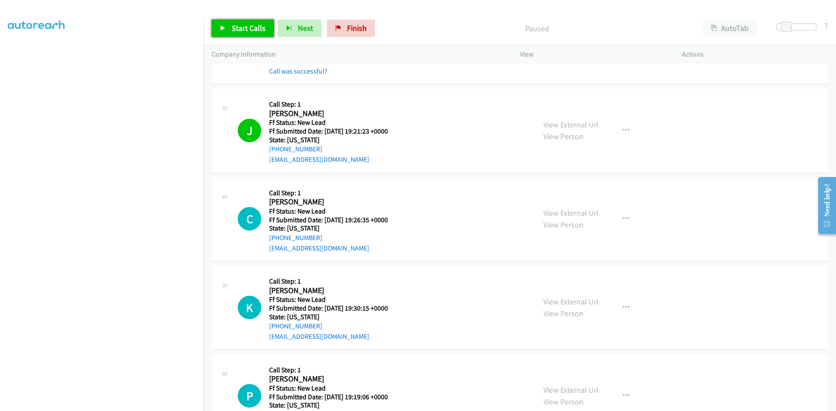
click at [233, 26] on span "Start Calls" at bounding box center [249, 28] width 34 height 10
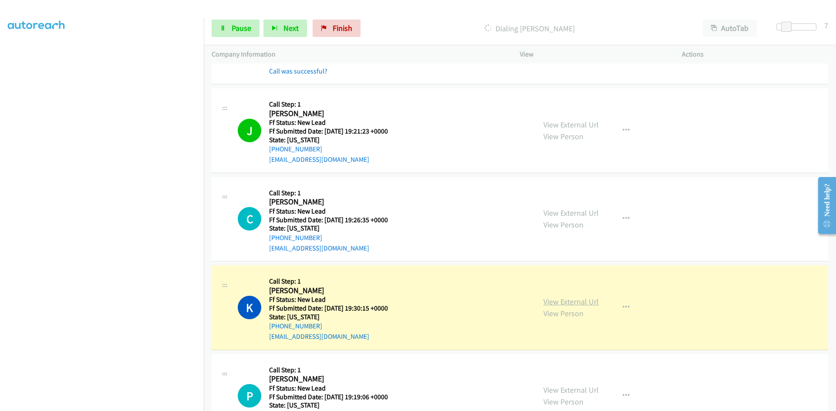
click at [568, 302] on link "View External Url" at bounding box center [570, 302] width 55 height 10
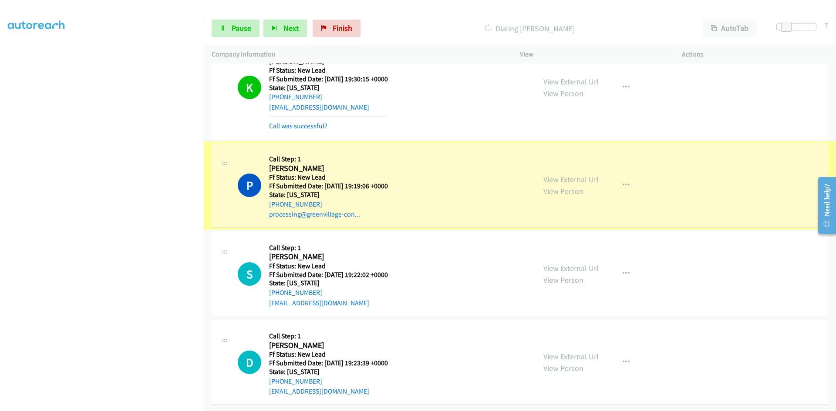
scroll to position [749, 0]
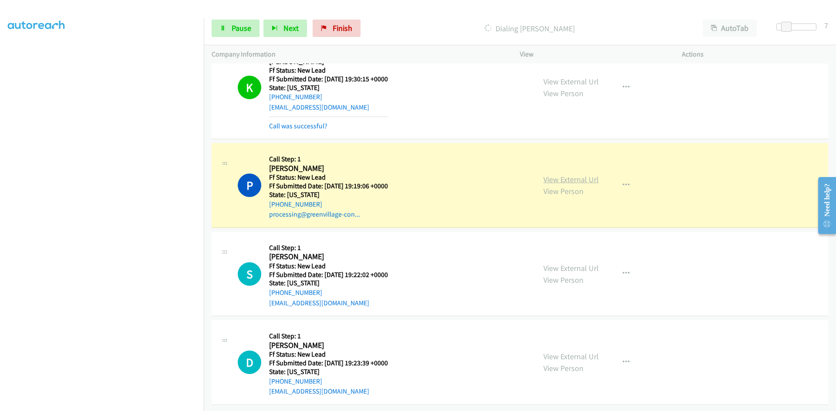
click at [579, 175] on link "View External Url" at bounding box center [570, 180] width 55 height 10
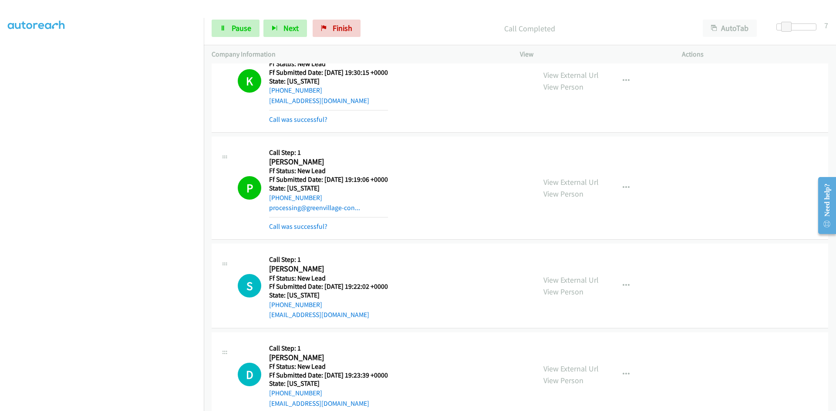
scroll to position [768, 0]
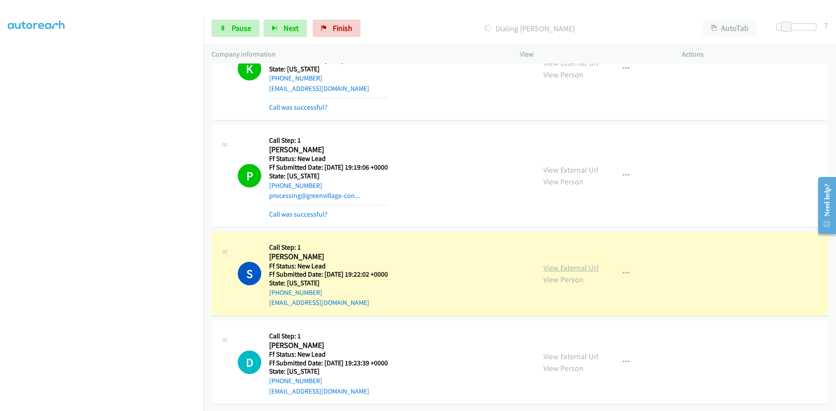
click at [550, 263] on link "View External Url" at bounding box center [570, 268] width 55 height 10
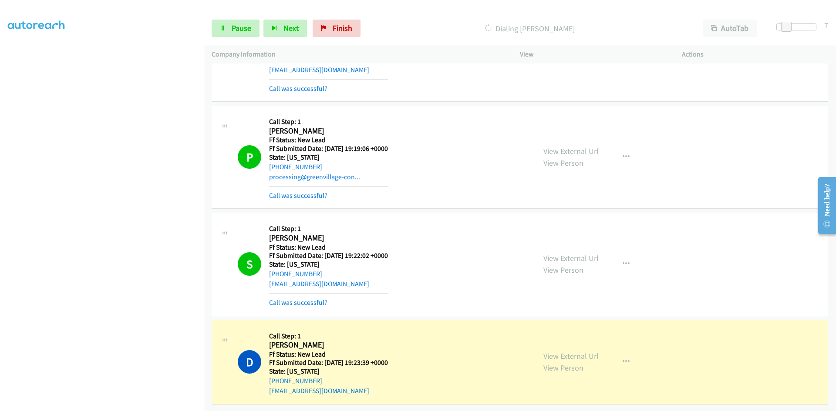
scroll to position [786, 0]
click at [559, 352] on link "View External Url" at bounding box center [570, 356] width 55 height 10
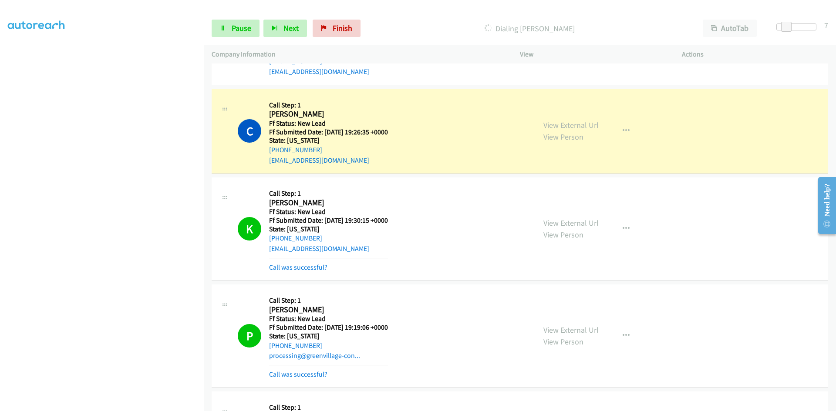
scroll to position [525, 0]
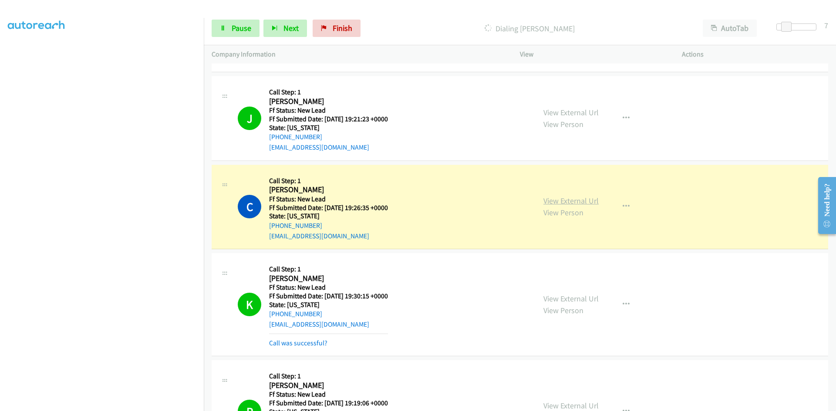
click at [559, 196] on link "View External Url" at bounding box center [570, 201] width 55 height 10
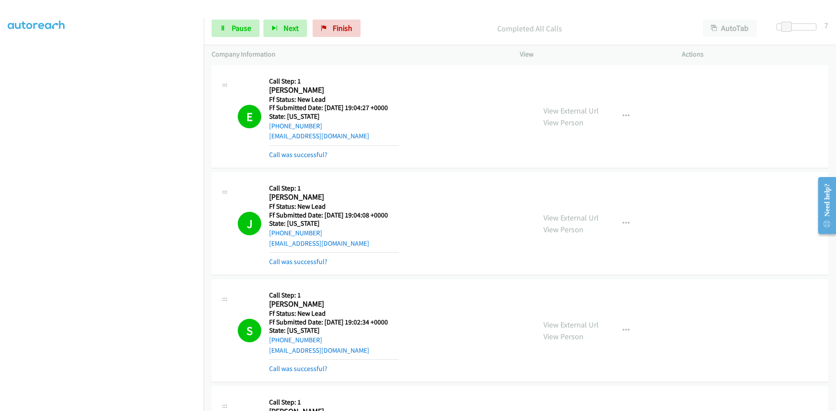
scroll to position [0, 0]
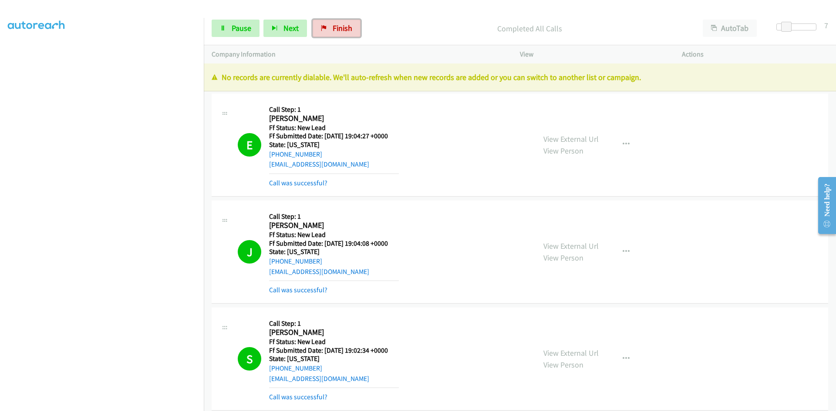
drag, startPoint x: 325, startPoint y: 31, endPoint x: 456, endPoint y: 46, distance: 131.4
click at [325, 31] on link "Finish" at bounding box center [337, 28] width 48 height 17
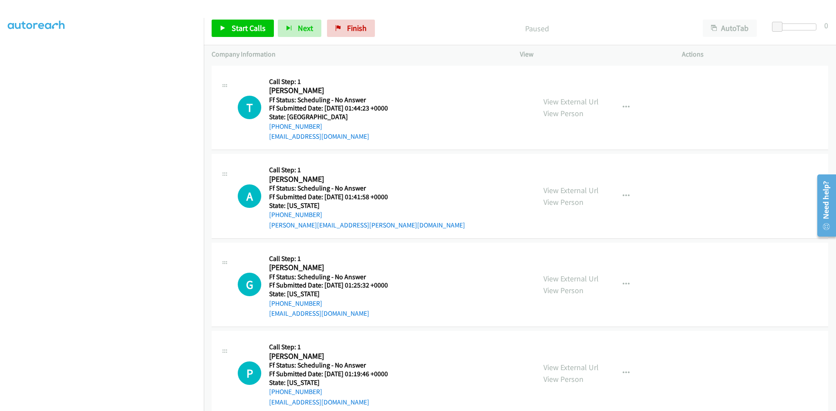
scroll to position [77, 0]
click at [240, 28] on span "Start Calls" at bounding box center [249, 28] width 34 height 10
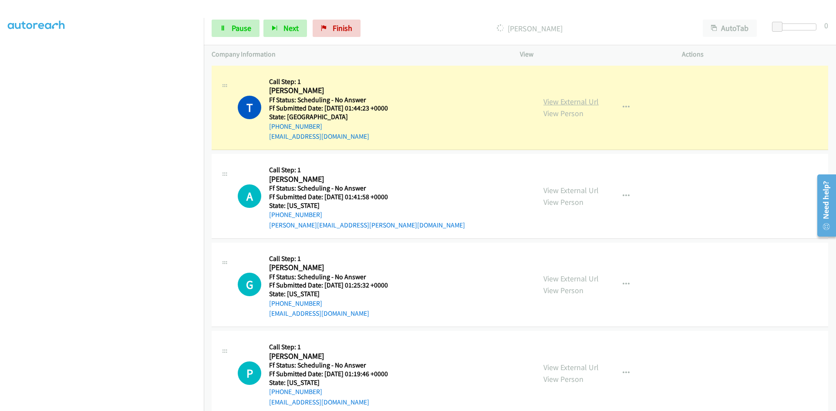
click at [555, 101] on link "View External Url" at bounding box center [570, 102] width 55 height 10
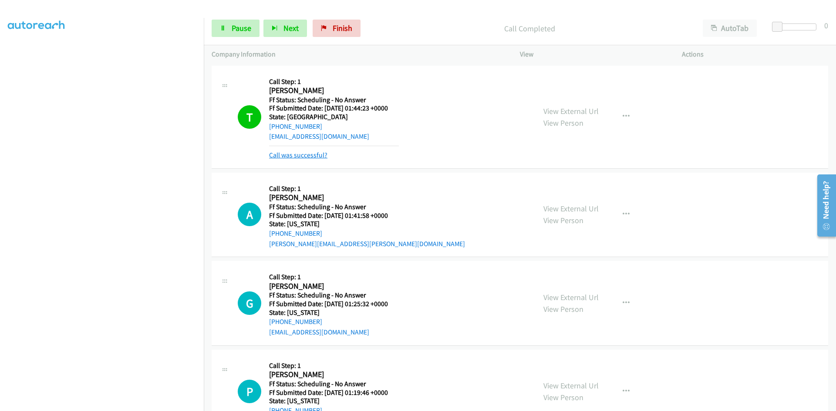
click at [314, 156] on link "Call was successful?" at bounding box center [298, 155] width 58 height 8
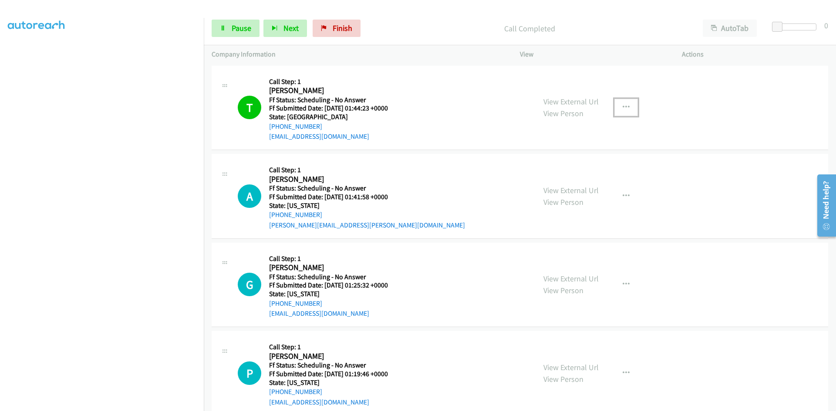
click at [626, 106] on button "button" at bounding box center [626, 107] width 24 height 17
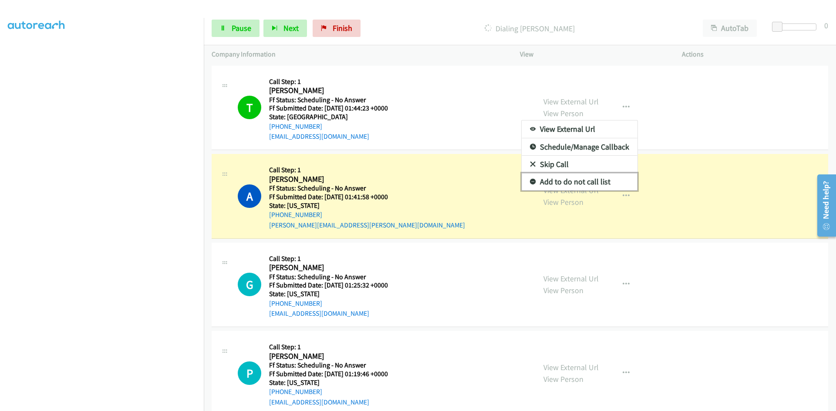
click at [555, 181] on link "Add to do not call list" at bounding box center [580, 181] width 116 height 17
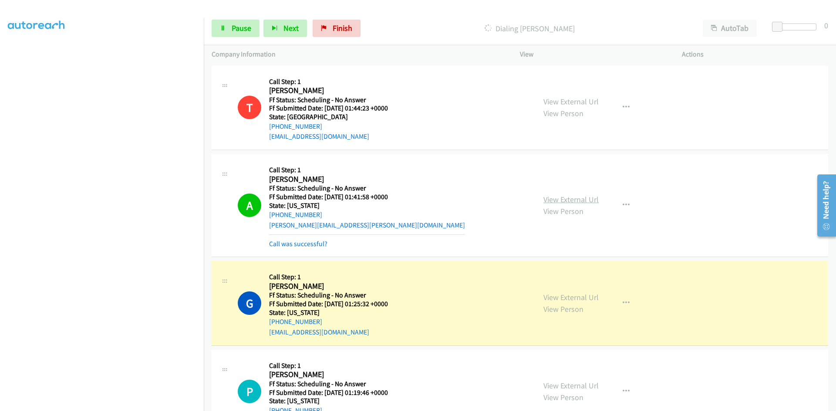
click at [589, 201] on link "View External Url" at bounding box center [570, 200] width 55 height 10
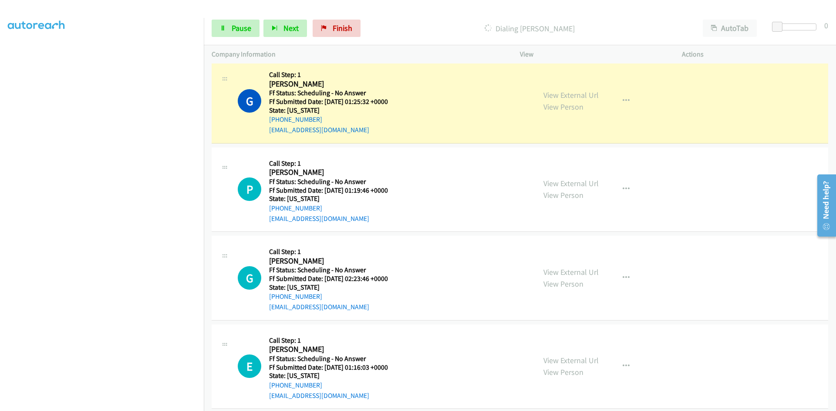
scroll to position [218, 0]
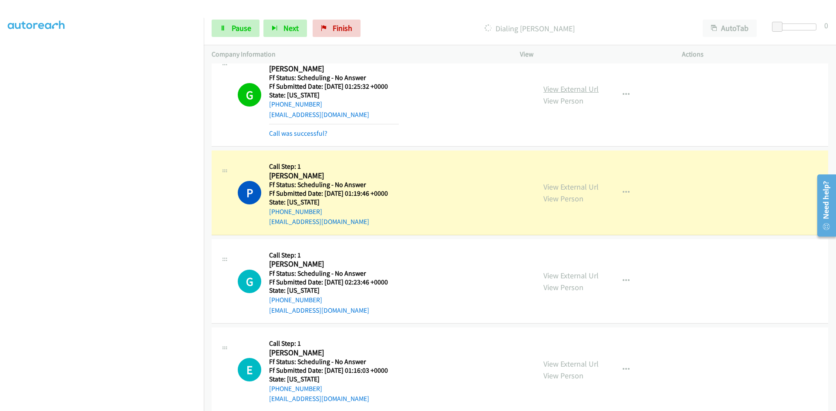
click at [575, 90] on link "View External Url" at bounding box center [570, 89] width 55 height 10
click at [576, 189] on link "View External Url" at bounding box center [570, 187] width 55 height 10
click at [242, 27] on span "Pause" at bounding box center [242, 28] width 20 height 10
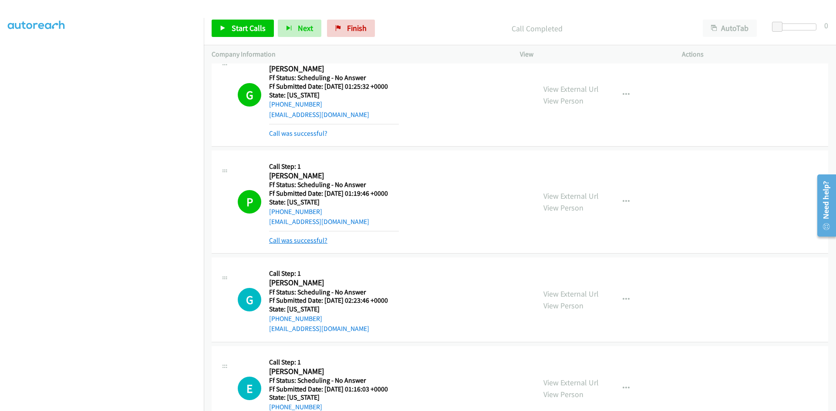
click at [283, 239] on link "Call was successful?" at bounding box center [298, 240] width 58 height 8
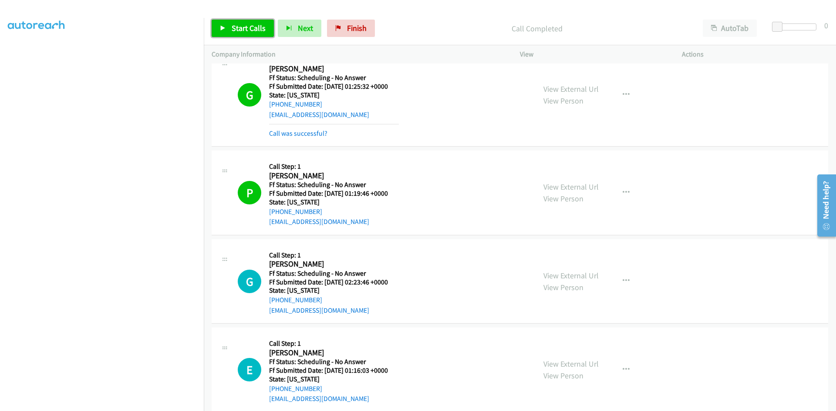
click at [232, 28] on link "Start Calls" at bounding box center [243, 28] width 62 height 17
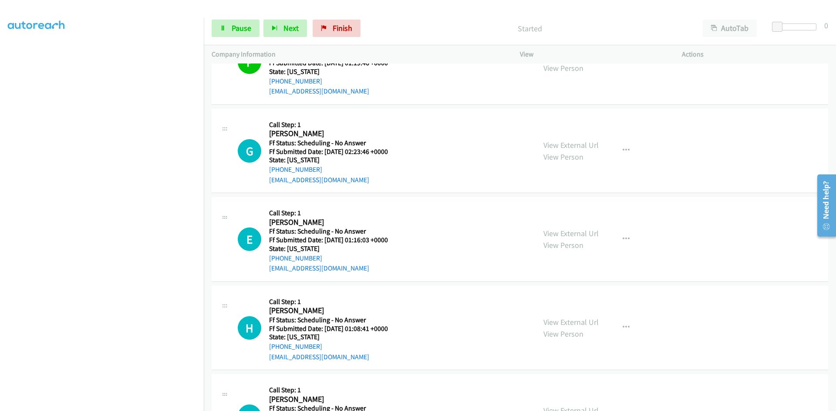
scroll to position [392, 0]
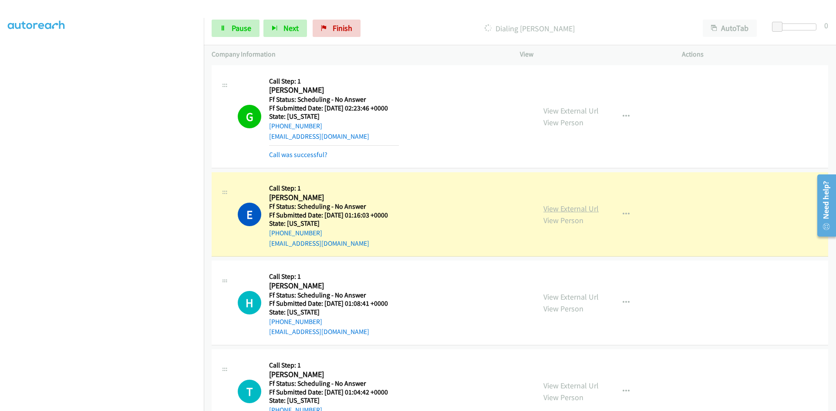
click at [584, 211] on link "View External Url" at bounding box center [570, 209] width 55 height 10
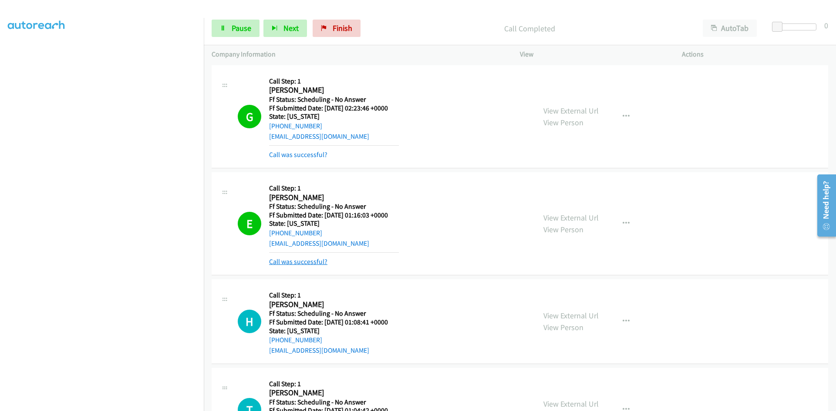
click at [283, 261] on link "Call was successful?" at bounding box center [298, 262] width 58 height 8
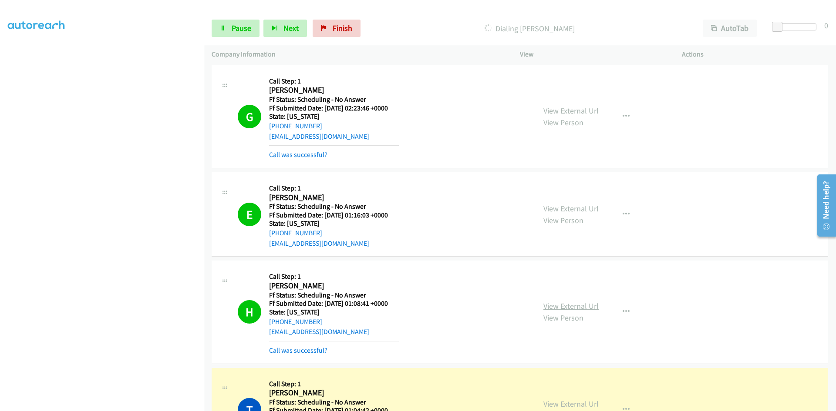
click at [562, 304] on link "View External Url" at bounding box center [570, 306] width 55 height 10
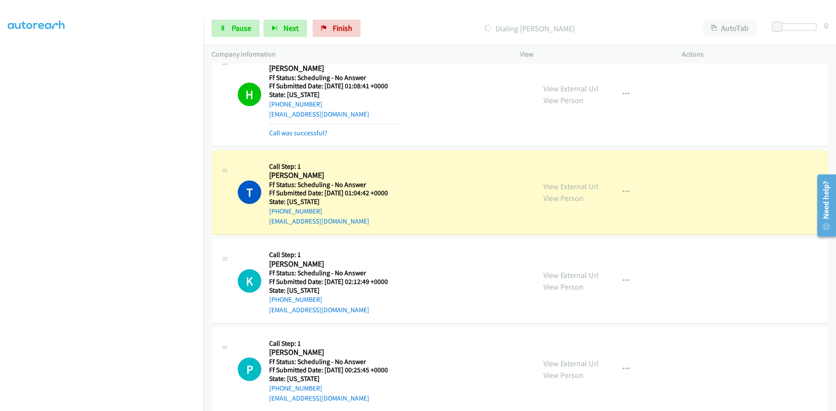
scroll to position [697, 0]
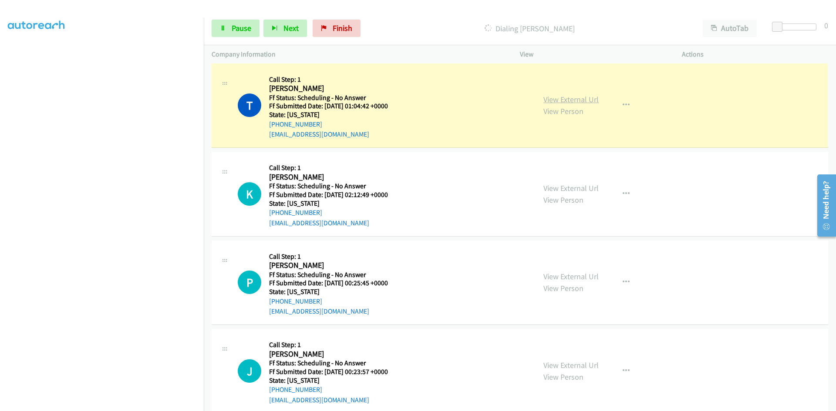
click at [559, 99] on link "View External Url" at bounding box center [570, 99] width 55 height 10
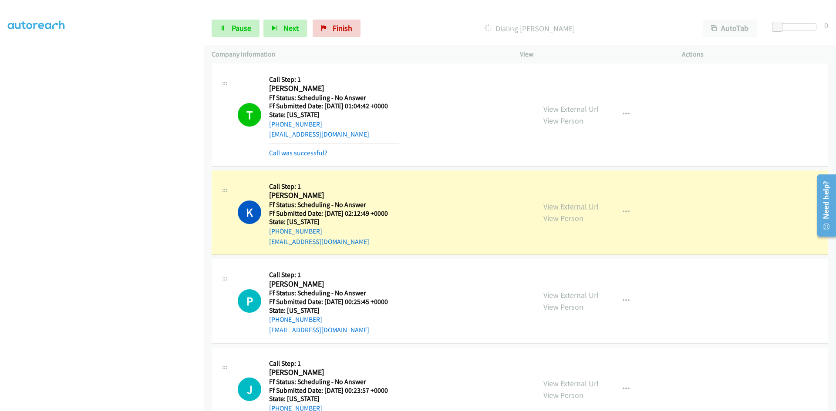
click at [556, 209] on link "View External Url" at bounding box center [570, 207] width 55 height 10
click at [238, 28] on span "Pause" at bounding box center [242, 28] width 20 height 10
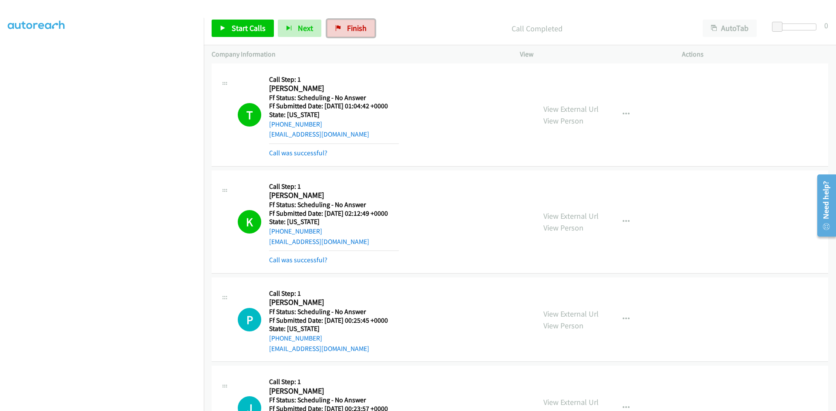
drag, startPoint x: 354, startPoint y: 30, endPoint x: 455, endPoint y: 47, distance: 103.4
click at [354, 30] on span "Finish" at bounding box center [357, 28] width 20 height 10
